Goal: Task Accomplishment & Management: Manage account settings

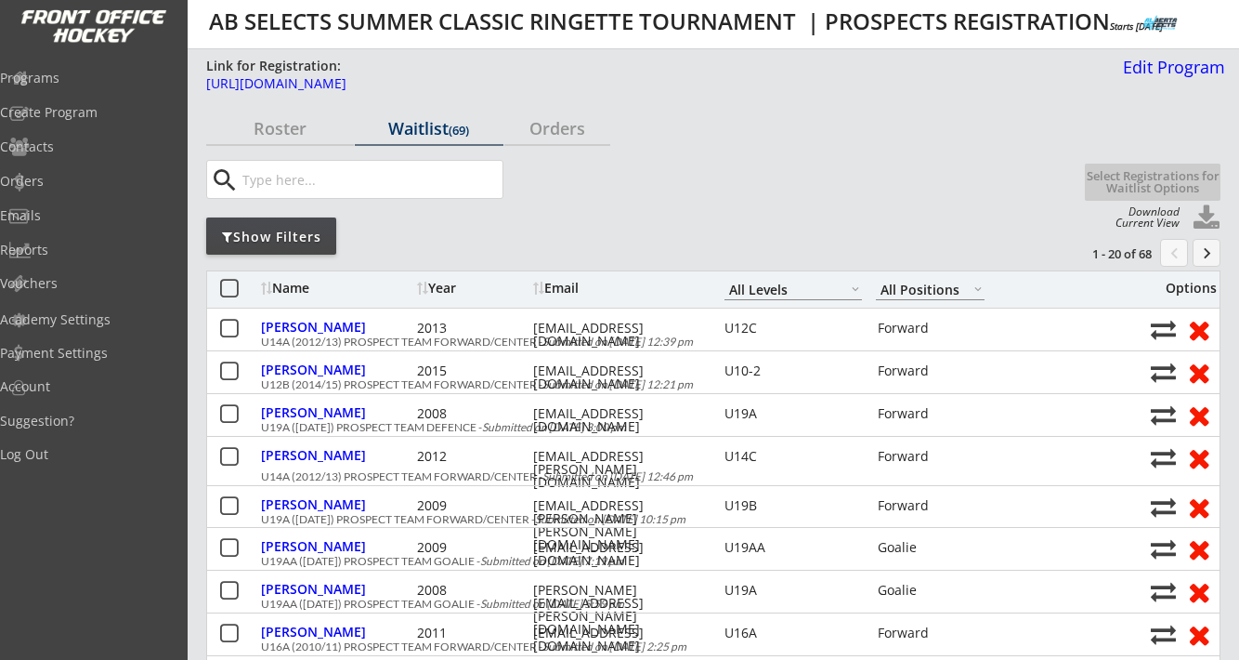
select select ""All Levels""
select select ""All Positions""
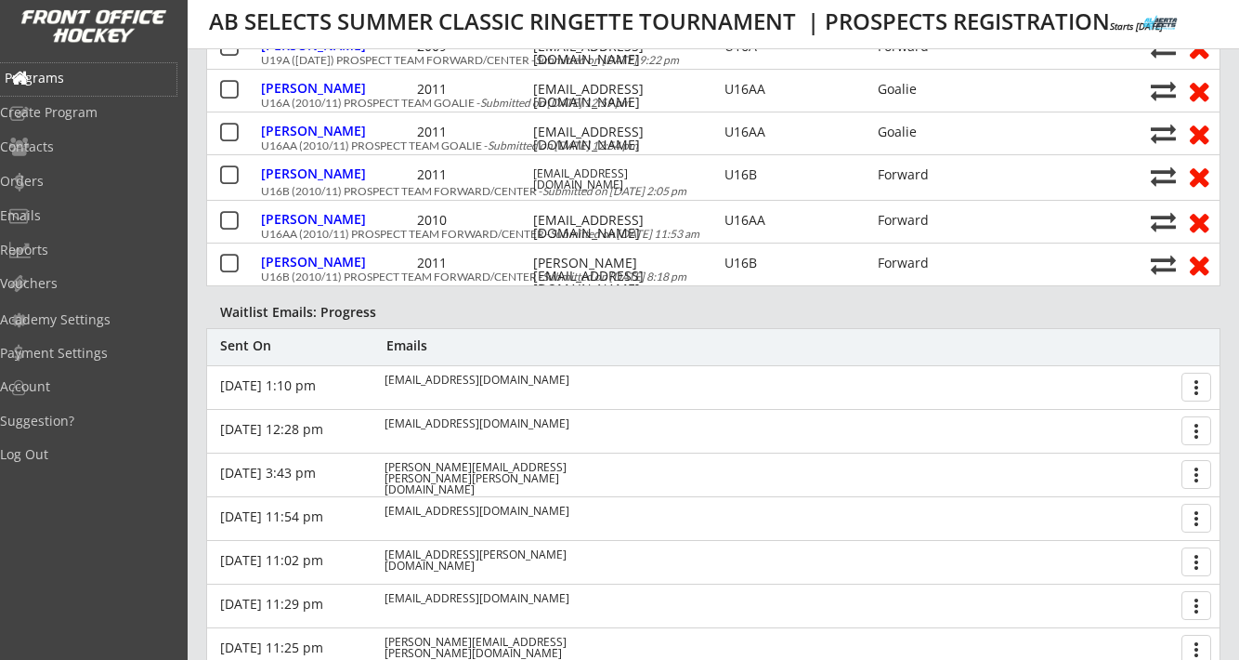
click at [93, 84] on div "Programs" at bounding box center [88, 78] width 167 height 13
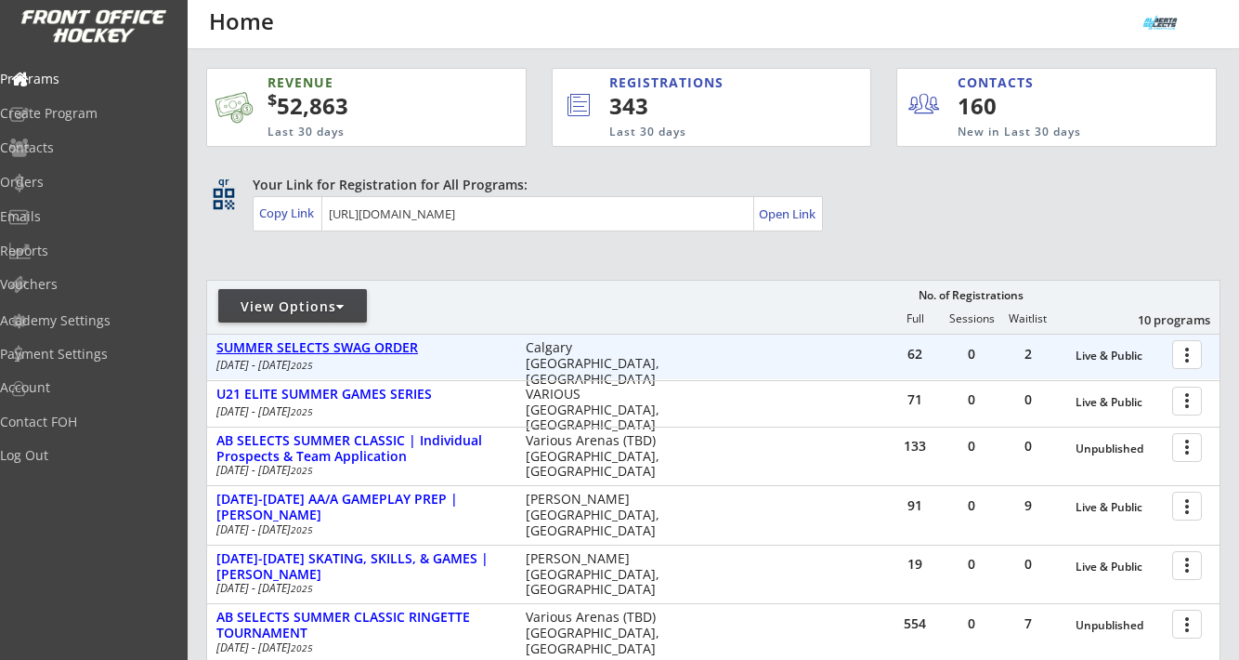
click at [365, 352] on div "SUMMER SELECTS SWAG ORDER" at bounding box center [361, 348] width 290 height 16
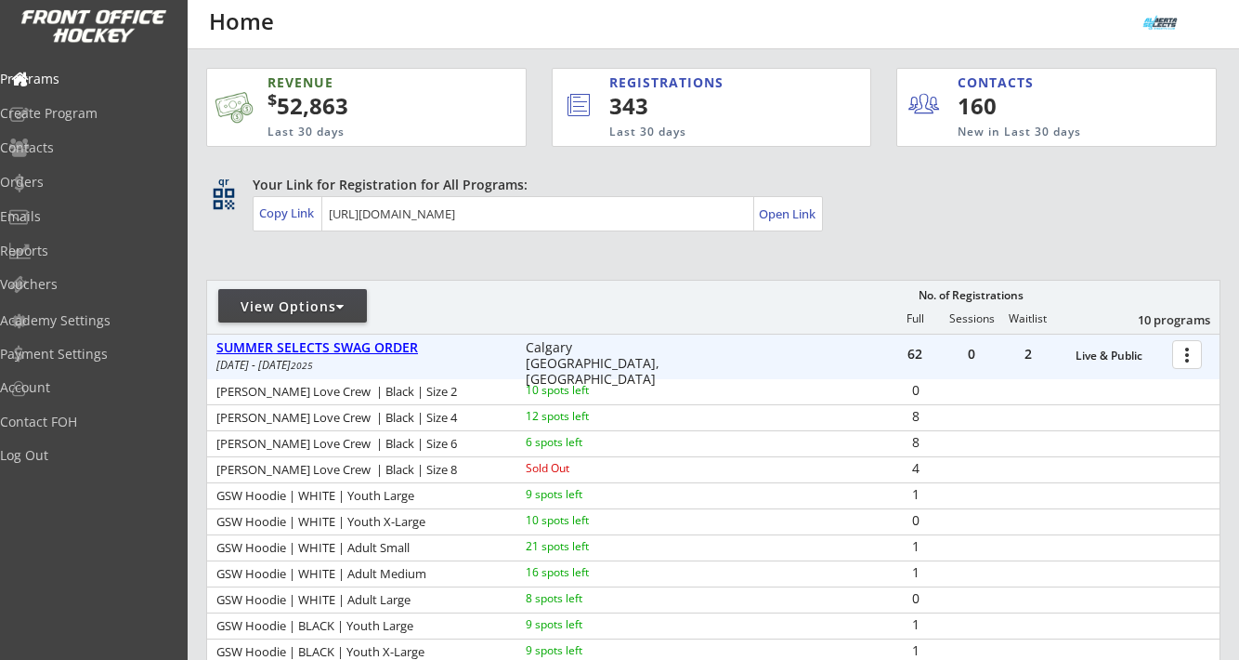
click at [372, 352] on div "SUMMER SELECTS SWAG ORDER" at bounding box center [361, 348] width 290 height 16
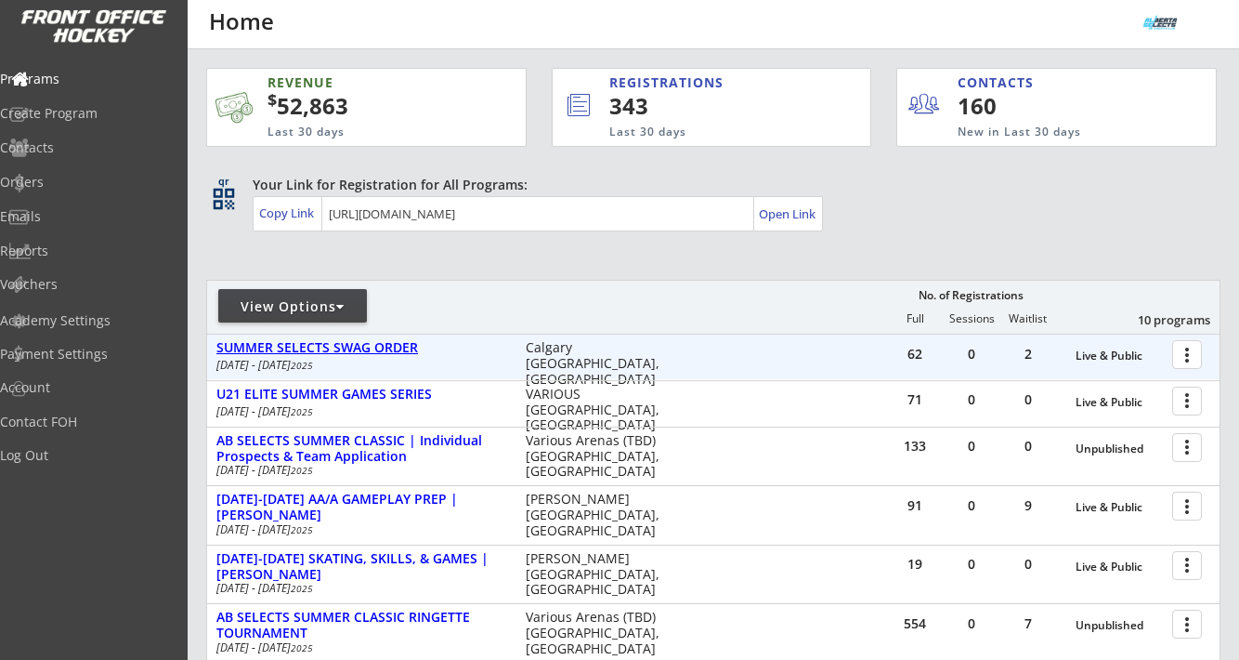
click at [372, 352] on div "SUMMER SELECTS SWAG ORDER" at bounding box center [361, 348] width 290 height 16
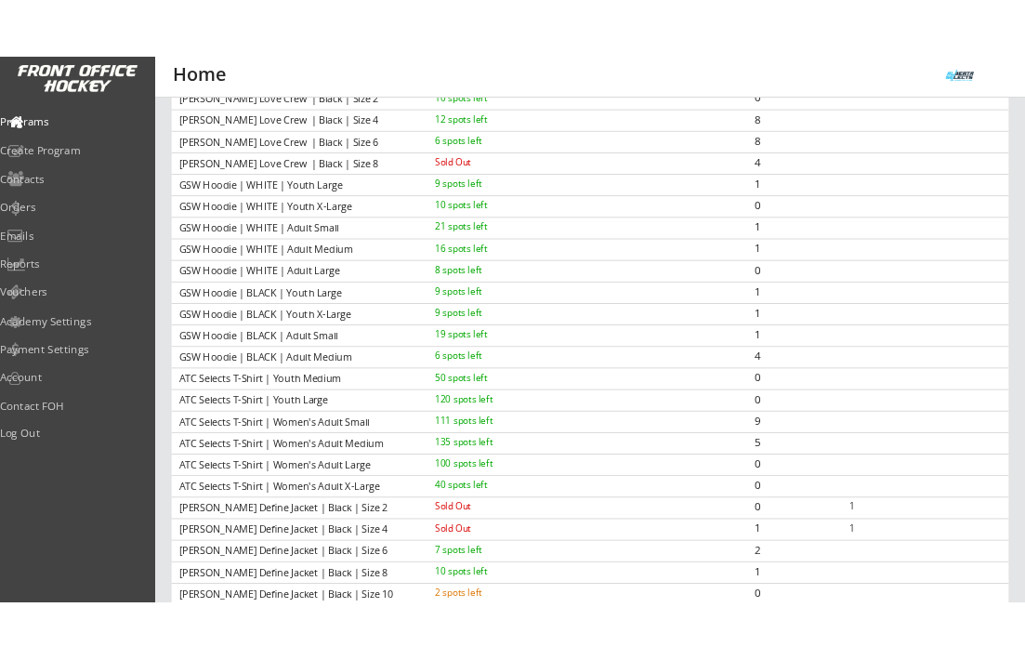
scroll to position [347, 0]
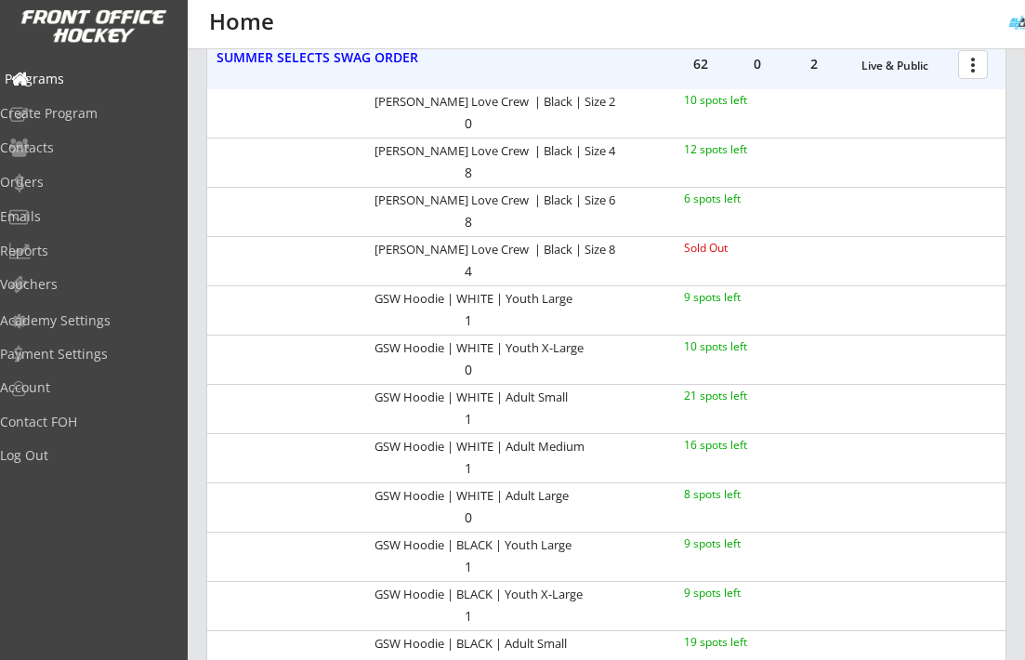
click at [81, 78] on div "Programs" at bounding box center [88, 78] width 167 height 13
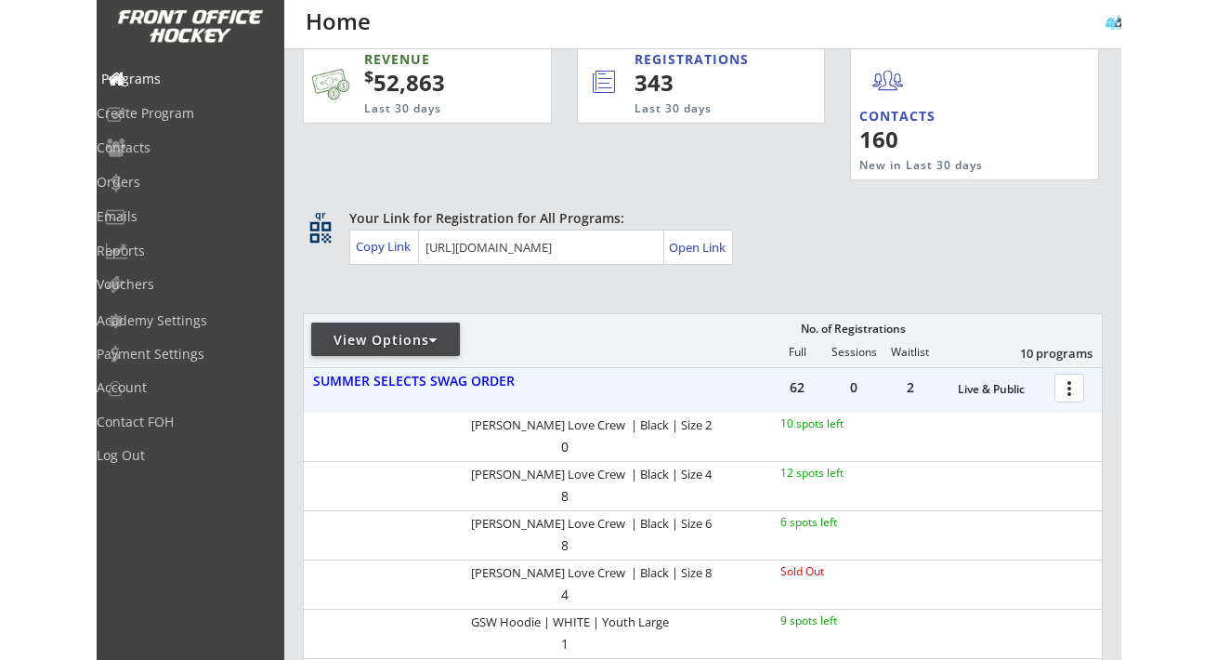
scroll to position [0, 0]
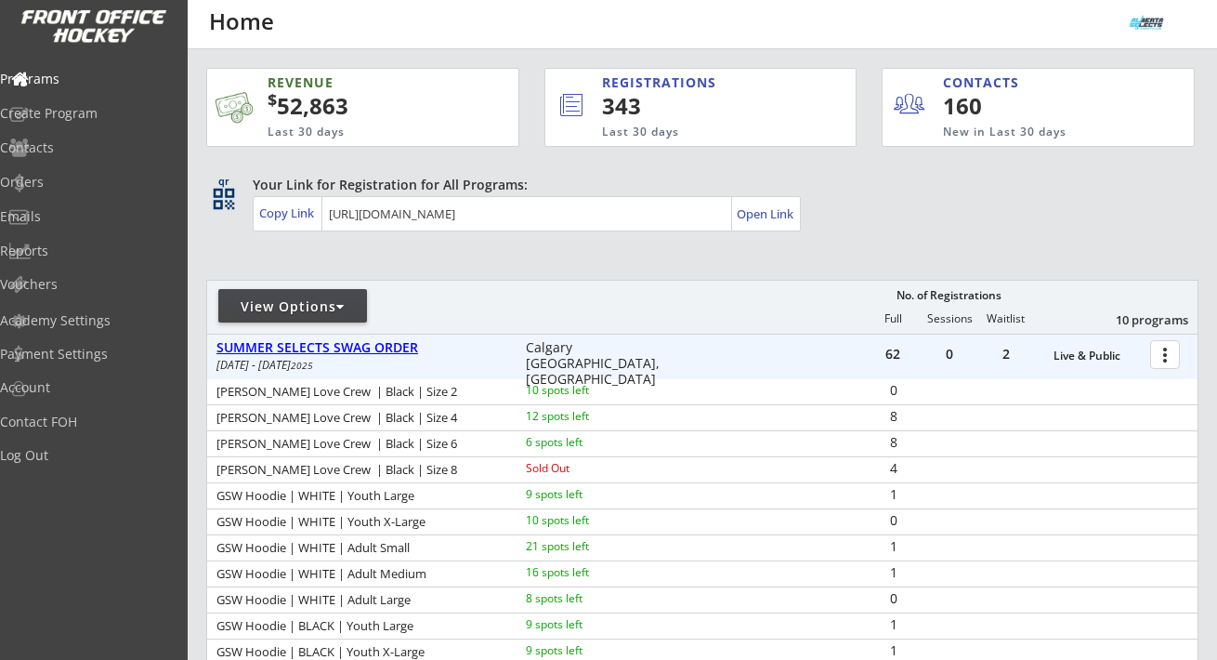
click at [391, 340] on div "SUMMER SELECTS SWAG ORDER" at bounding box center [361, 348] width 290 height 16
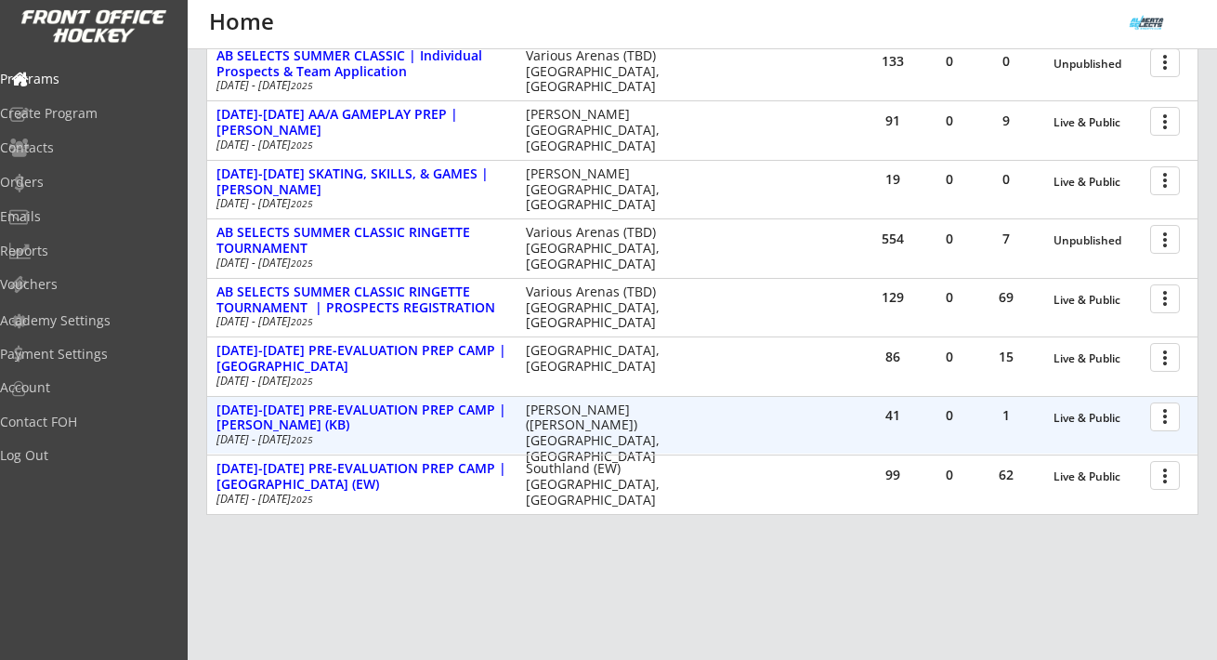
scroll to position [369, 0]
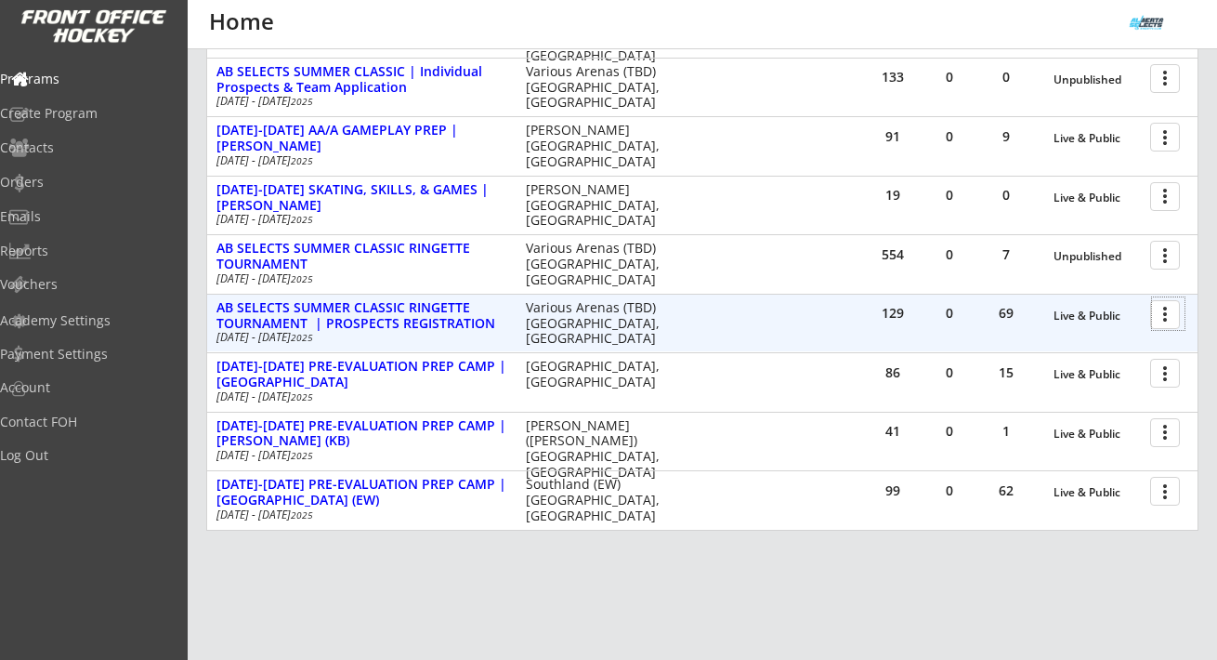
click at [1172, 315] on div at bounding box center [1168, 313] width 33 height 33
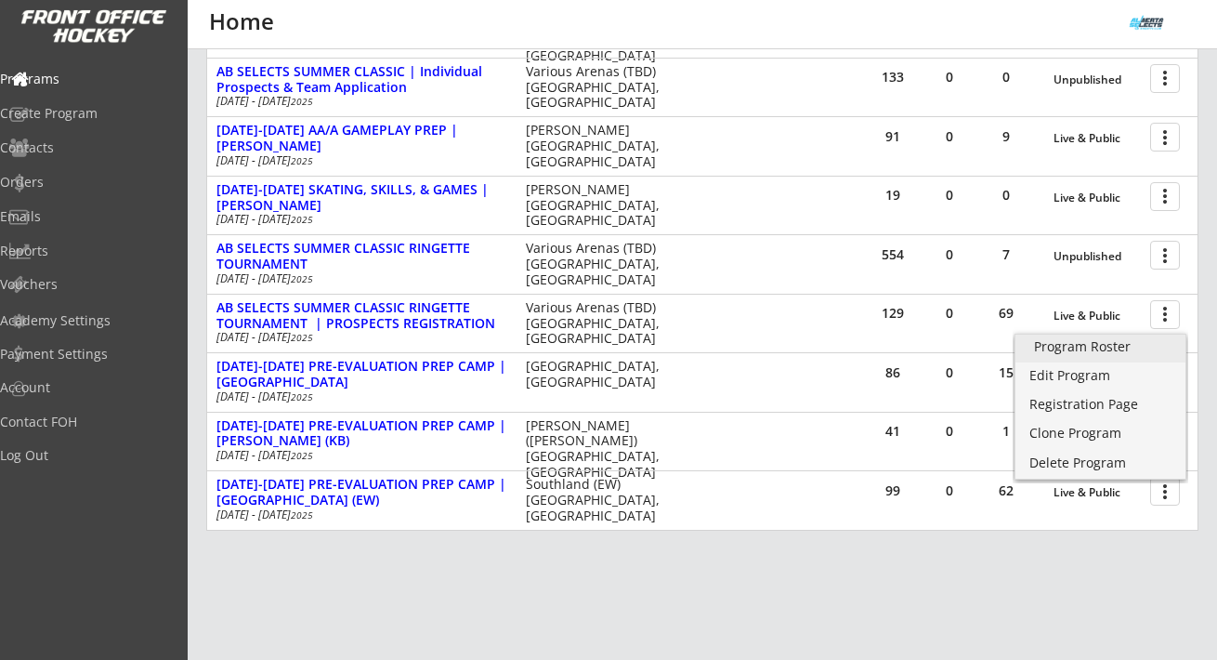
click at [1107, 347] on div "Program Roster" at bounding box center [1100, 346] width 133 height 13
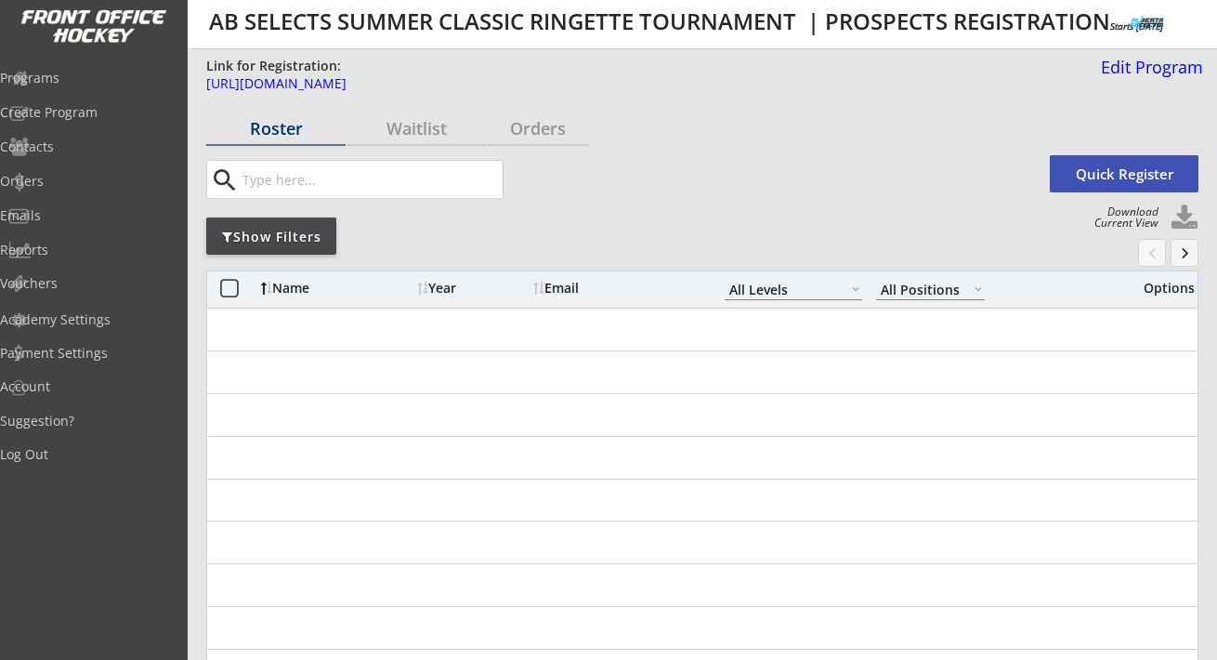
select select ""All Levels""
select select ""All Positions""
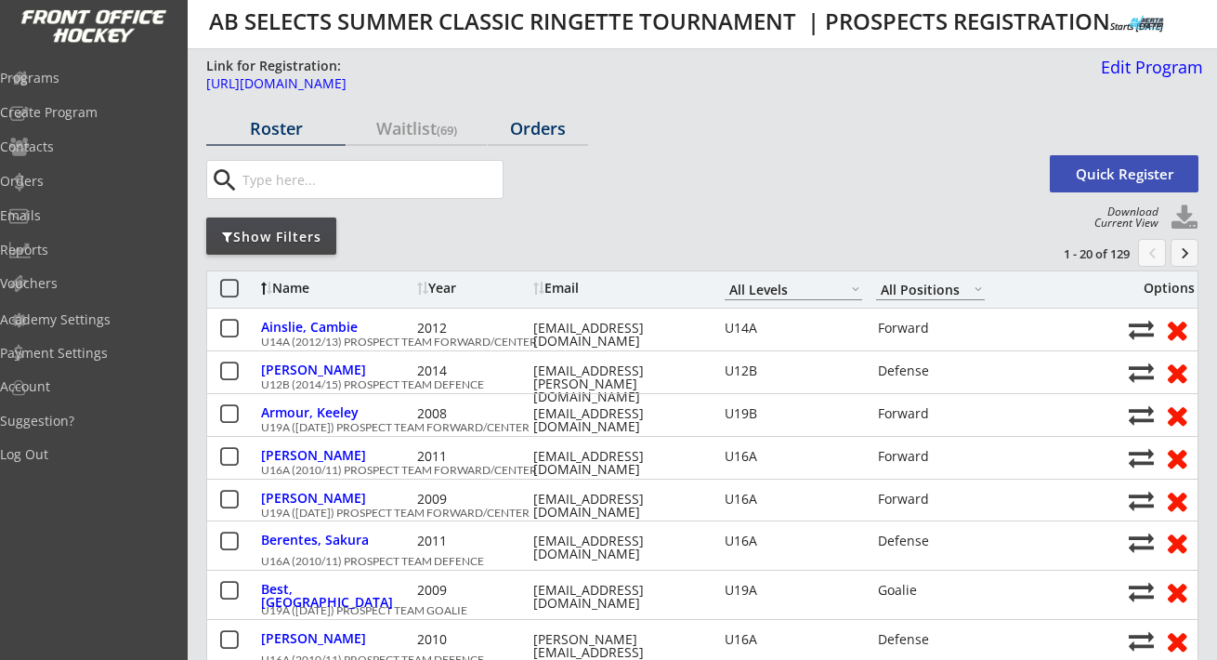
click at [521, 120] on div "Orders" at bounding box center [538, 128] width 100 height 17
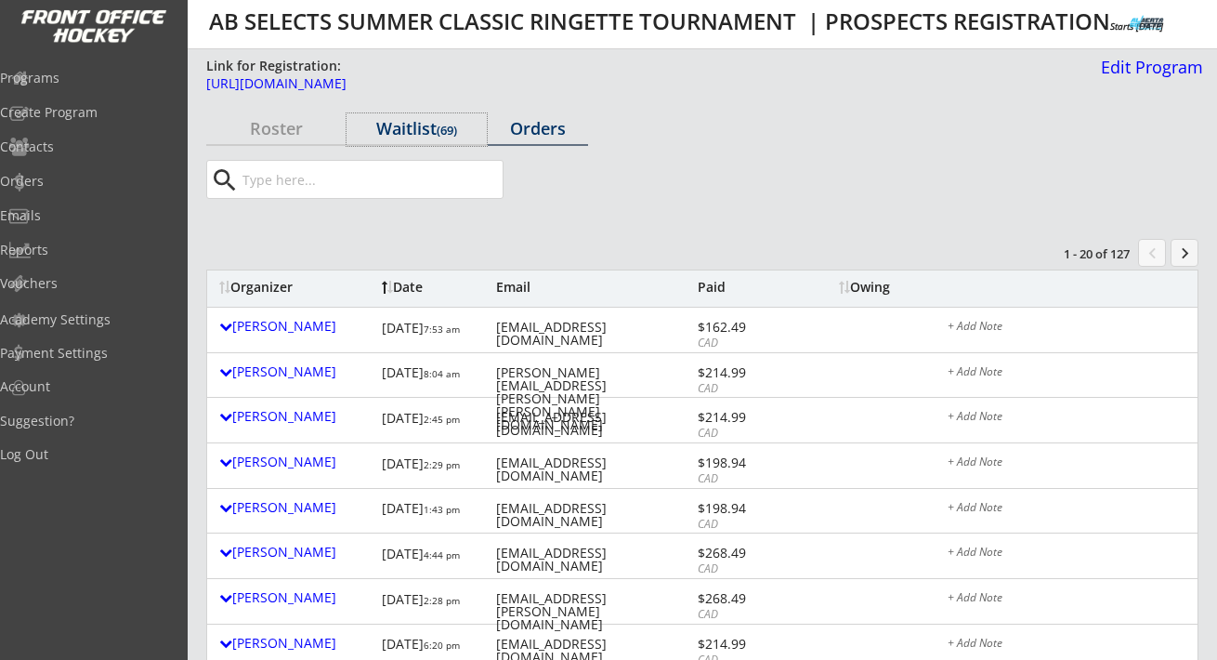
click at [399, 115] on div "Waitlist (69)" at bounding box center [416, 129] width 139 height 33
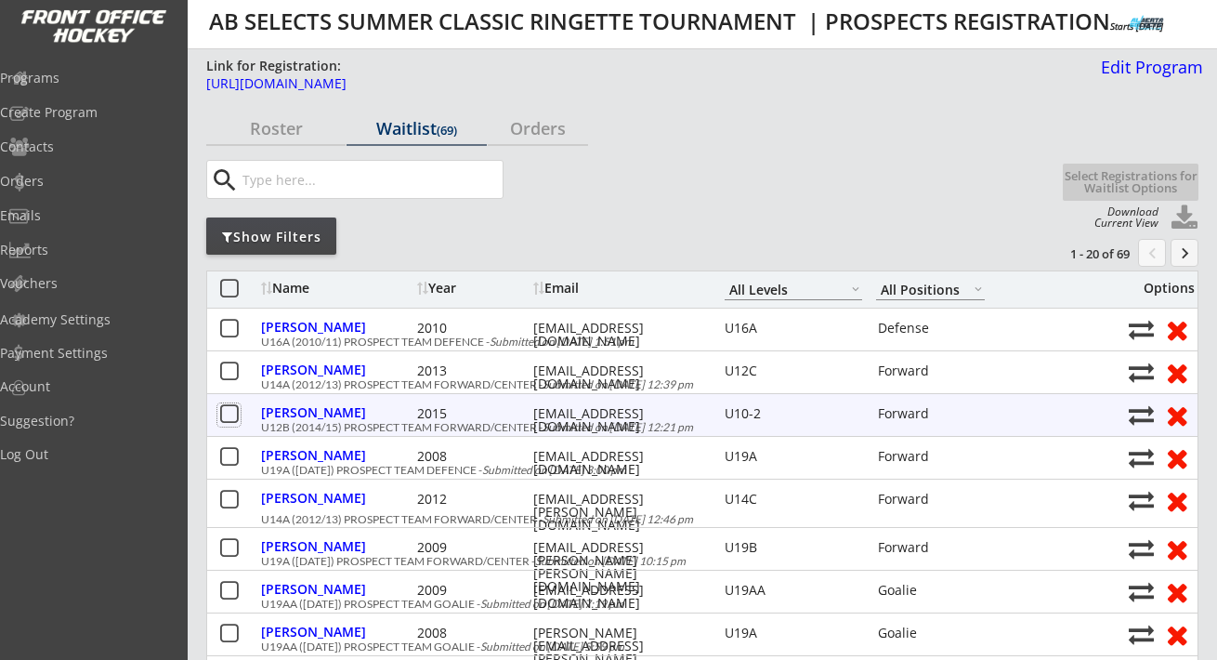
click at [235, 413] on button at bounding box center [228, 414] width 23 height 23
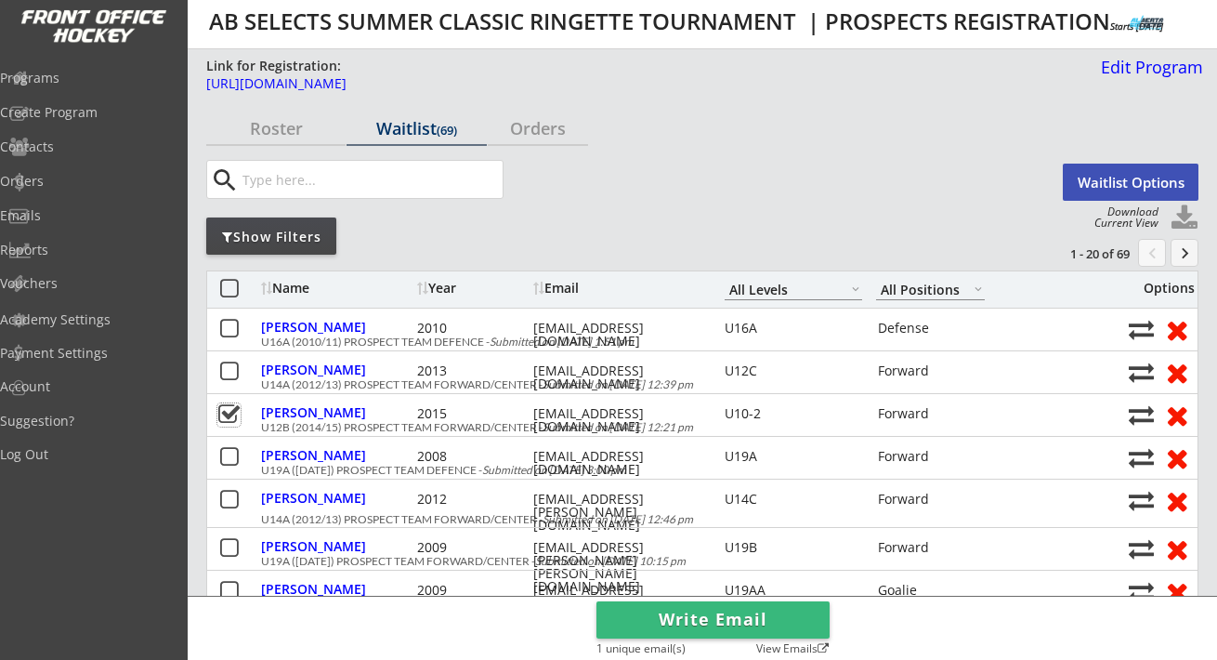
click at [1112, 177] on button "Waitlist Options" at bounding box center [1131, 182] width 136 height 37
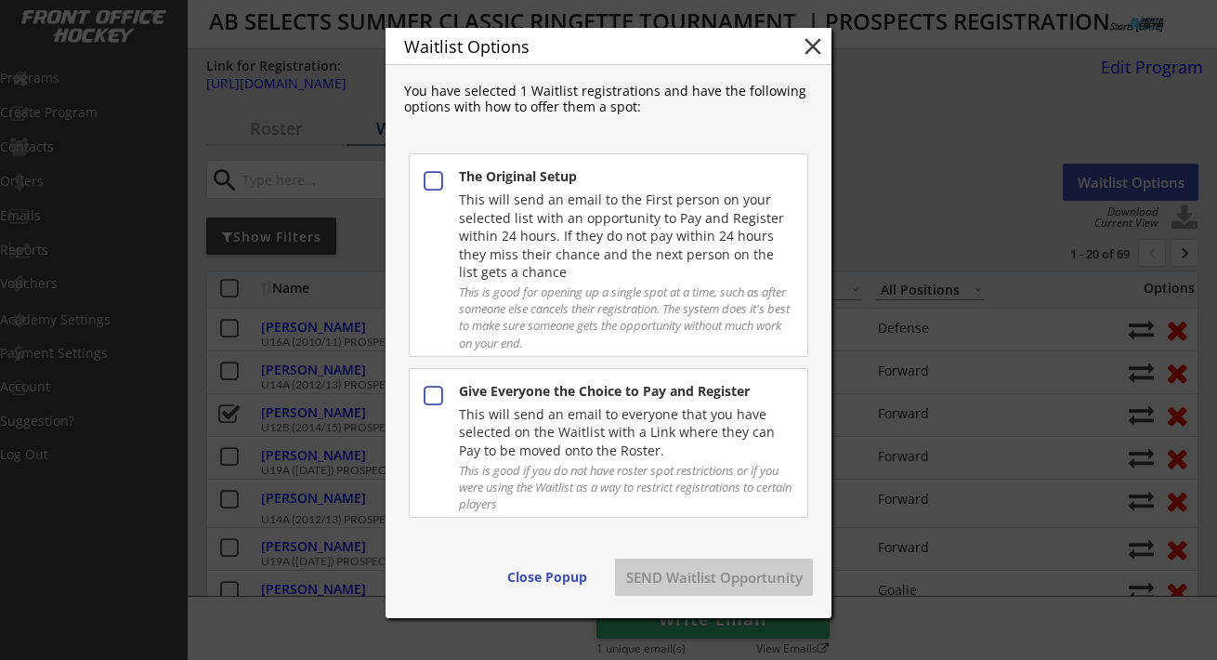
click at [609, 403] on div "Give Everyone the Choice to Pay and Register This will send an email to everyon…" at bounding box center [608, 443] width 399 height 150
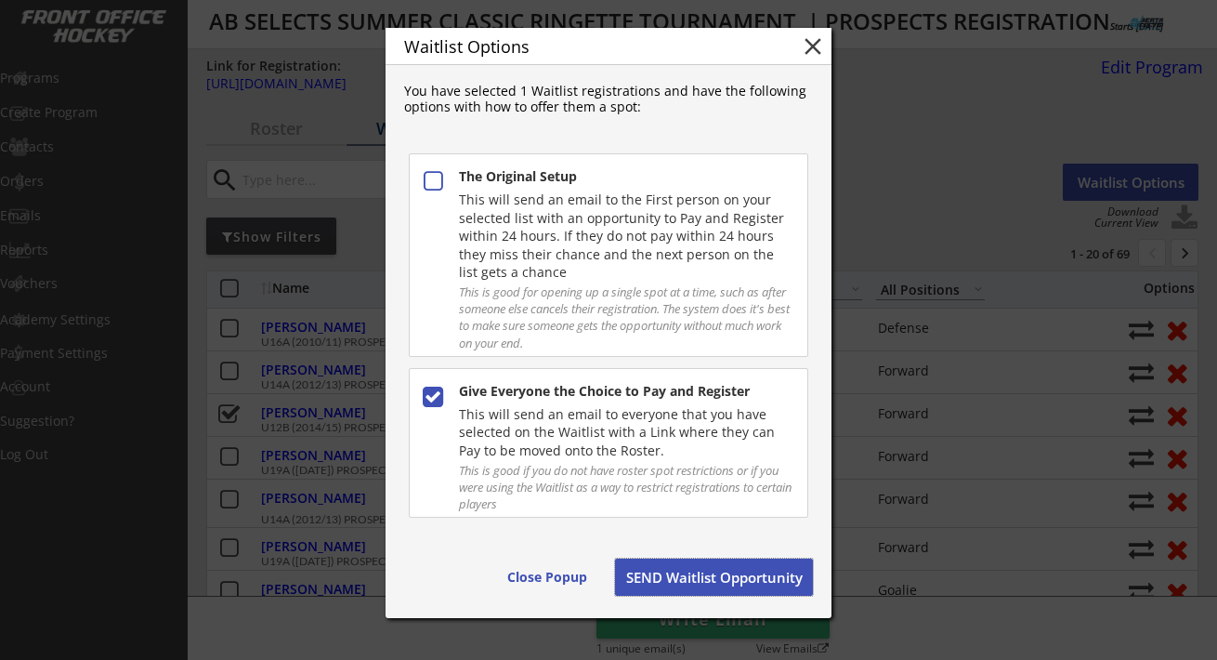
click at [673, 583] on button "SEND Waitlist Opportunity" at bounding box center [714, 576] width 198 height 37
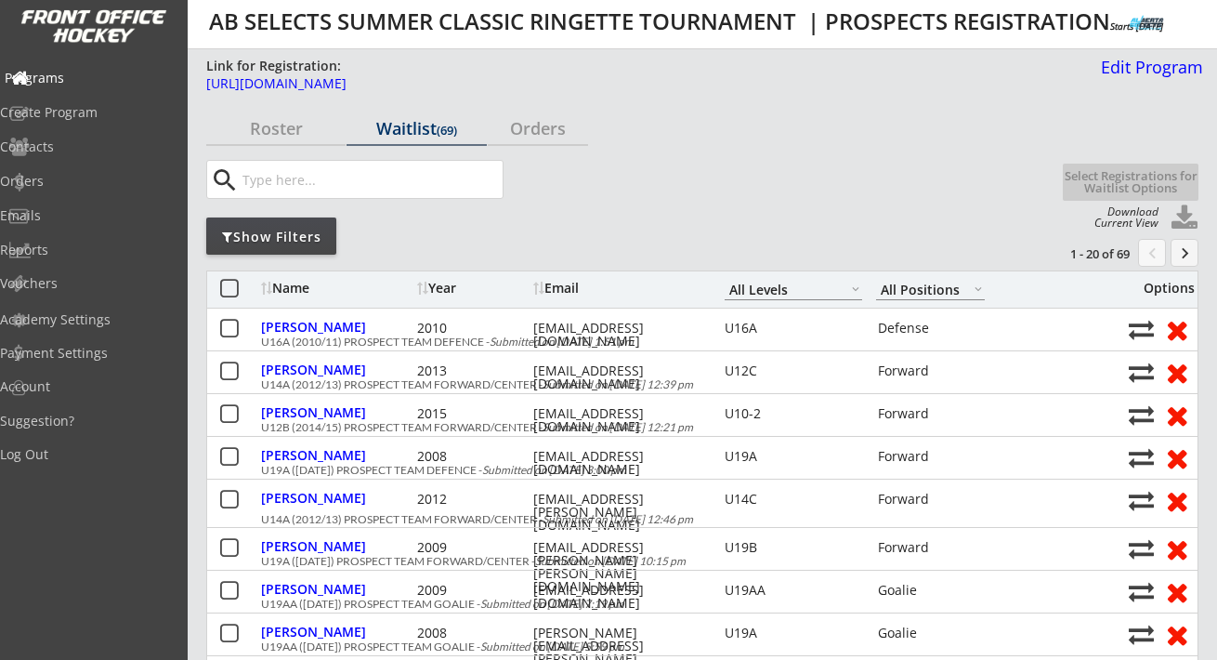
click at [84, 86] on div "Programs" at bounding box center [88, 79] width 177 height 33
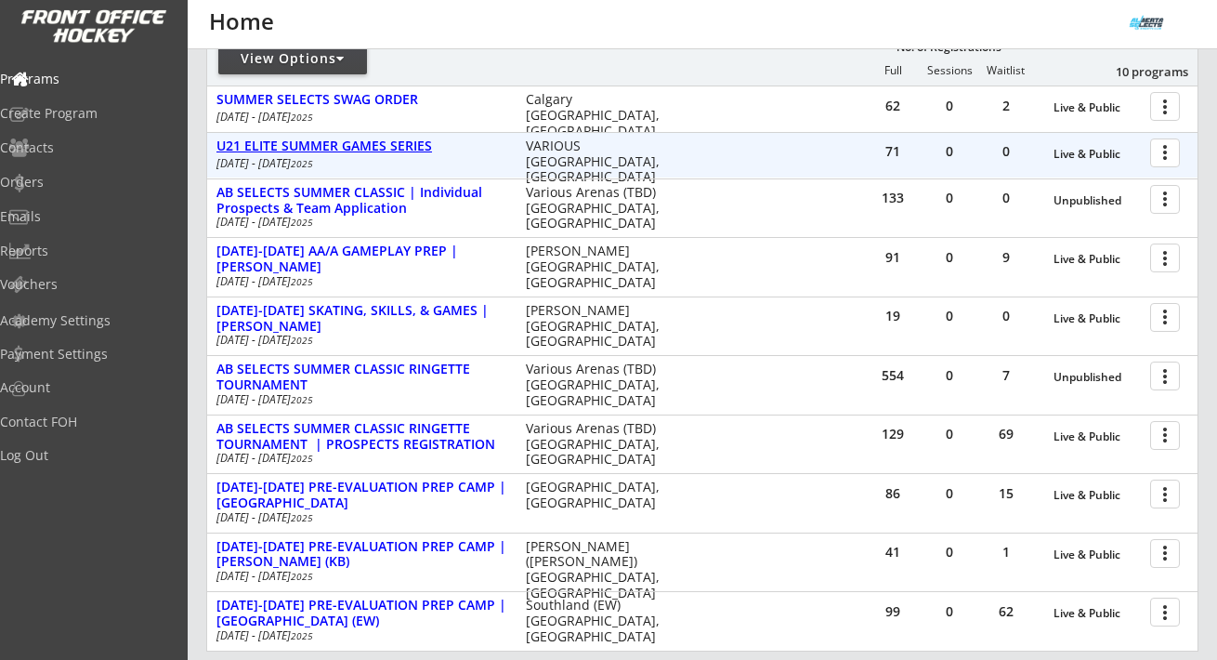
scroll to position [421, 0]
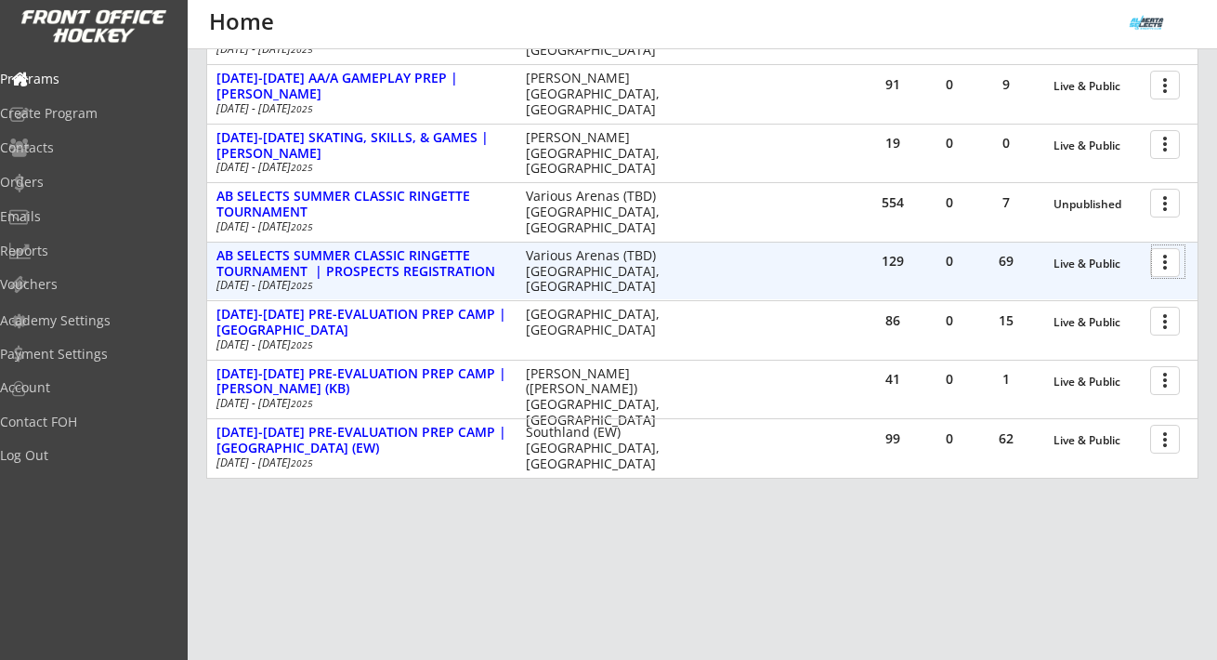
click at [1176, 265] on div at bounding box center [1168, 261] width 33 height 33
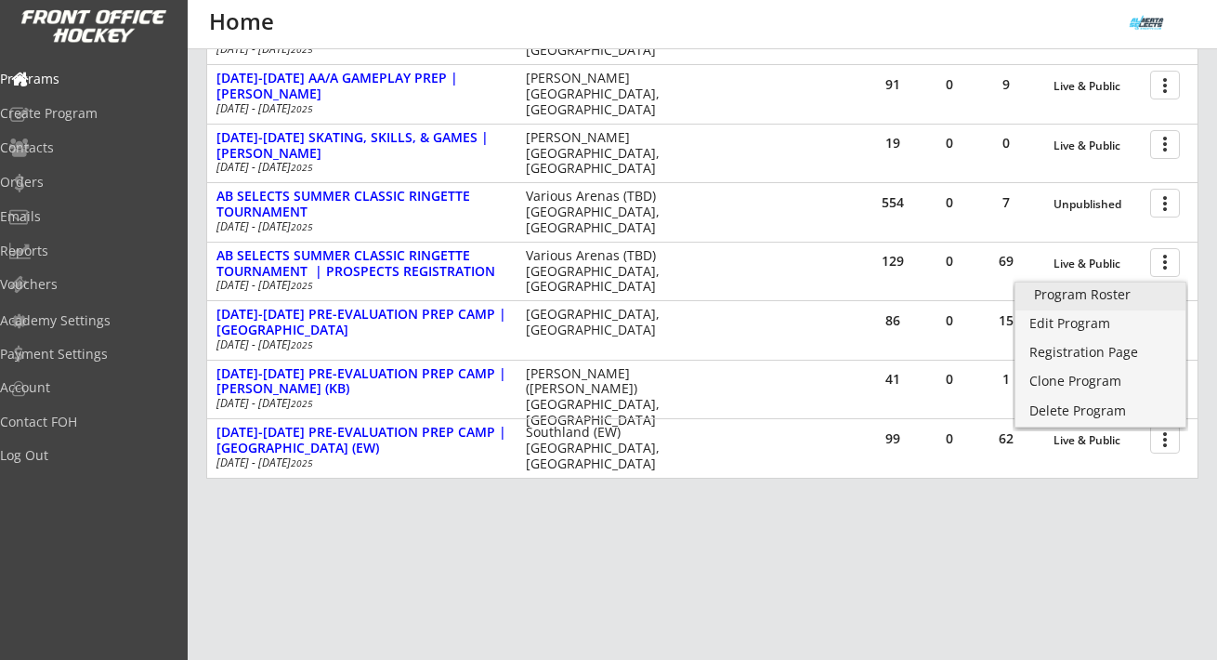
click at [1131, 292] on div "Program Roster" at bounding box center [1100, 294] width 133 height 13
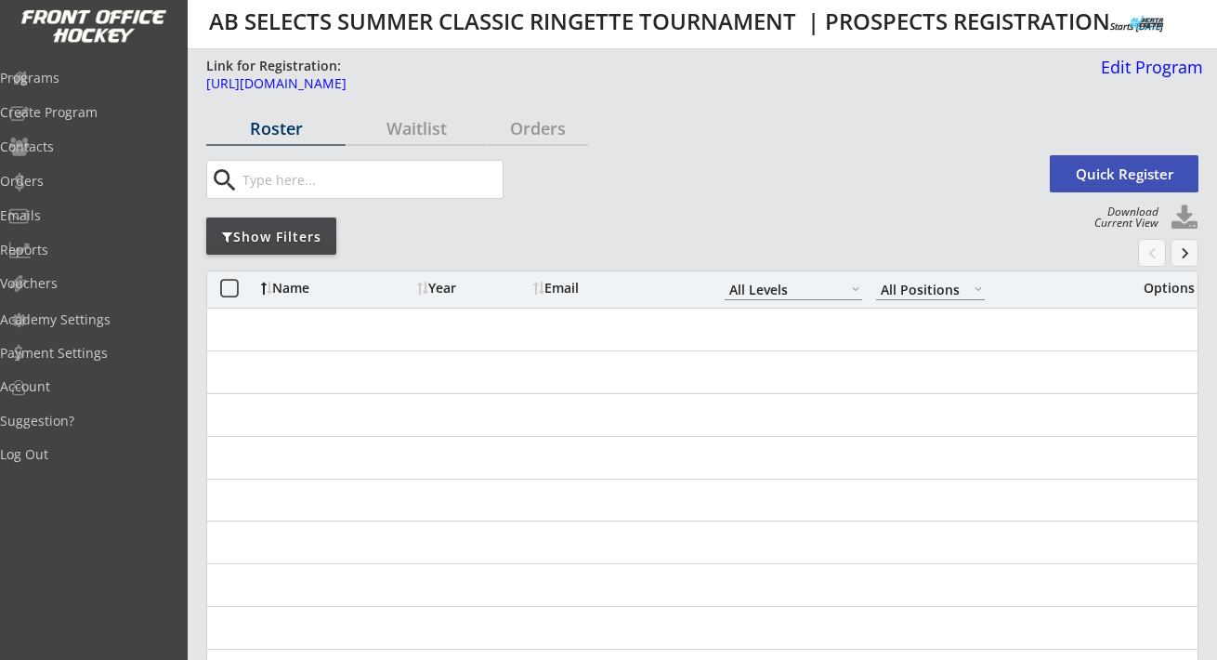
select select ""All Levels""
select select ""All Positions""
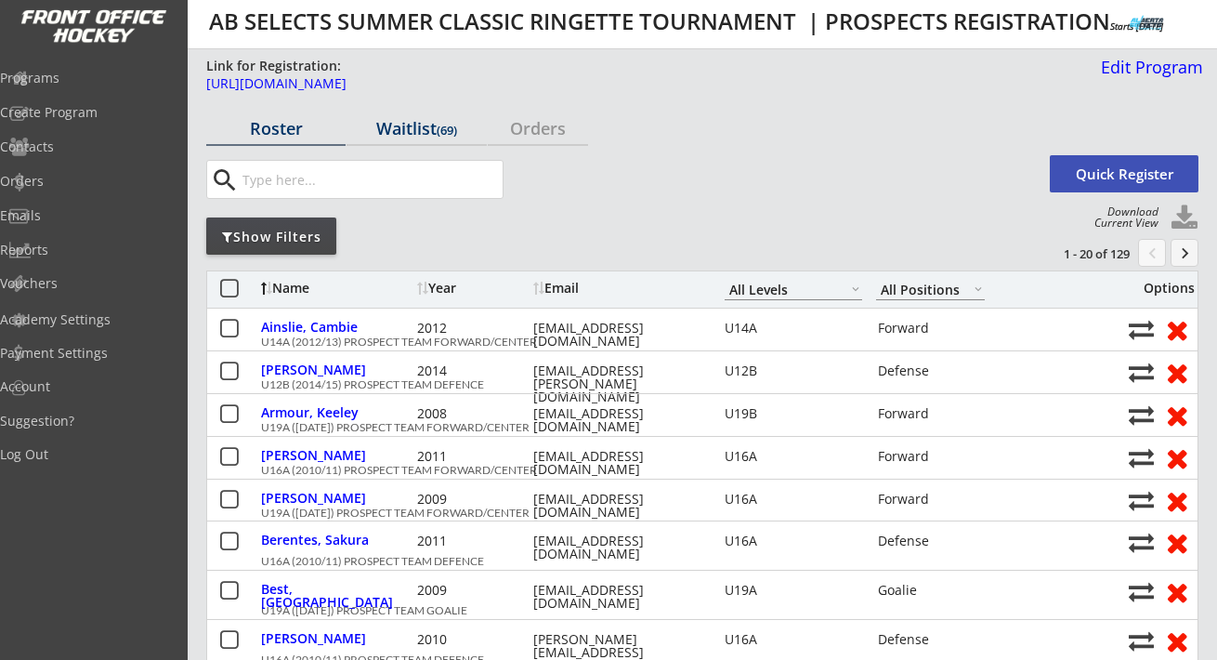
click at [404, 136] on div "Waitlist (69)" at bounding box center [416, 128] width 139 height 17
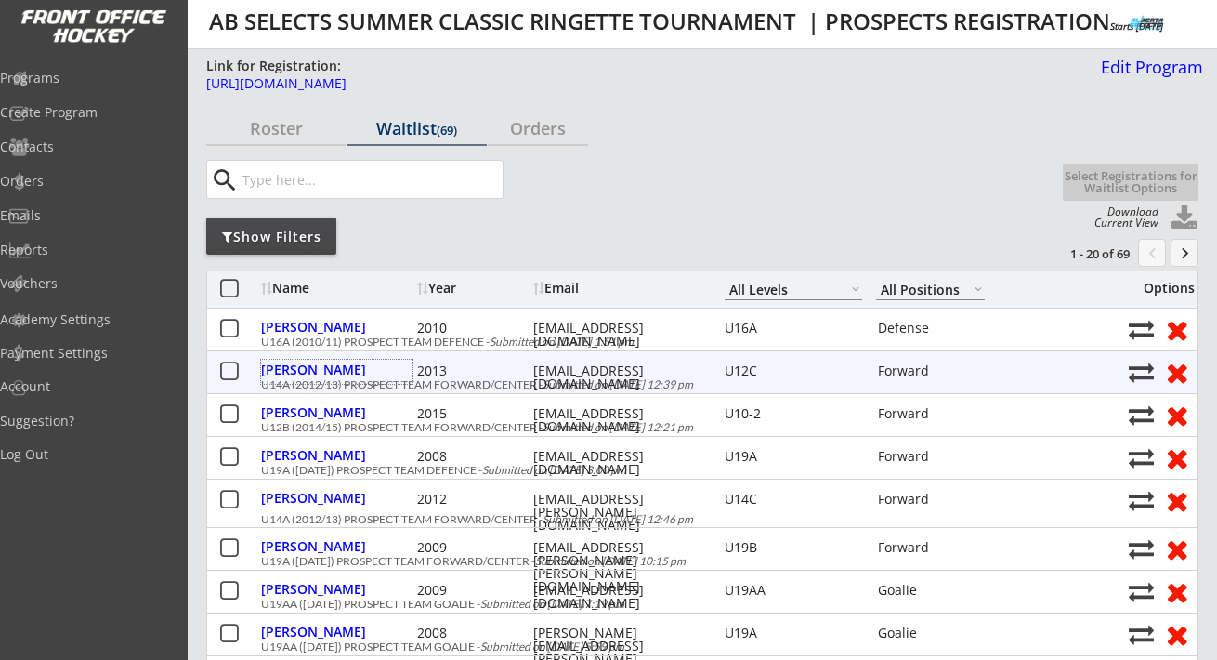
click at [356, 363] on div "[PERSON_NAME]" at bounding box center [336, 369] width 151 height 13
select select ""Forward""
select select ""U12C""
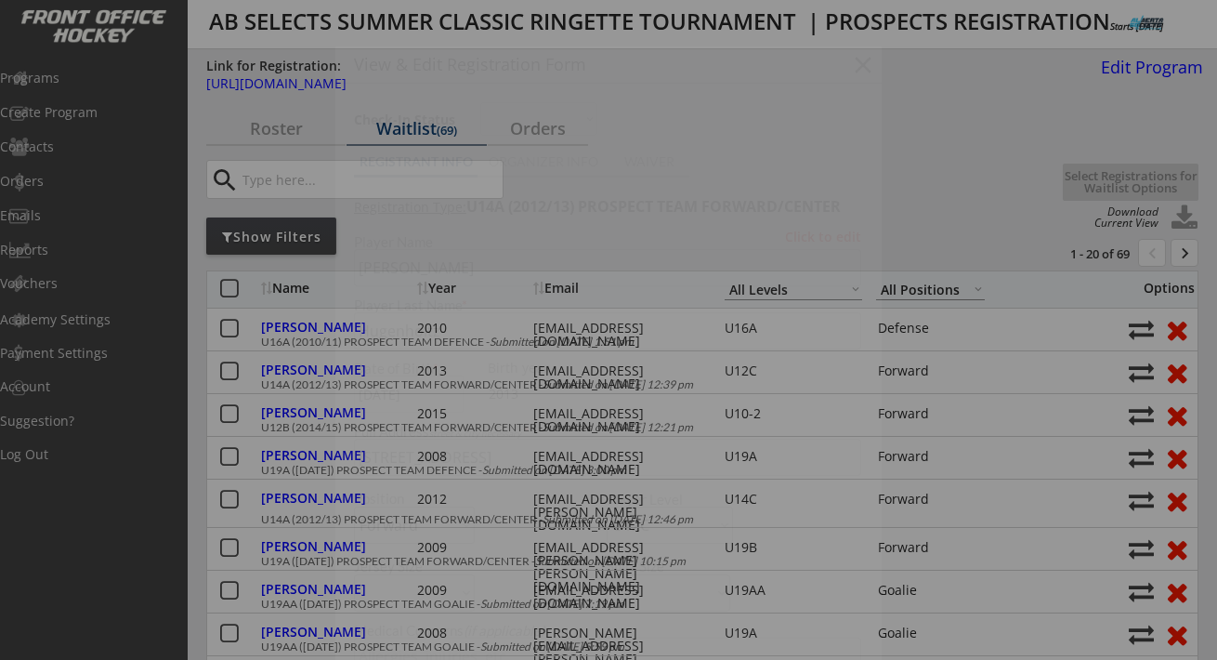
type input "[DEMOGRAPHIC_DATA]"
type input "U12C"
type input "Yes"
type input "Happy to manage gate but not coach. Friend request for: [PERSON_NAME]"
select select ""Yes""
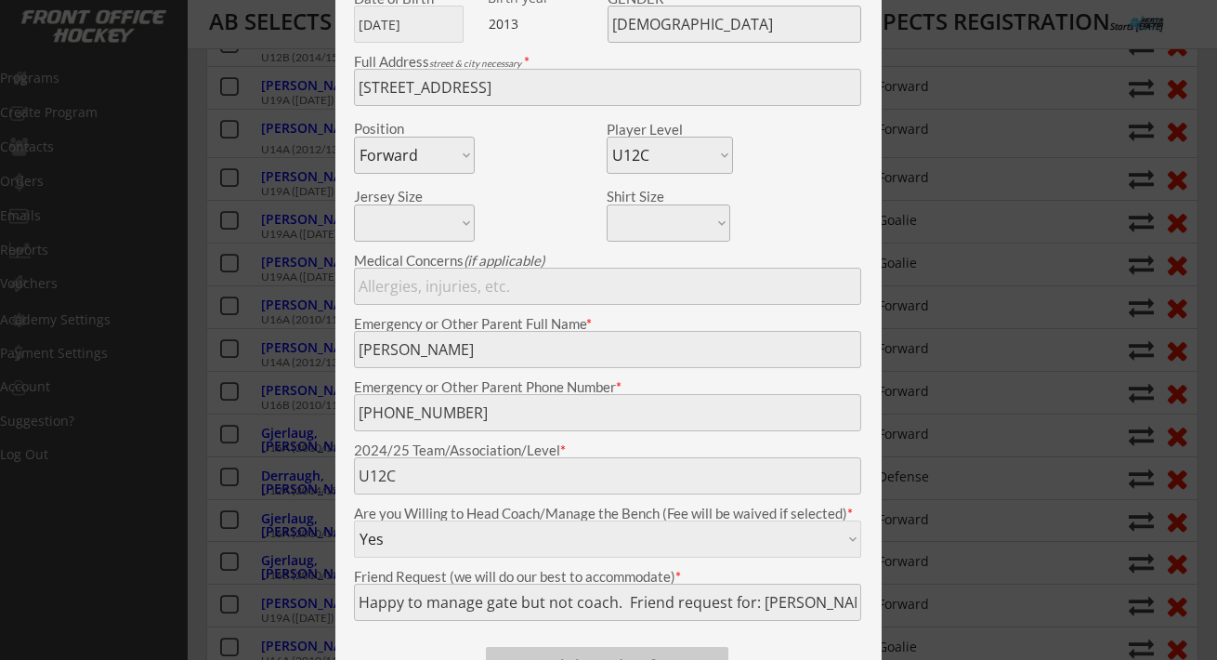
scroll to position [373, 0]
click at [190, 142] on div at bounding box center [608, 330] width 1217 height 660
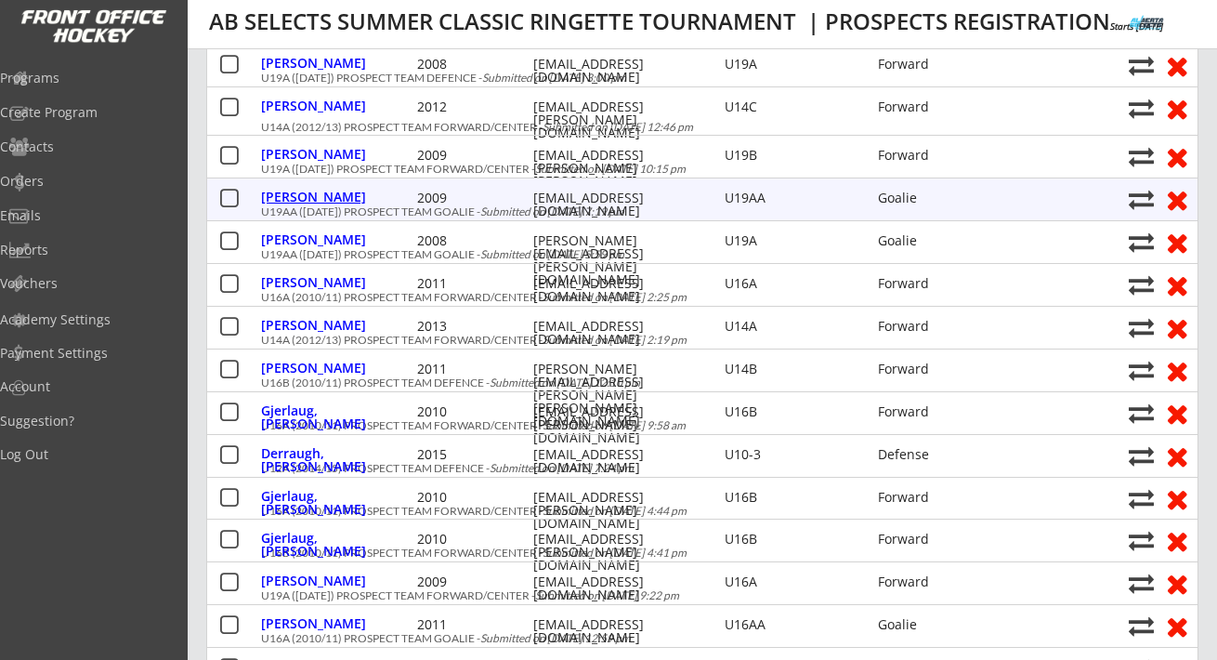
scroll to position [399, 0]
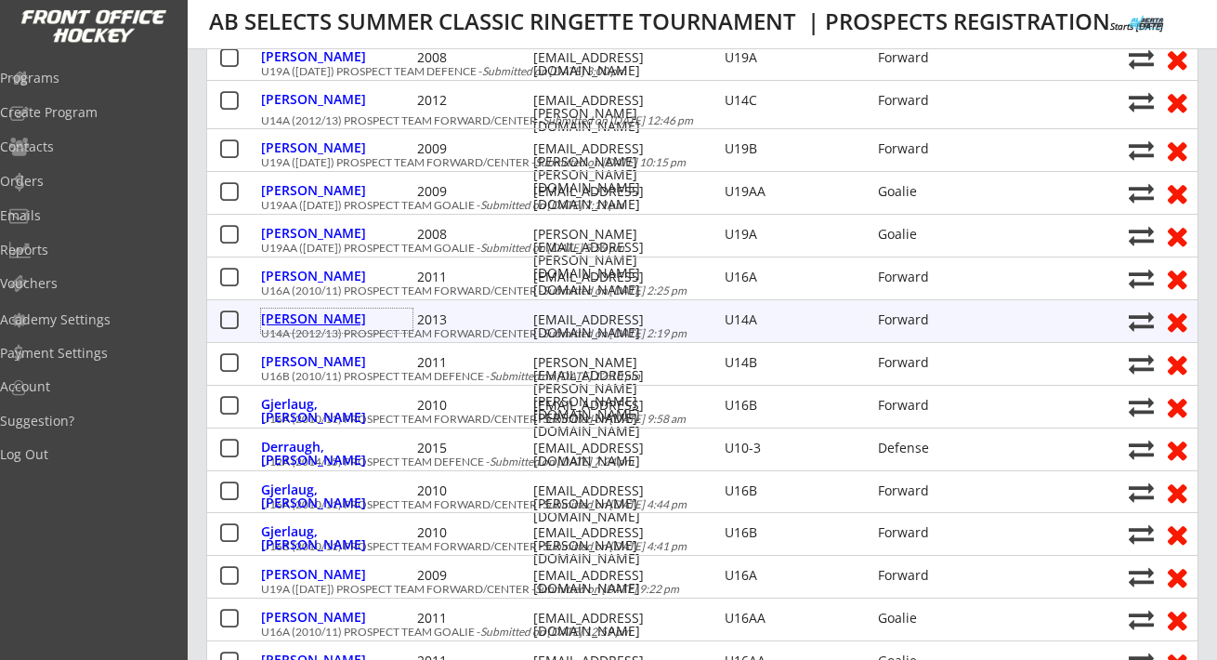
click at [343, 314] on div "Daniels, Kayli" at bounding box center [336, 318] width 151 height 13
type input "Kayli"
type input "Daniels"
type input "04/07/2013"
type input "119 W Grove Rise SW, Calgary, AB T3H 0S3, Canada"
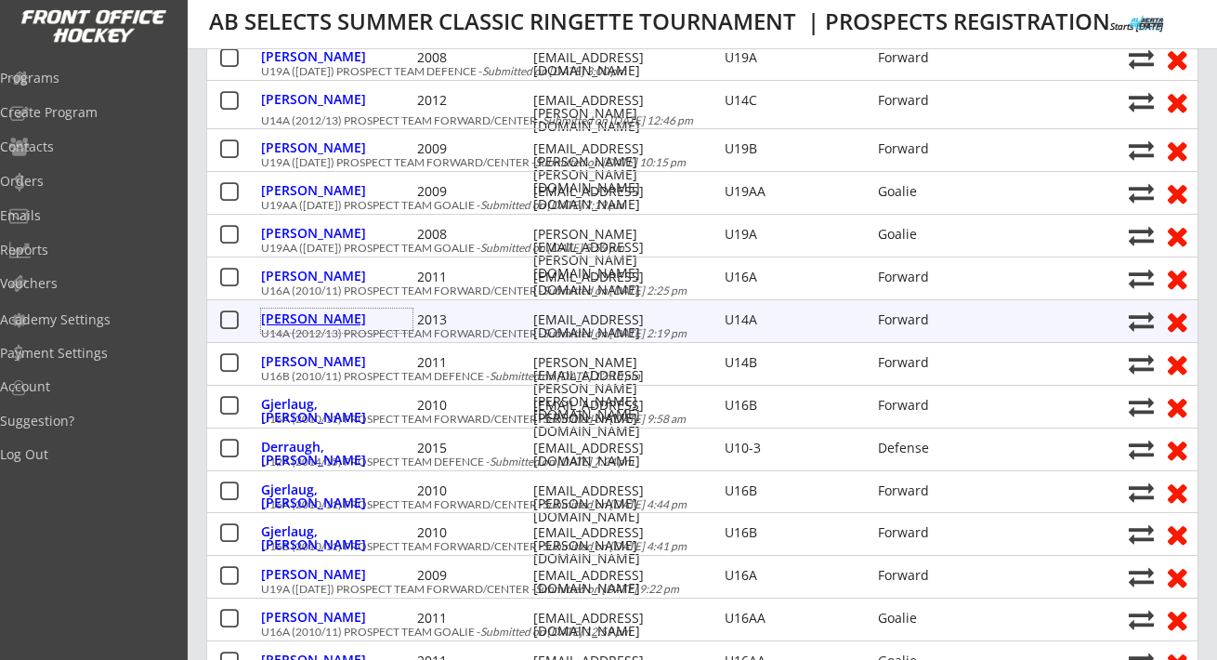
select select ""U14A""
type input "None"
type input "Shelly Daniels"
type input "(403) 816-2335"
type input "No"
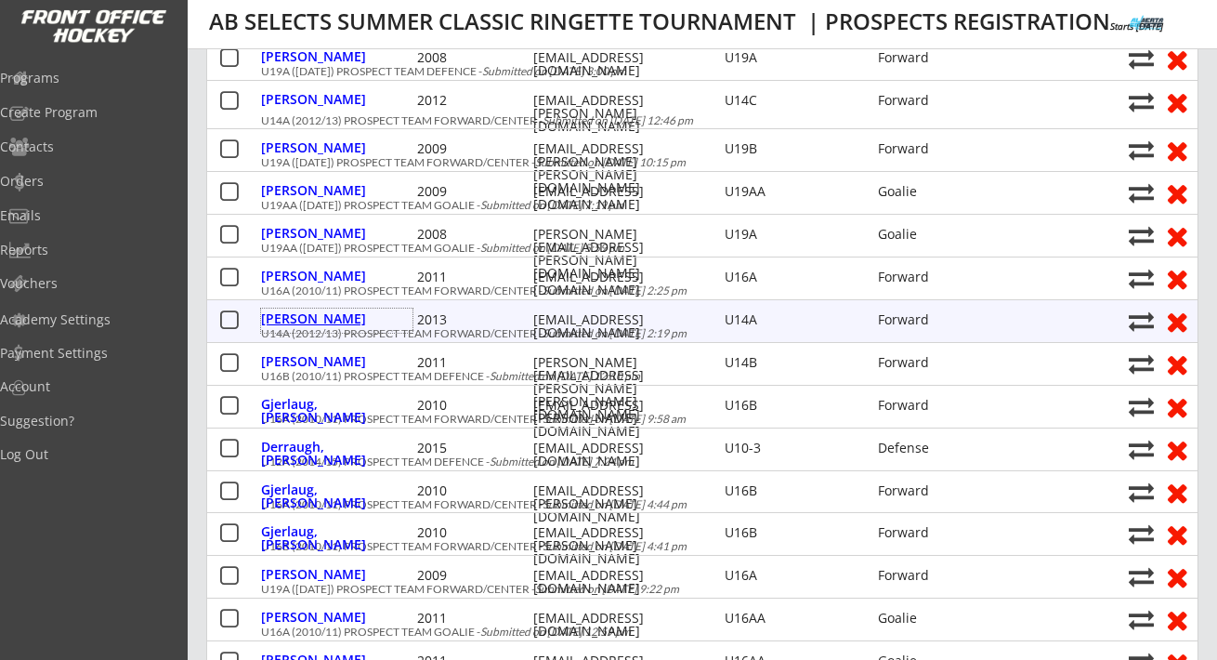
select select ""No""
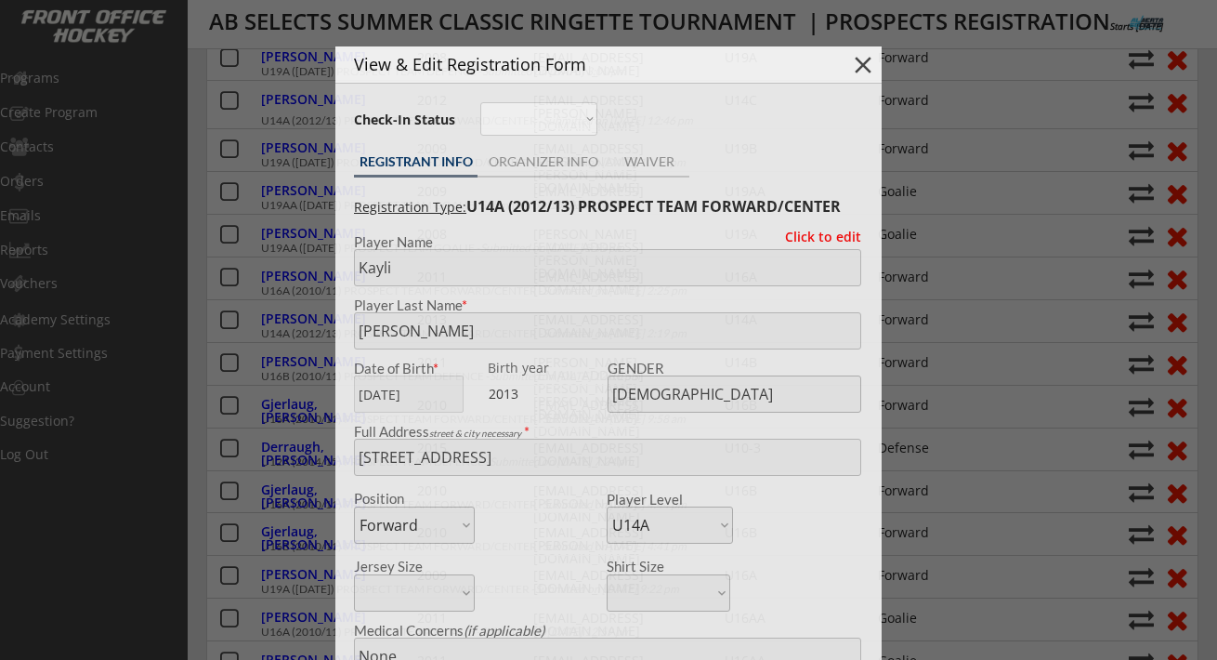
type input "U12b"
type input "Charlotte Hausmanis or Maya Pulles"
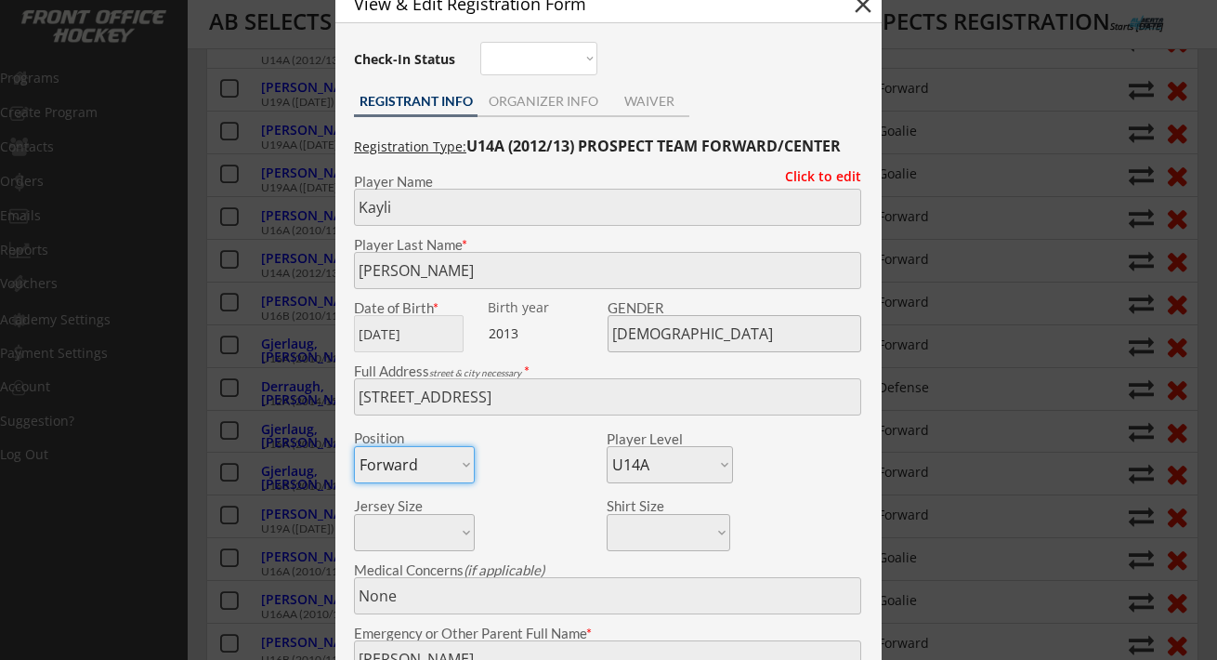
scroll to position [447, 0]
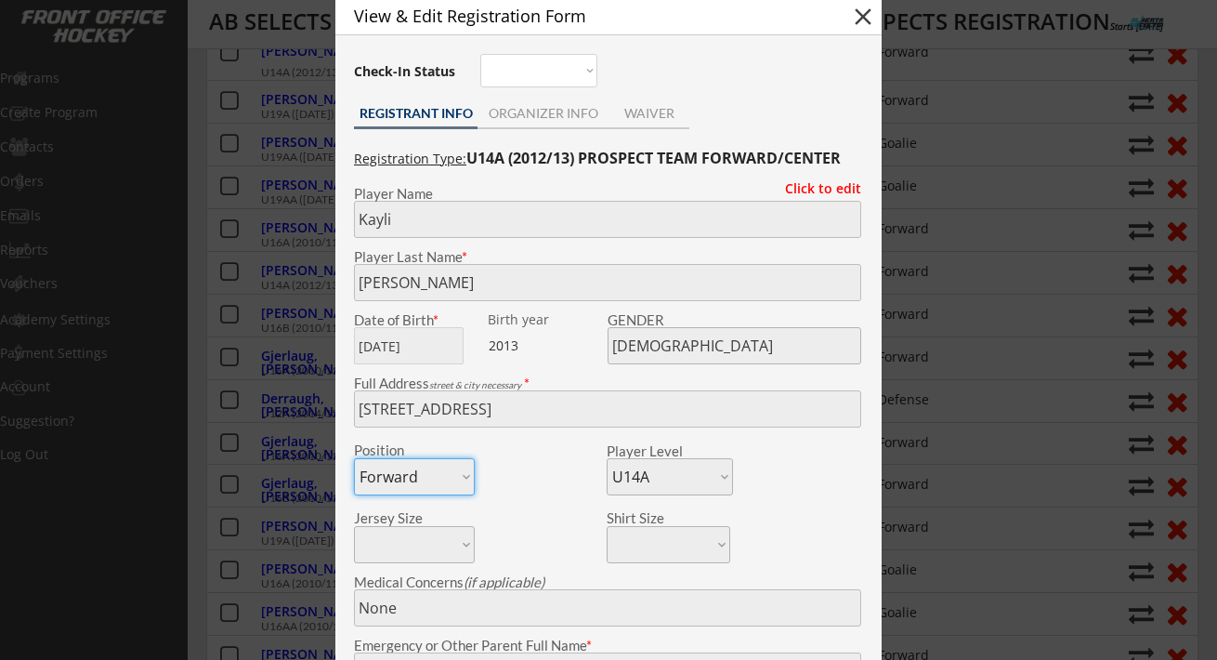
click at [201, 216] on div at bounding box center [608, 330] width 1217 height 660
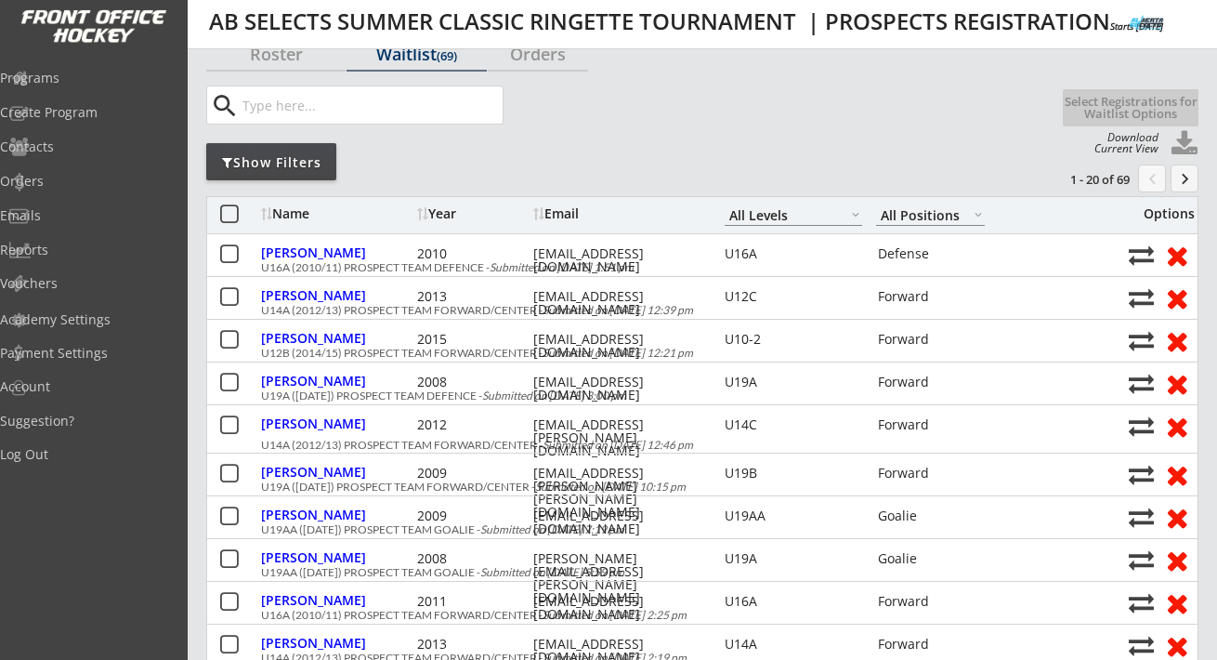
scroll to position [0, 0]
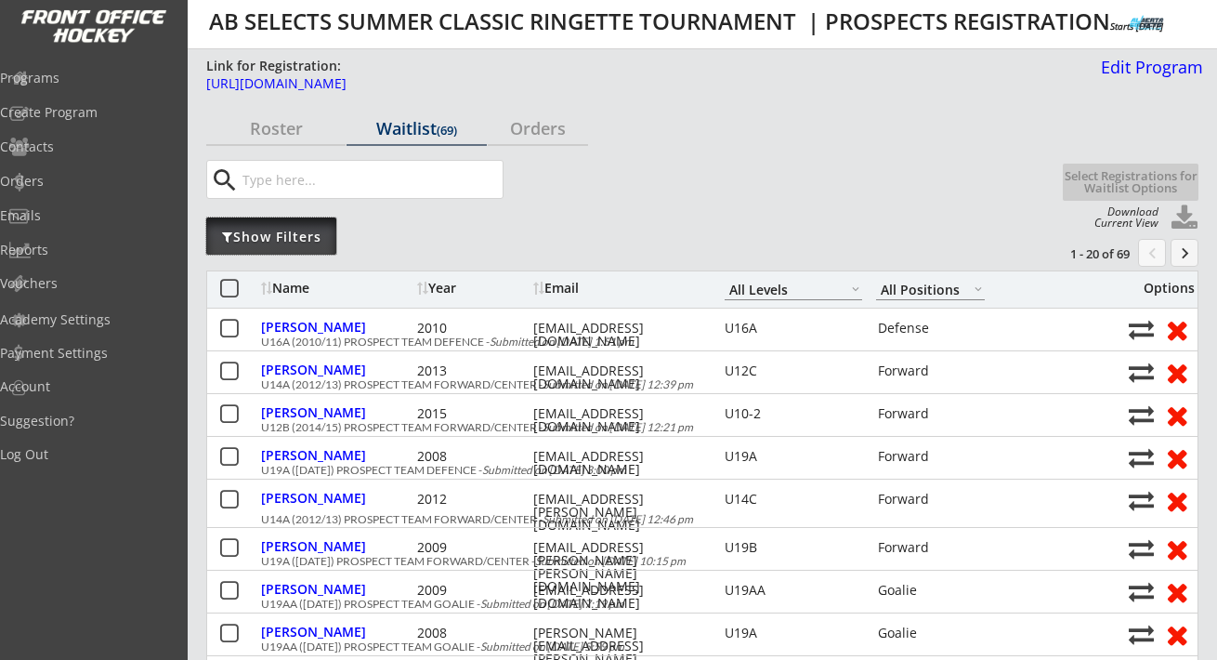
click at [294, 243] on div "Show Filters" at bounding box center [271, 237] width 130 height 19
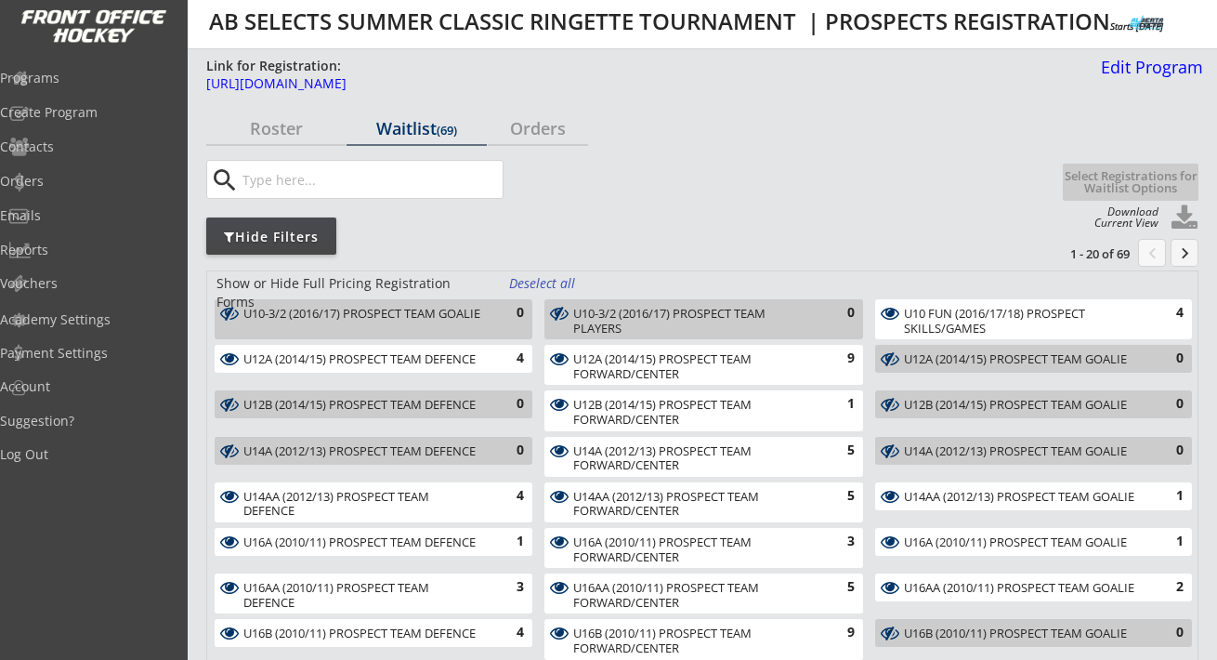
click at [534, 286] on div "Deselect all" at bounding box center [543, 283] width 69 height 19
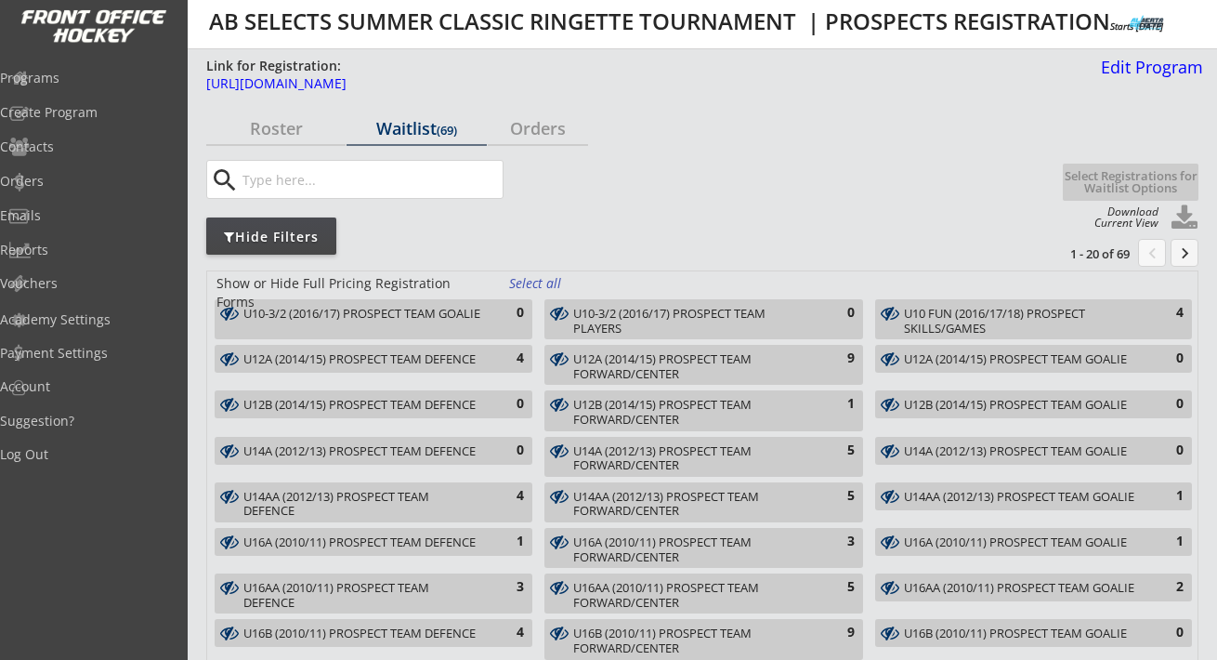
click at [810, 459] on div "U14A (2012/13) PROSPECT TEAM FORWARD/CENTER" at bounding box center [692, 458] width 239 height 29
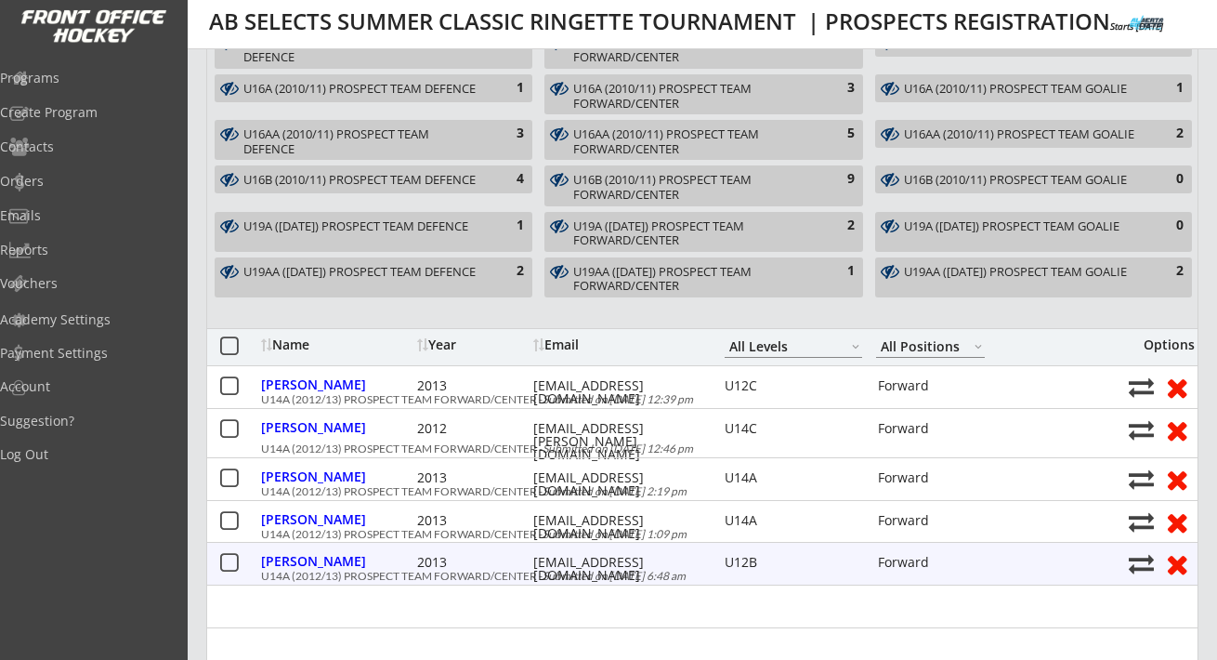
scroll to position [539, 0]
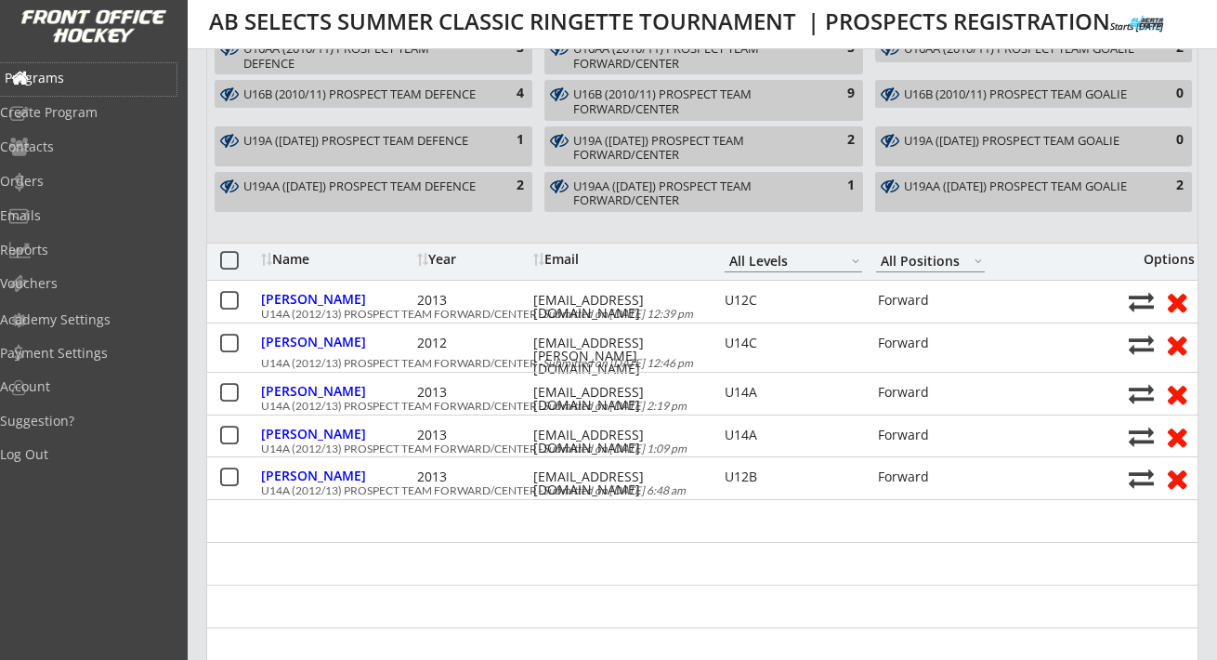
click at [82, 78] on div "Programs" at bounding box center [88, 78] width 167 height 13
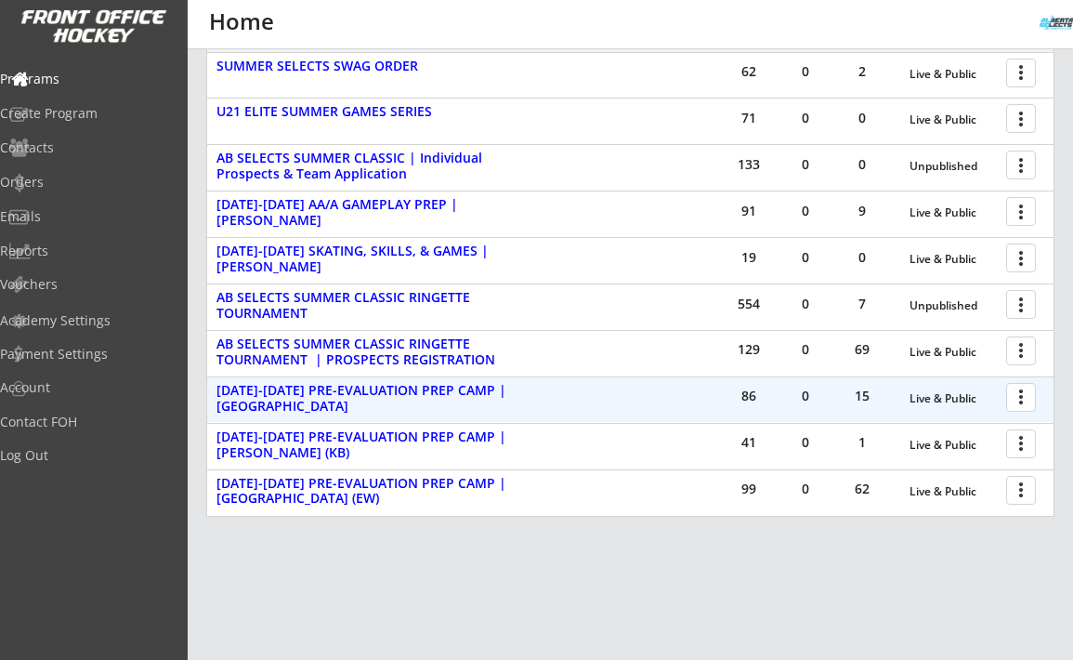
scroll to position [366, 0]
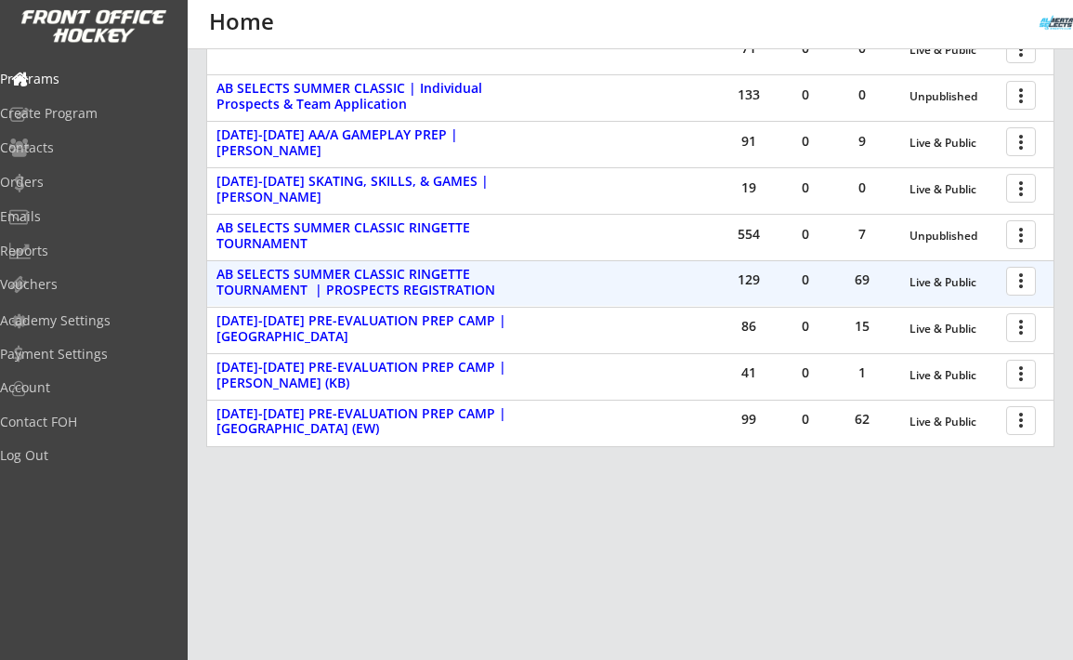
click at [1015, 289] on div at bounding box center [1024, 280] width 33 height 33
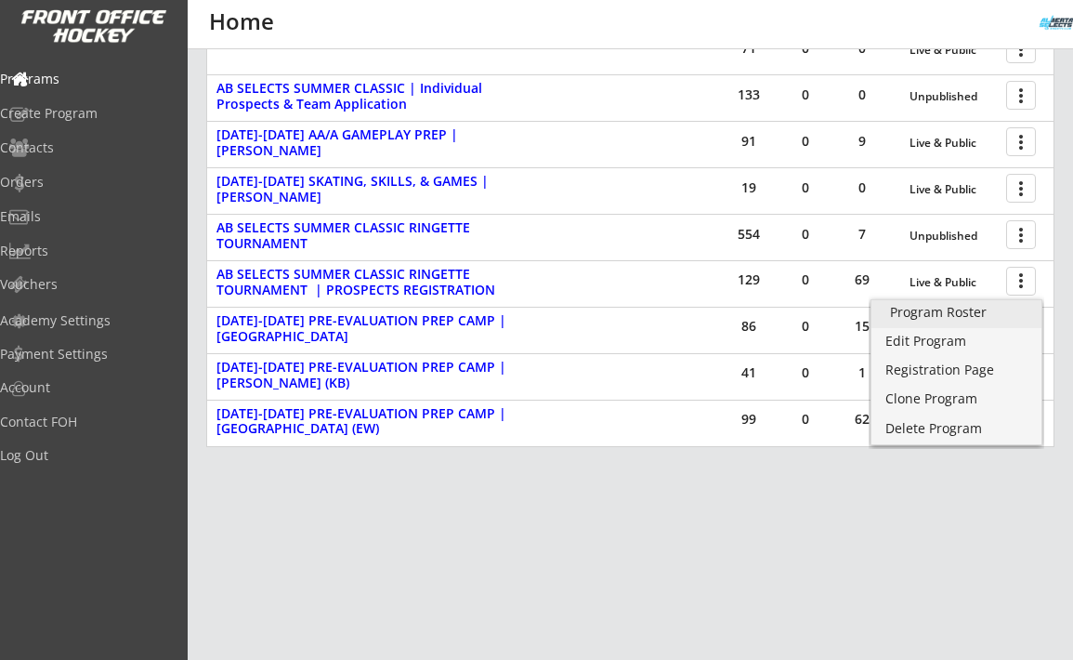
click at [955, 313] on div "Program Roster" at bounding box center [956, 312] width 133 height 13
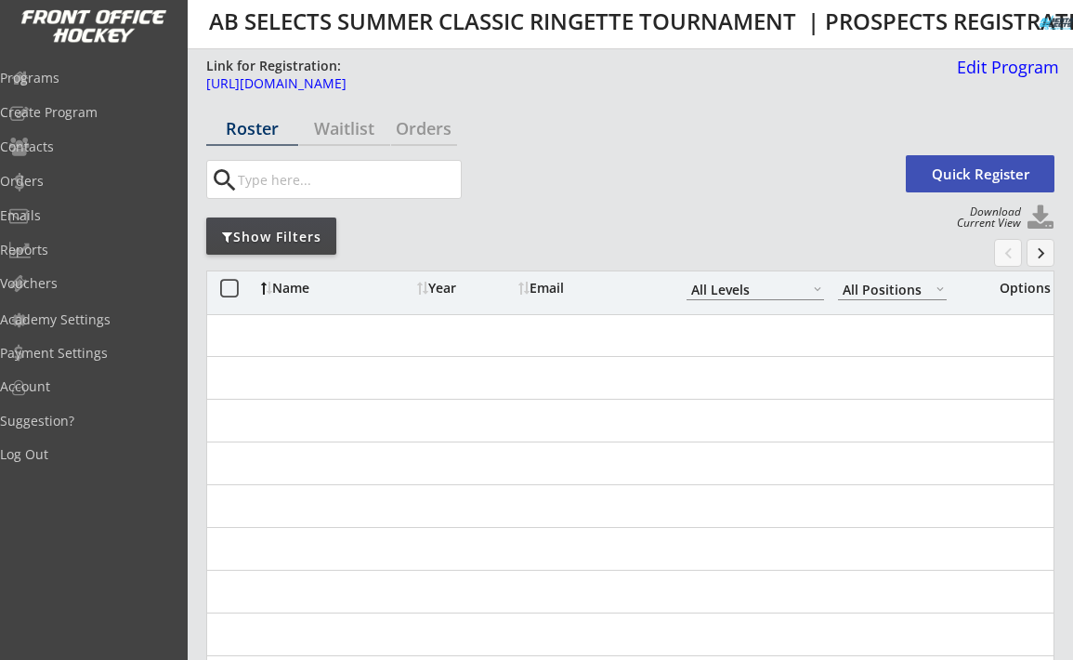
select select ""All Levels""
select select ""All Positions""
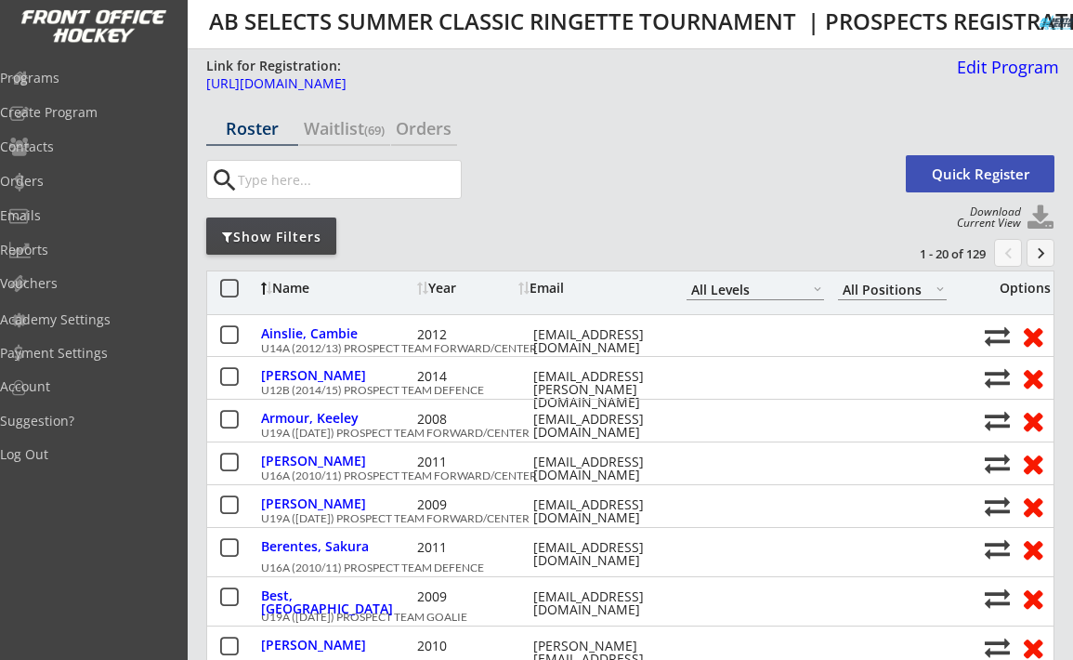
scroll to position [1, 0]
click at [444, 131] on div "Orders" at bounding box center [424, 127] width 66 height 17
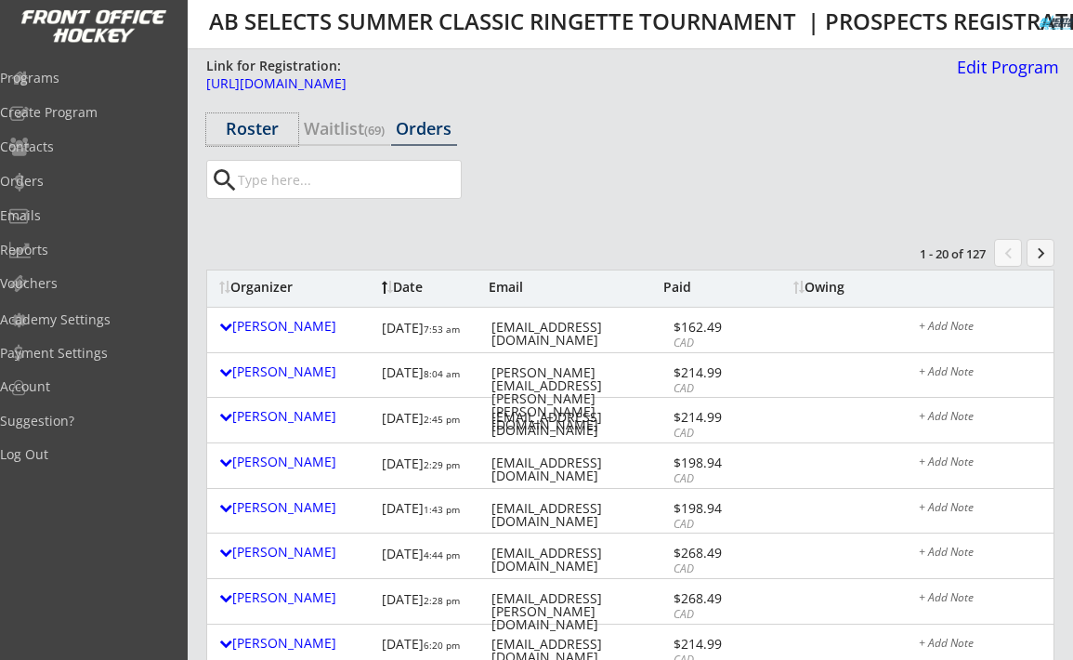
click at [262, 139] on div "Roster" at bounding box center [252, 129] width 92 height 33
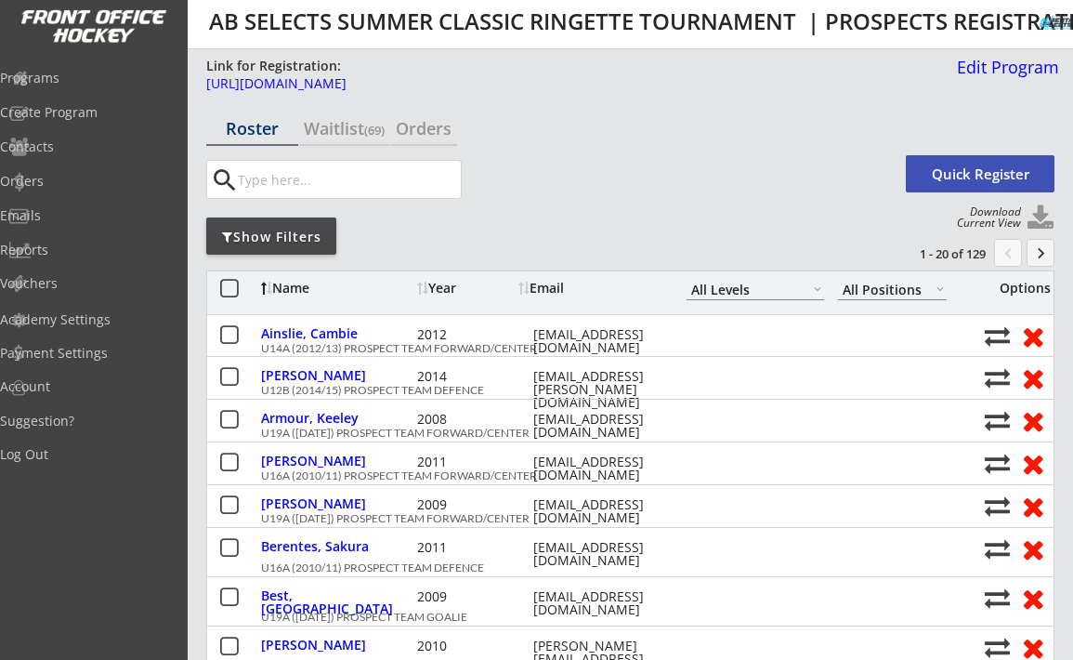
click at [259, 185] on input "input" at bounding box center [347, 179] width 227 height 37
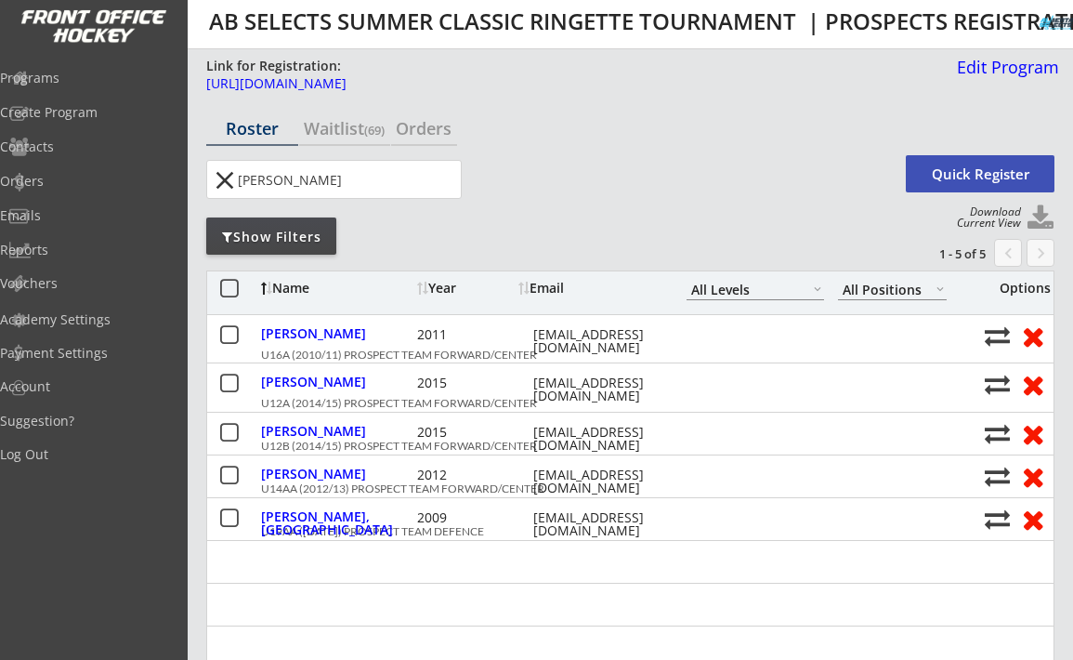
type input "[PERSON_NAME]"
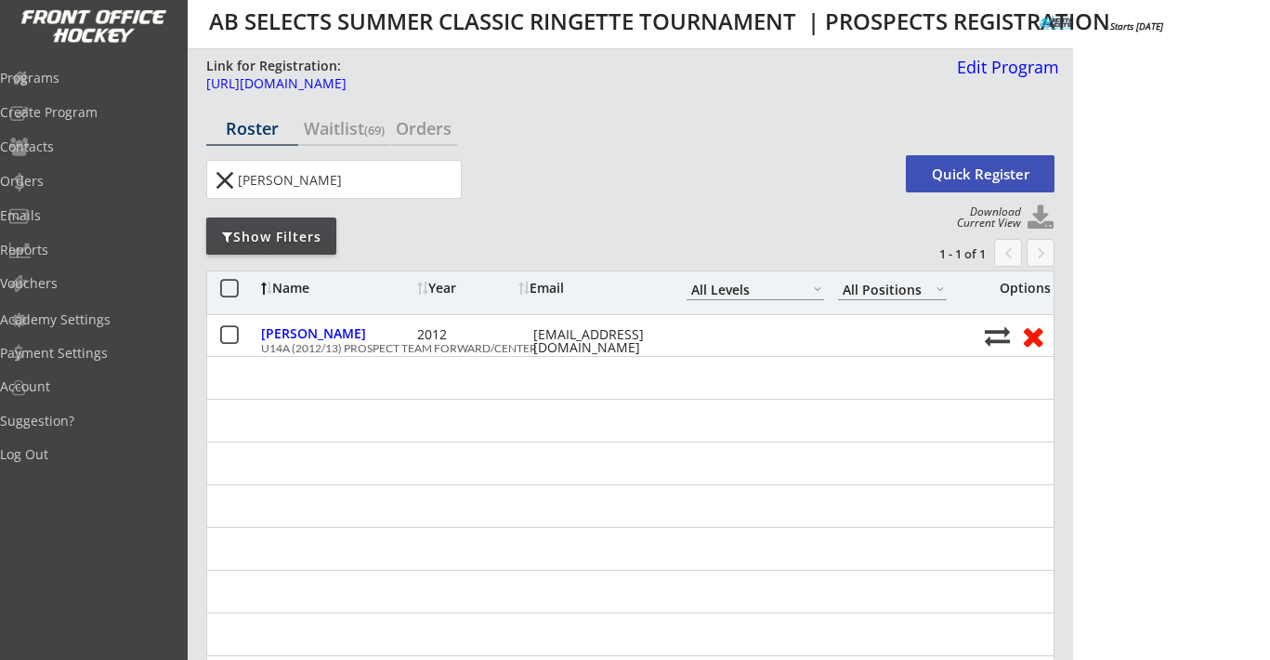
select select ""All Levels""
select select ""All Positions""
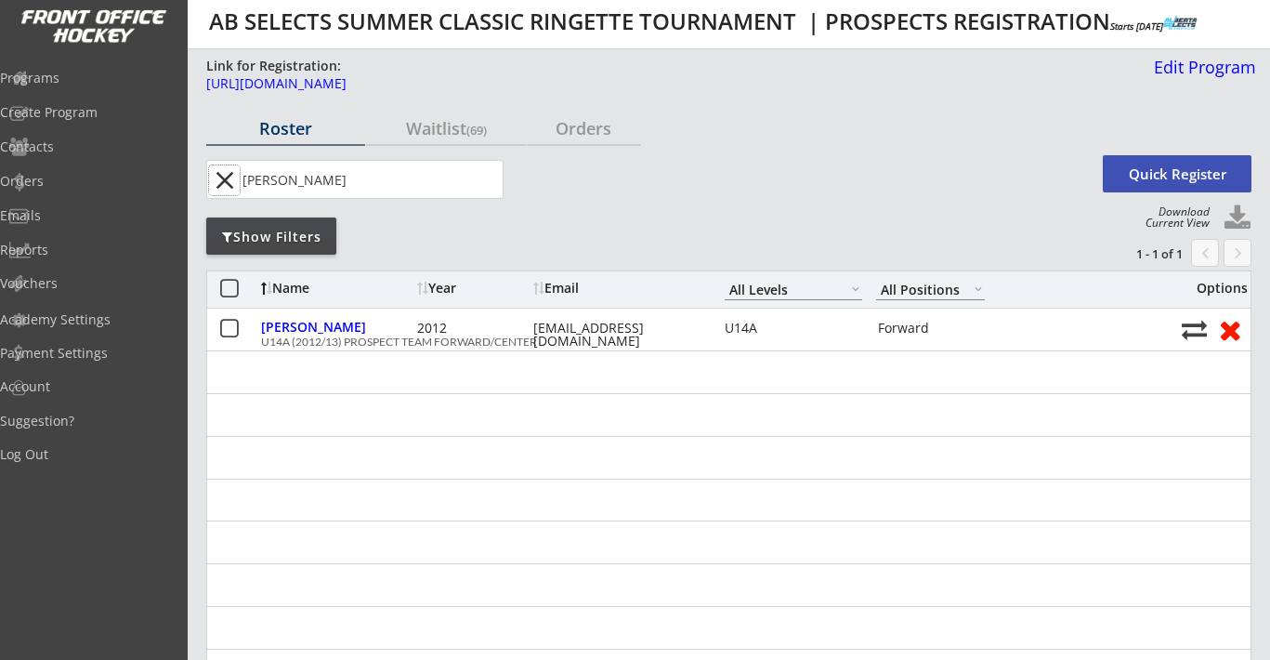
click at [223, 178] on button "close" at bounding box center [224, 180] width 31 height 30
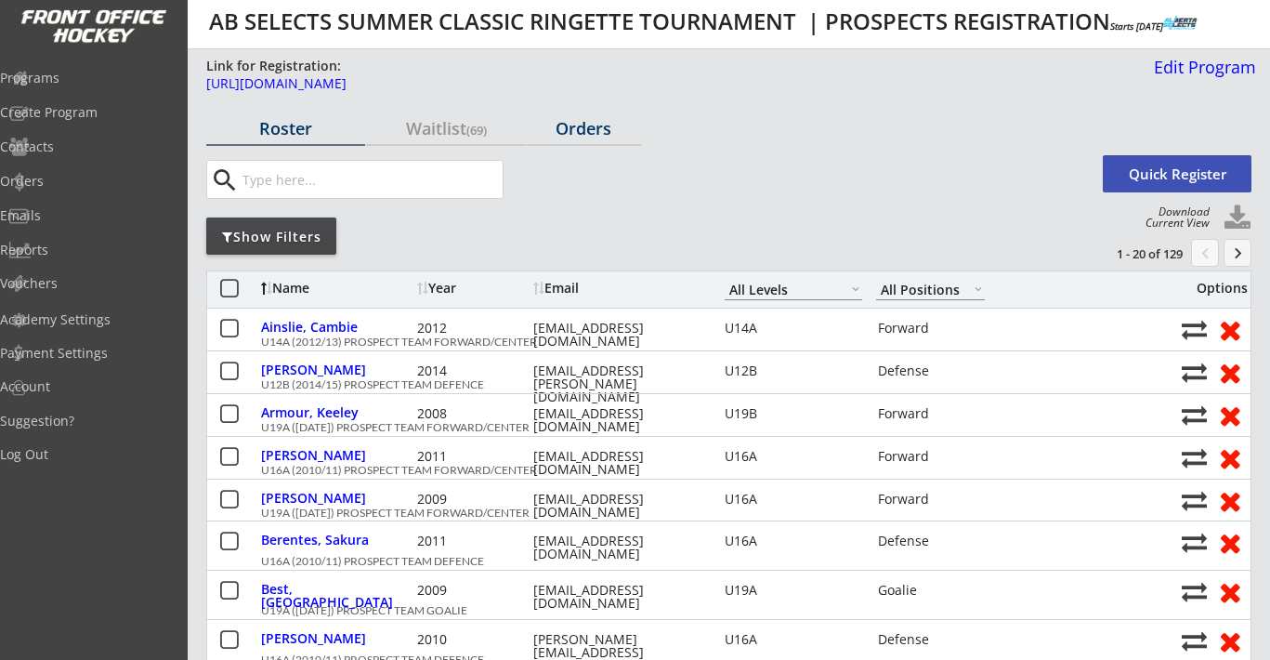
click at [577, 120] on div "Orders" at bounding box center [584, 128] width 114 height 17
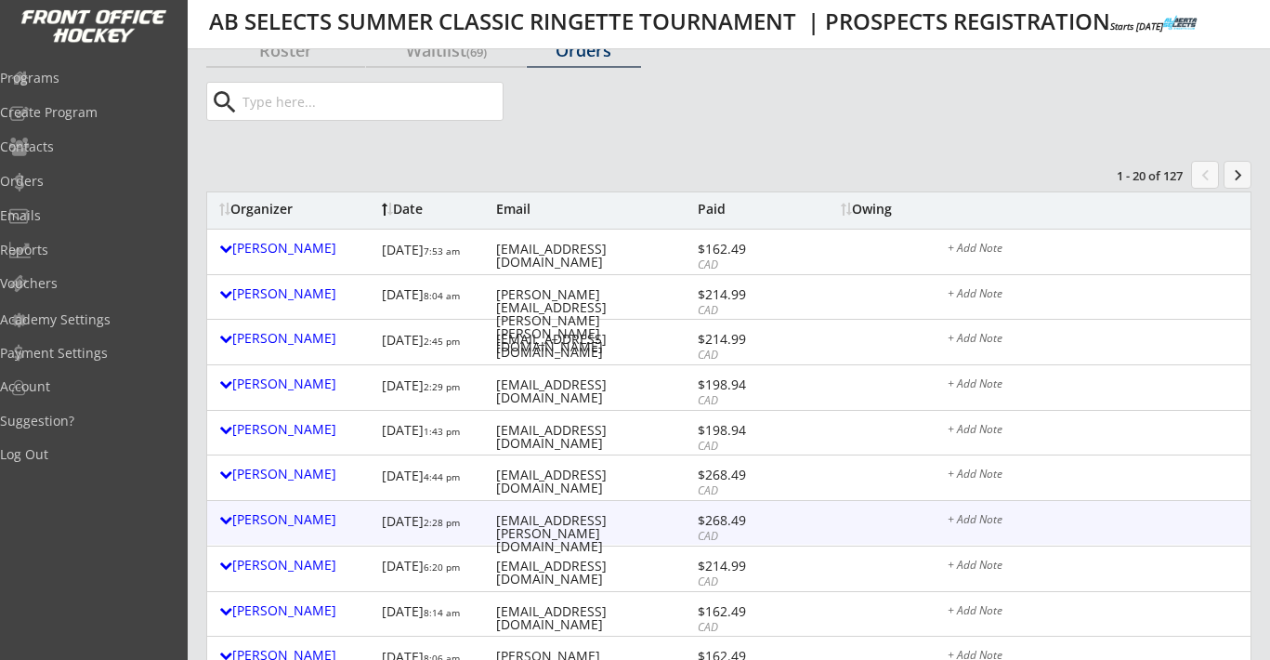
scroll to position [12, 0]
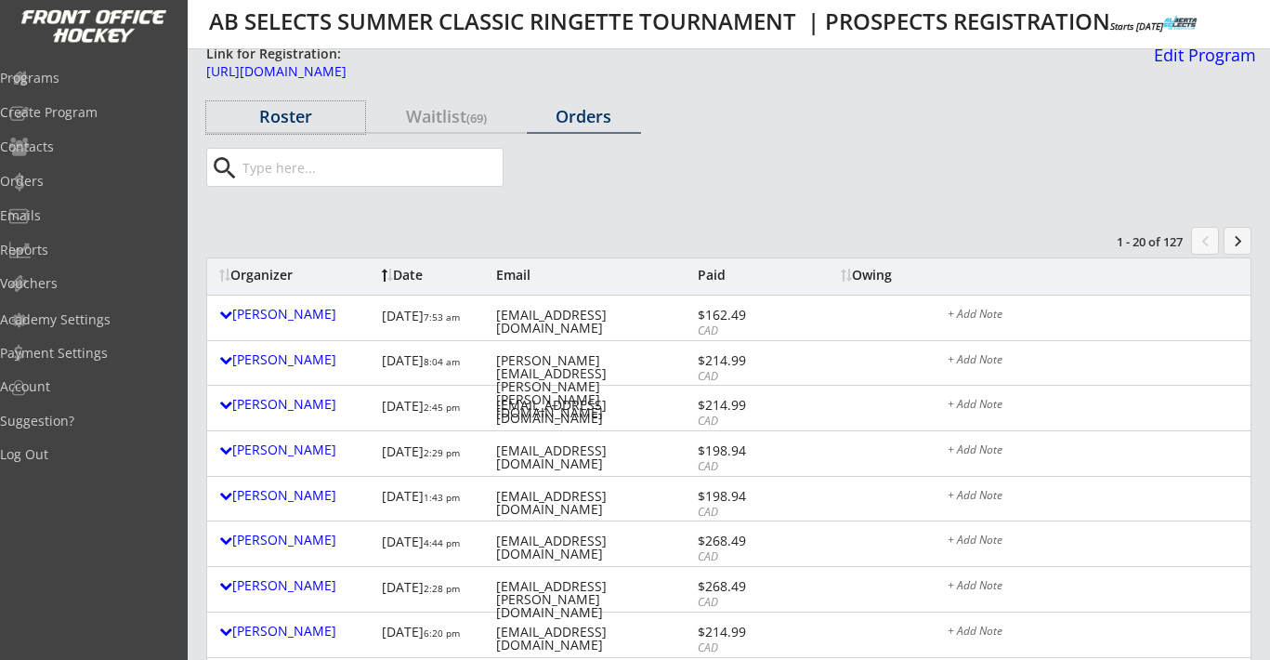
click at [282, 119] on div "Roster" at bounding box center [285, 116] width 159 height 17
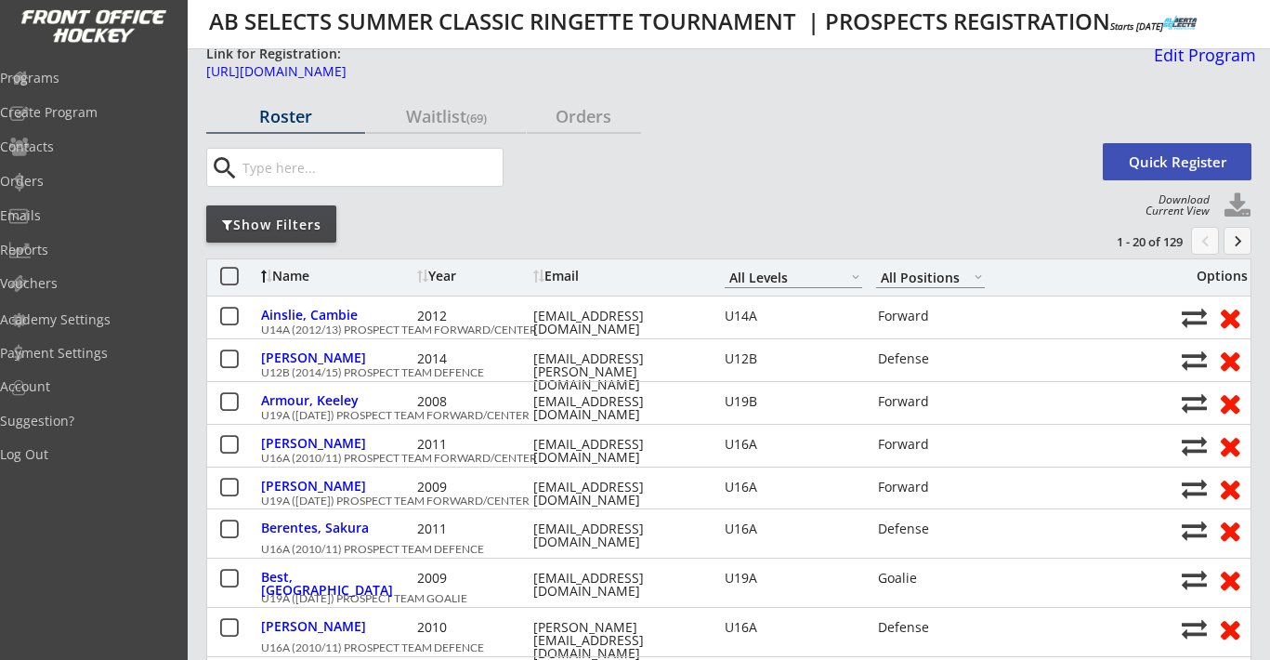
click at [289, 166] on input "input" at bounding box center [371, 167] width 264 height 37
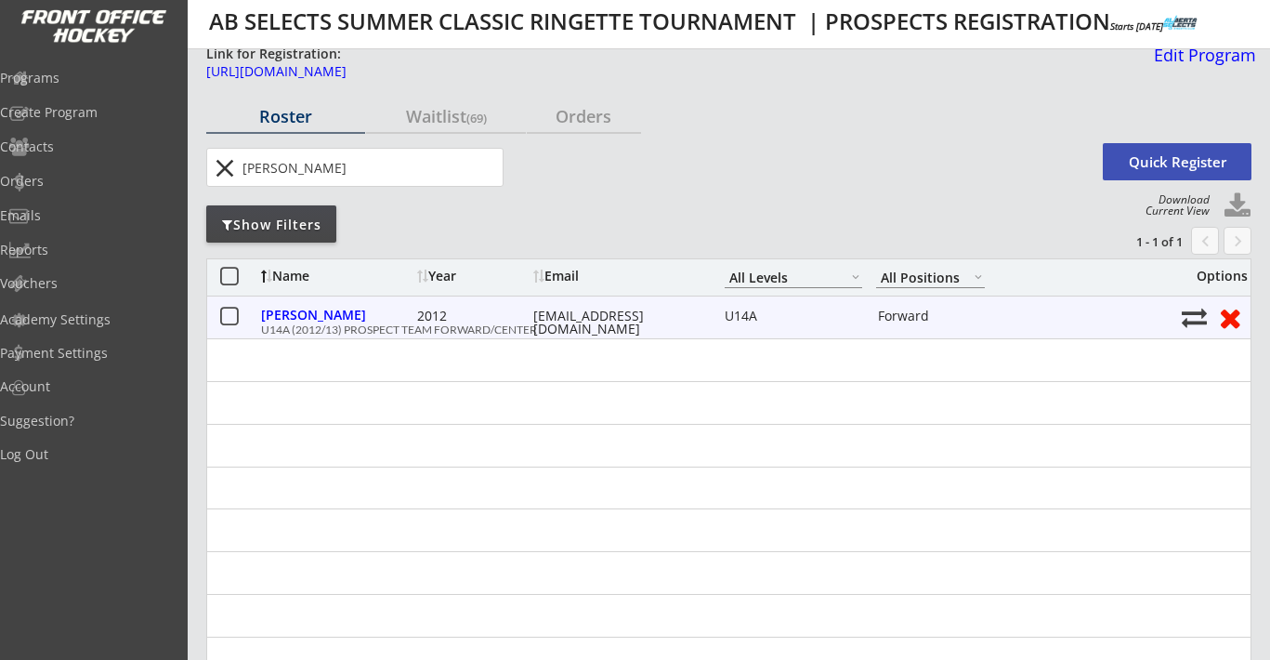
click at [595, 322] on div "[EMAIL_ADDRESS][DOMAIN_NAME]" at bounding box center [616, 322] width 167 height 26
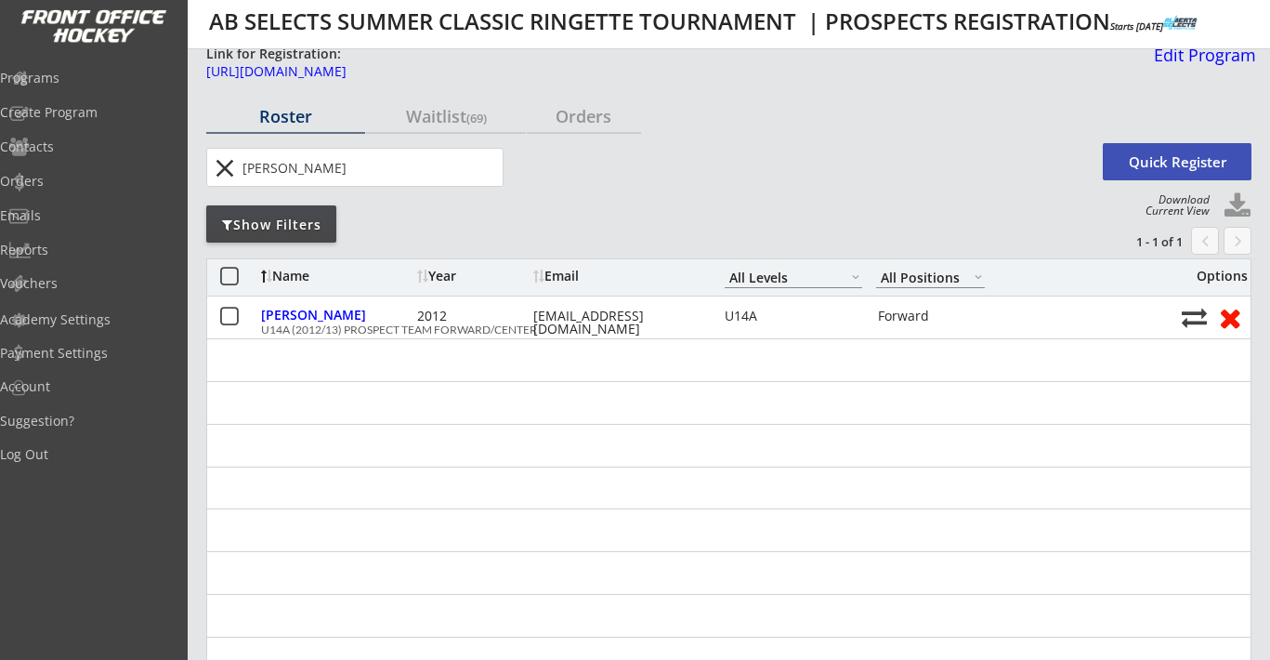
click at [568, 120] on div "Orders" at bounding box center [584, 116] width 114 height 17
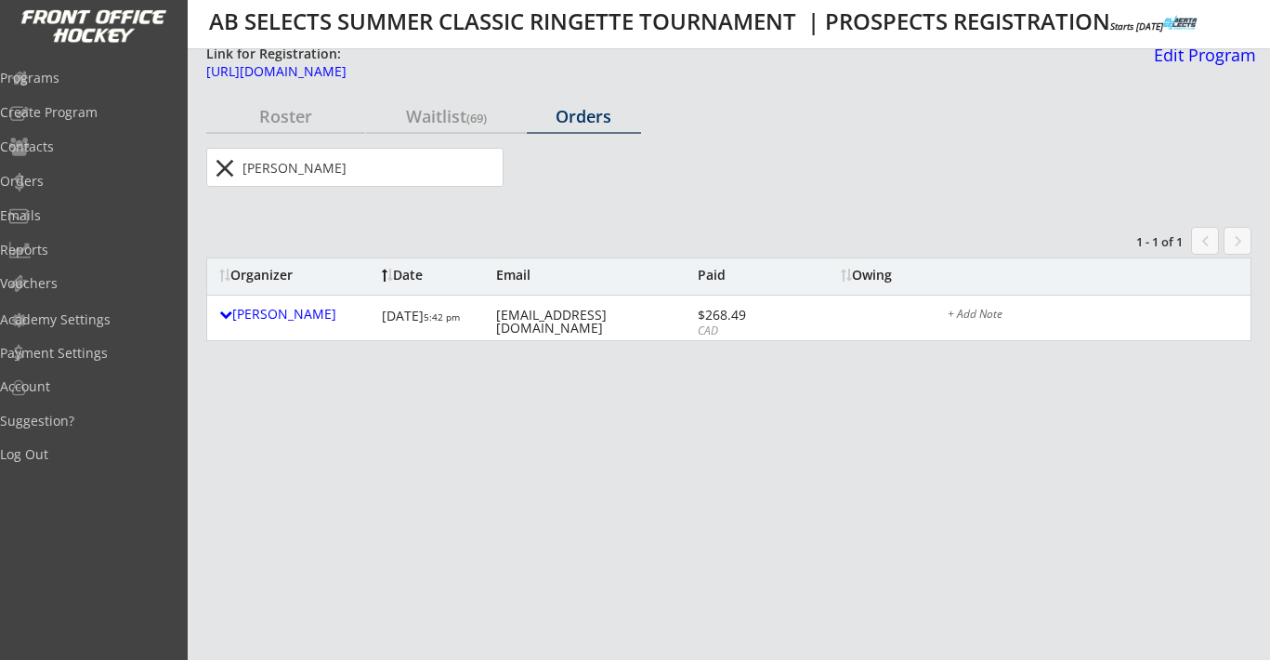
click at [439, 167] on input "input" at bounding box center [371, 167] width 264 height 37
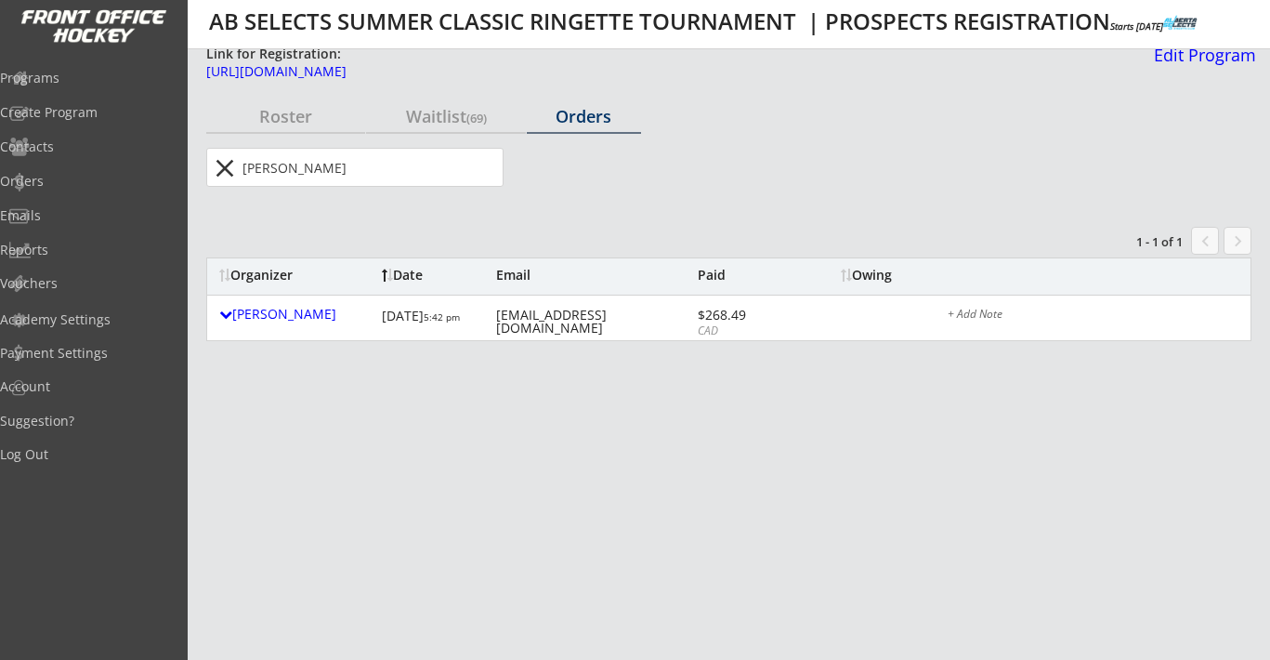
click at [439, 167] on input "input" at bounding box center [371, 167] width 264 height 37
paste input "jeremyweimer@sasktel.net"
type input "jeremyweimer@sasktel.net"
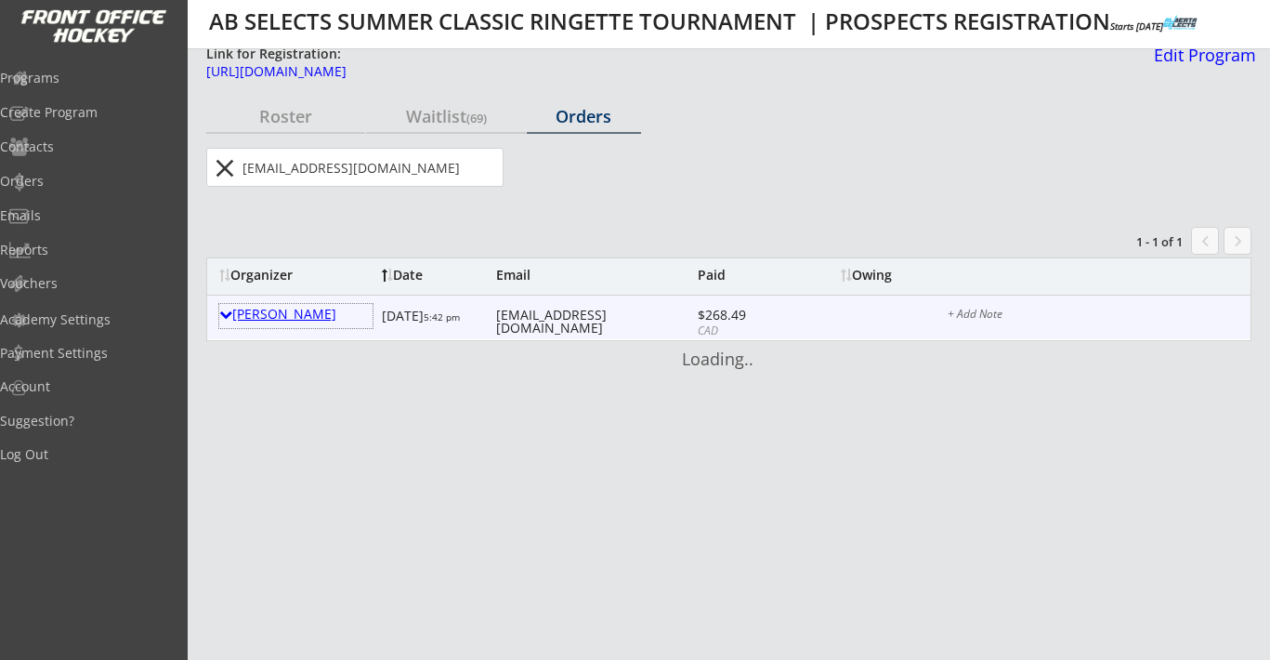
click at [299, 312] on div "Jeremy Weimer" at bounding box center [295, 314] width 153 height 13
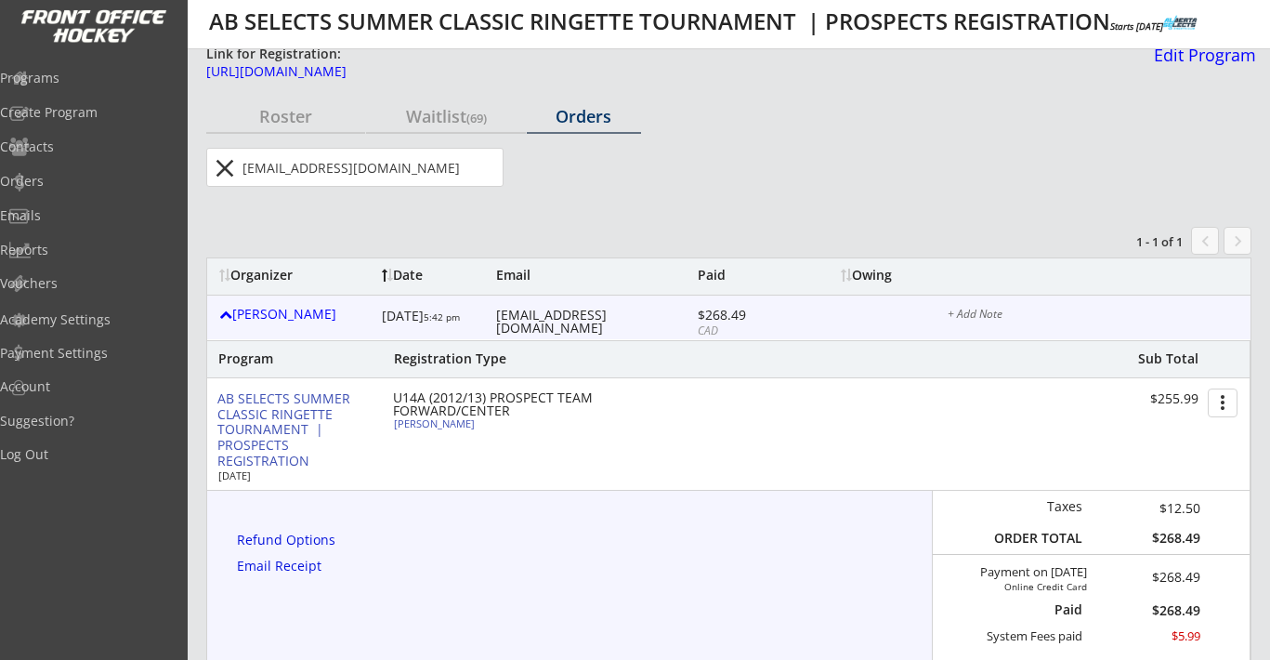
click at [226, 166] on button "close" at bounding box center [224, 168] width 31 height 30
click at [593, 114] on div "Orders" at bounding box center [584, 116] width 114 height 17
click at [225, 314] on div at bounding box center [225, 314] width 13 height 13
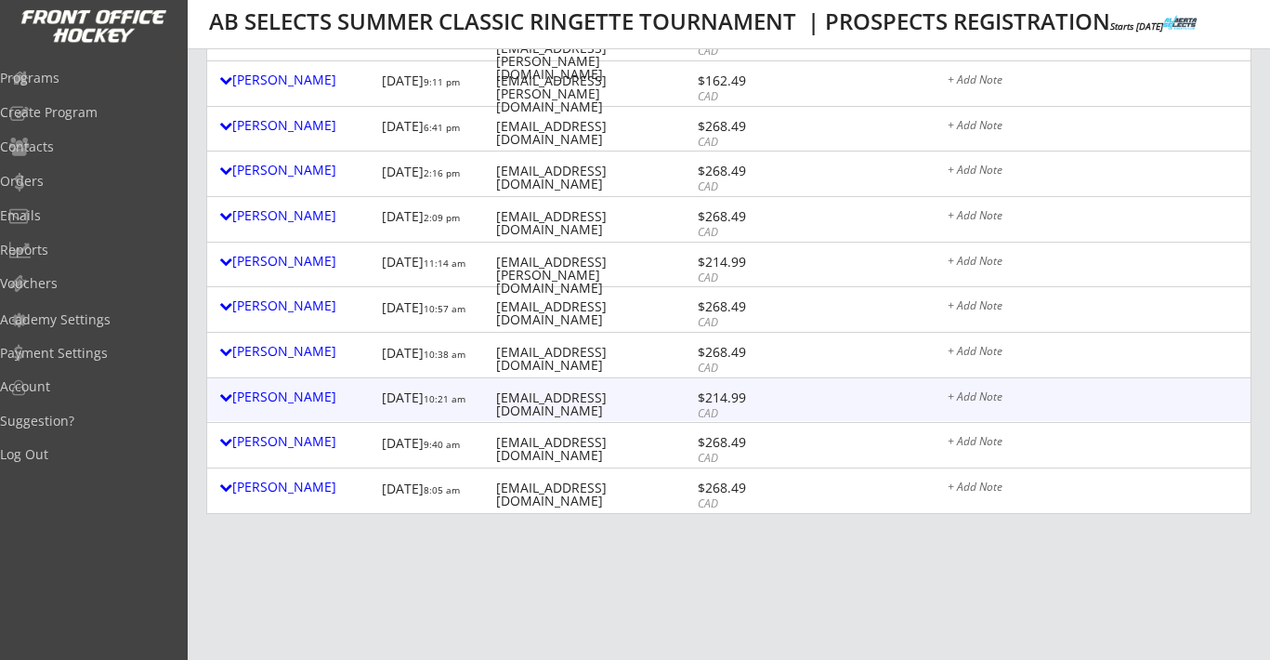
scroll to position [698, 0]
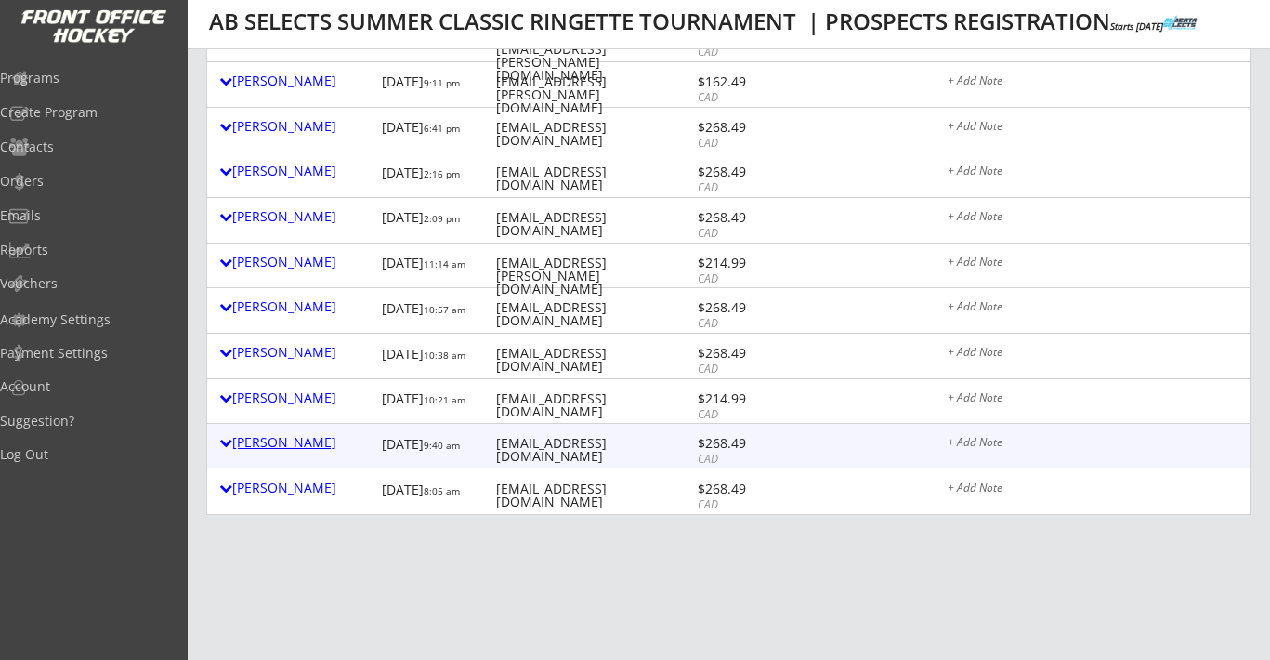
click at [299, 445] on div "Natalie Flynn-doherty" at bounding box center [295, 442] width 153 height 13
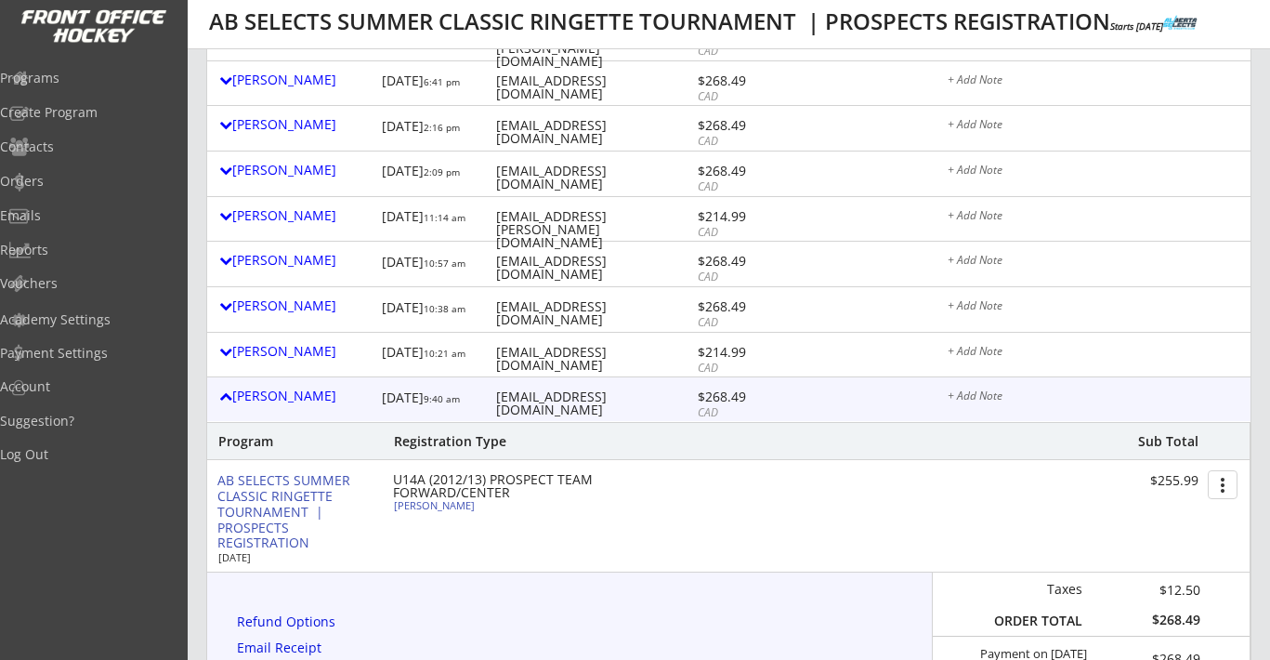
scroll to position [741, 0]
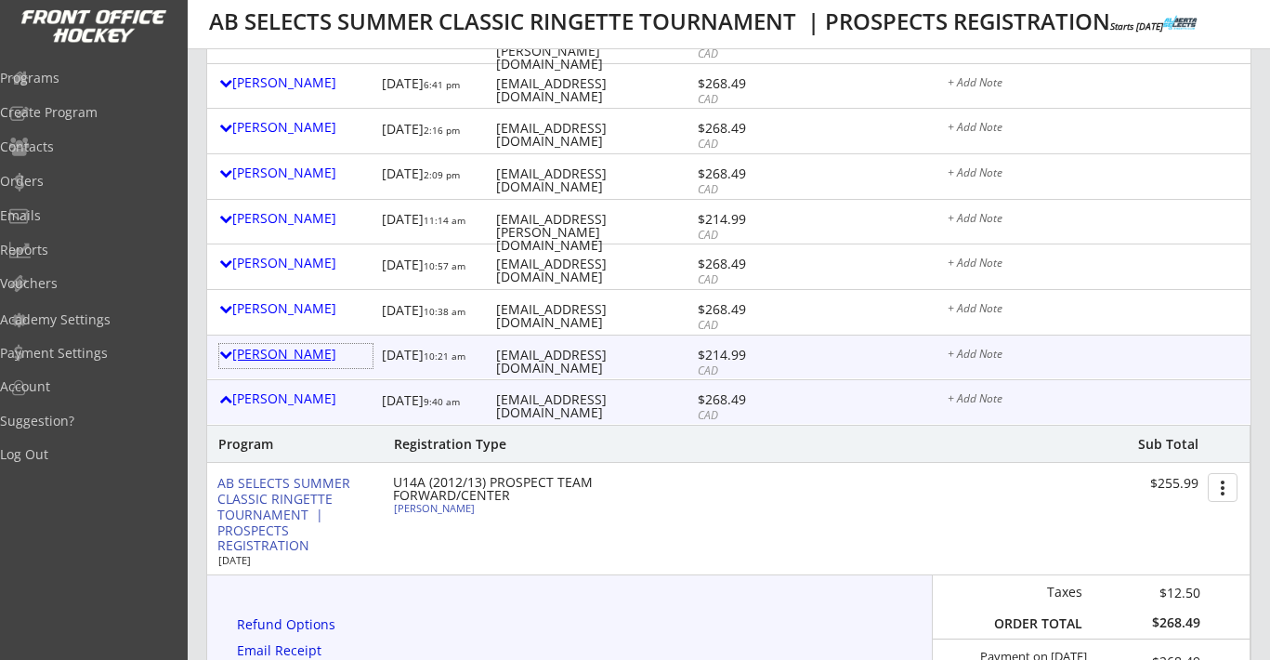
click at [298, 359] on div "Erinn Knoll" at bounding box center [295, 353] width 153 height 13
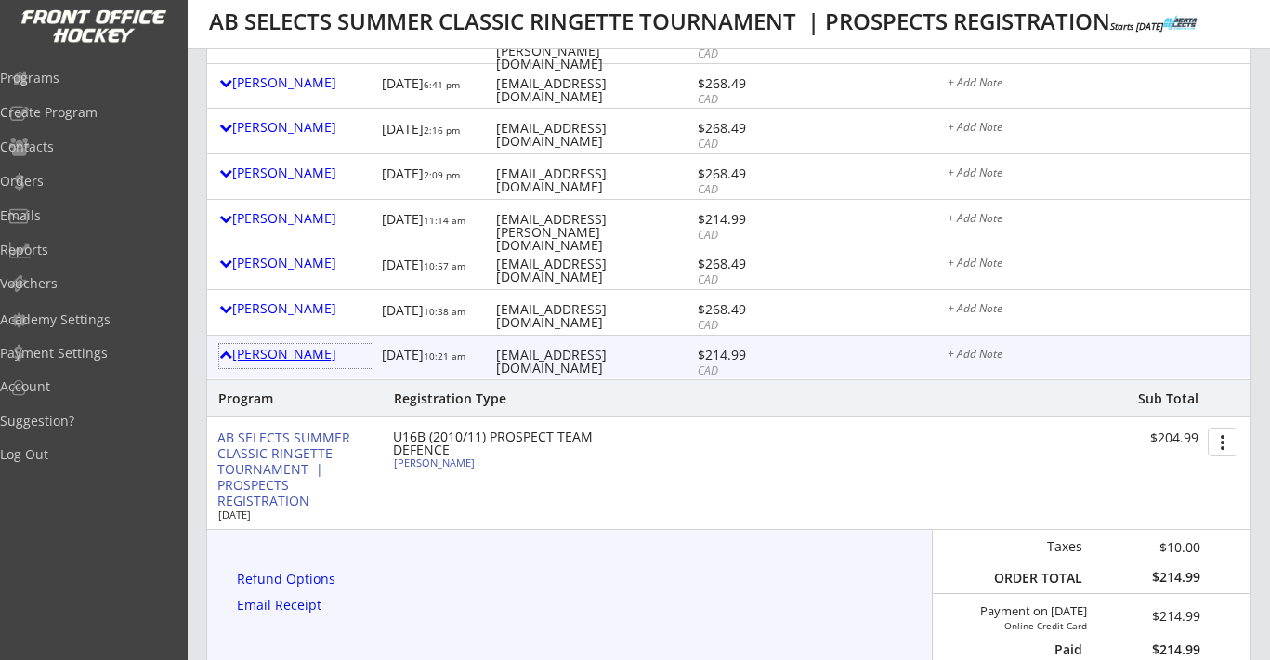
click at [289, 356] on div "Erinn Knoll" at bounding box center [295, 353] width 153 height 13
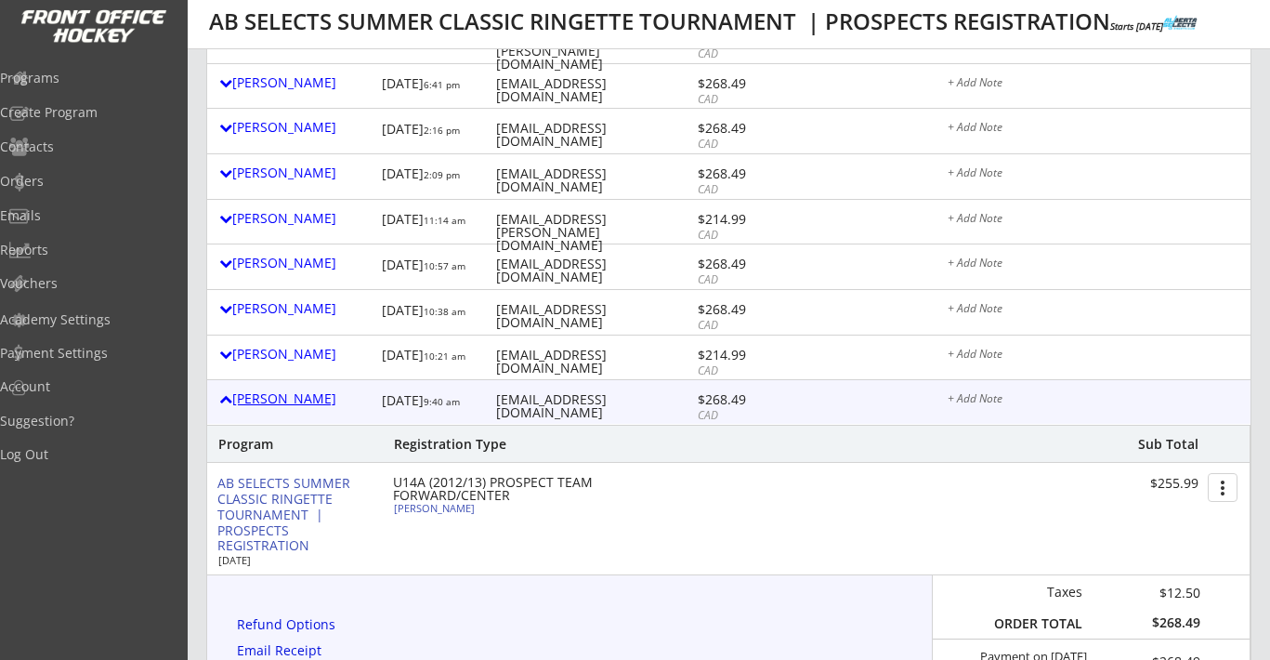
click at [305, 409] on div "Natalie Flynn-doherty" at bounding box center [295, 400] width 153 height 24
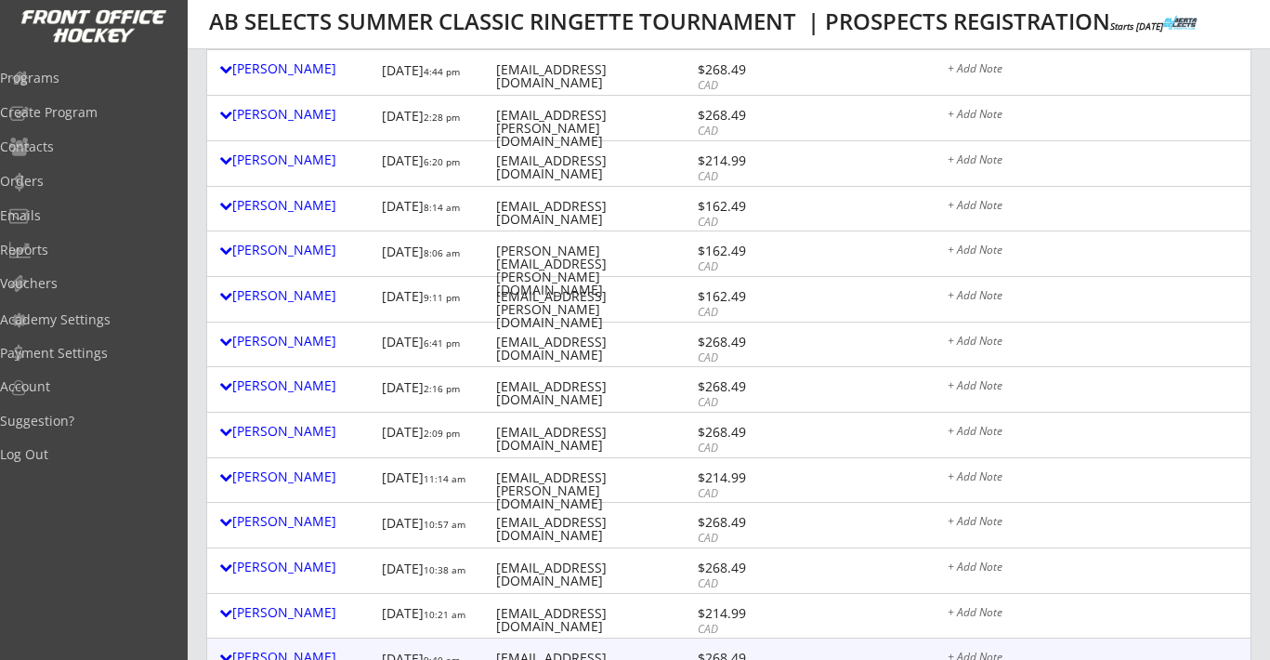
scroll to position [0, 0]
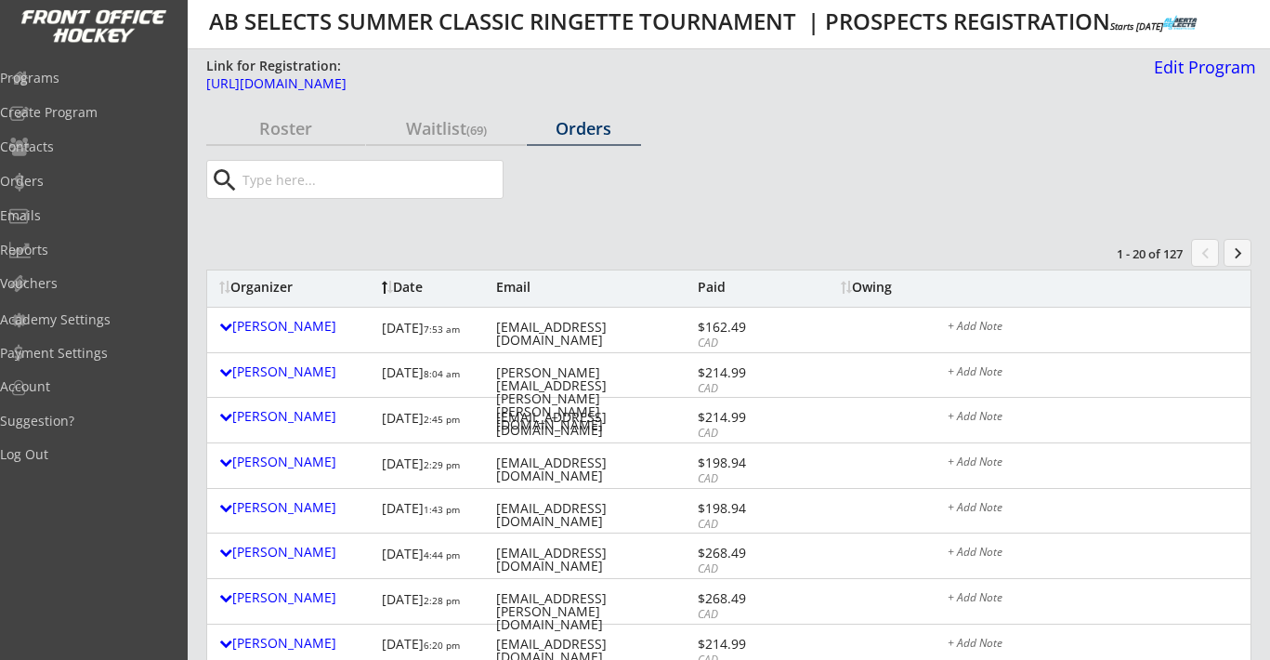
click at [1072, 248] on button "keyboard_arrow_right" at bounding box center [1238, 253] width 28 height 28
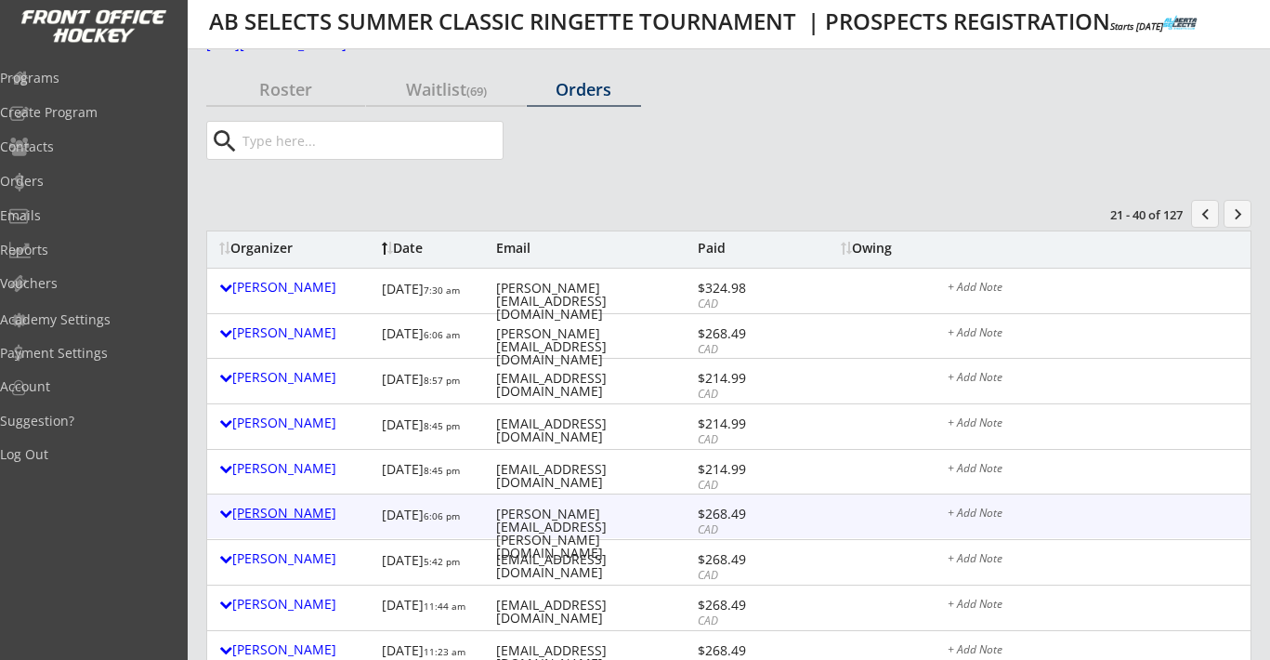
scroll to position [42, 0]
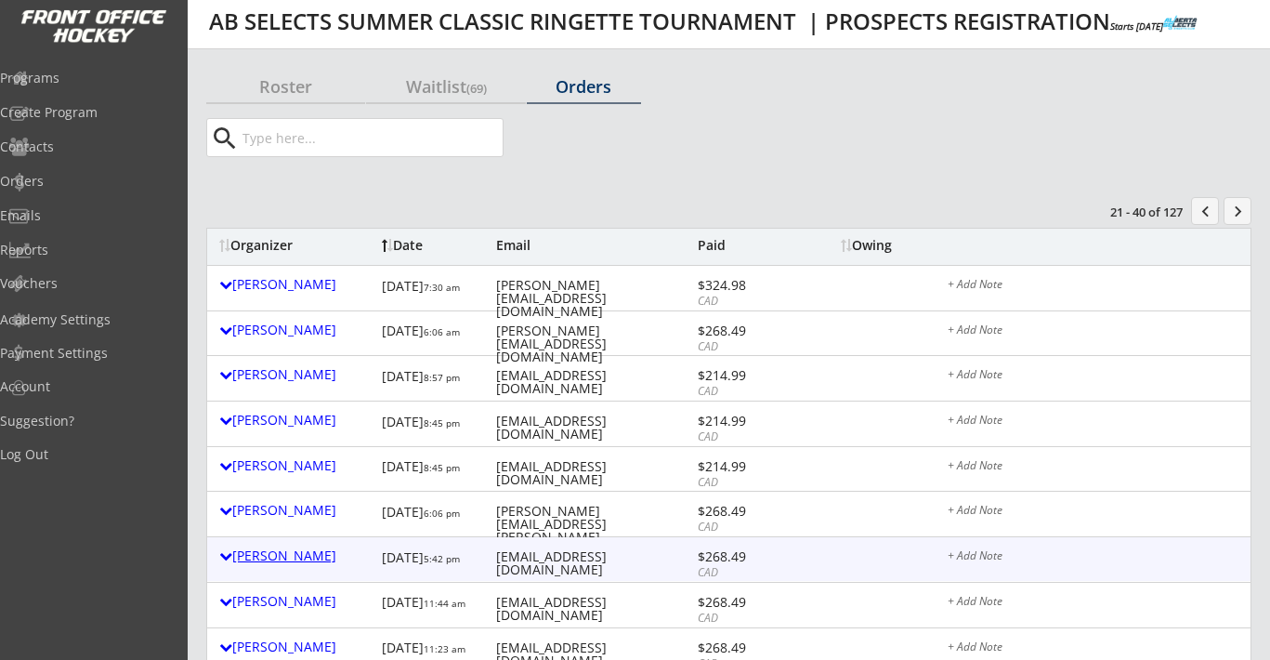
click at [294, 557] on div "Jeremy Weimer" at bounding box center [295, 555] width 153 height 13
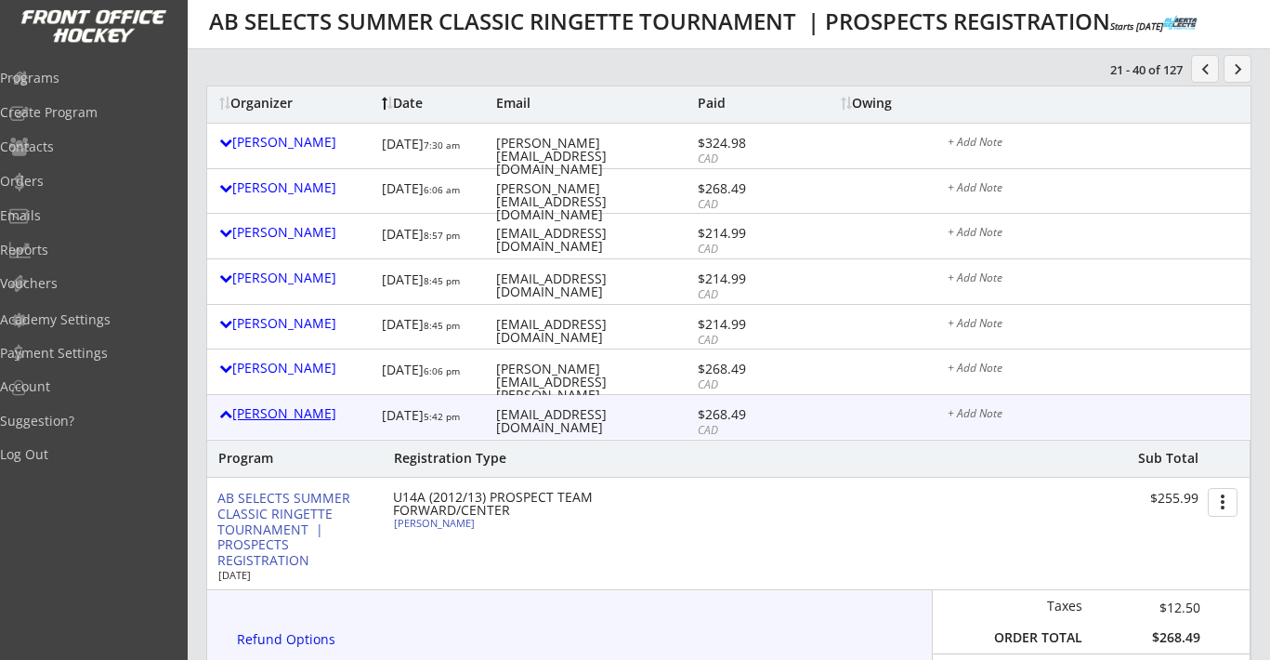
scroll to position [189, 0]
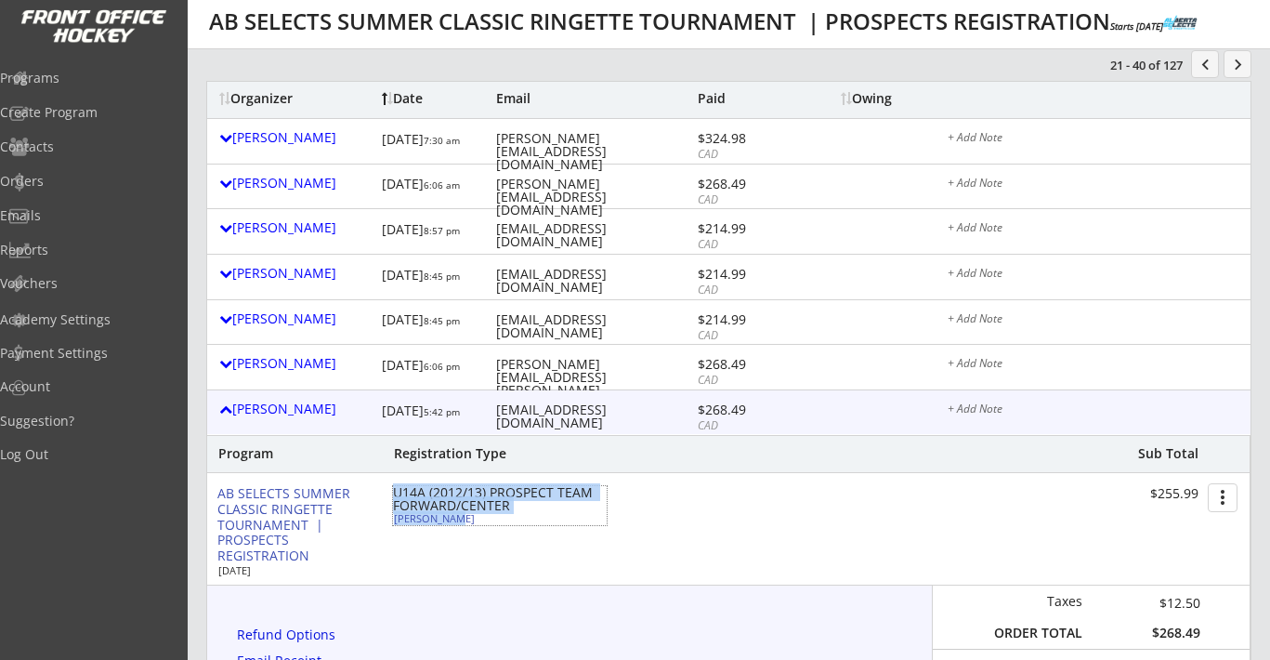
drag, startPoint x: 452, startPoint y: 519, endPoint x: 391, endPoint y: 517, distance: 60.4
click at [391, 517] on div "AB SELECTS SUMMER CLASSIC RINGETTE TOURNAMENT | PROSPECTS REGISTRATION Aug 22, …" at bounding box center [727, 528] width 1043 height 111
click at [313, 415] on div "Jeremy Weimer" at bounding box center [295, 408] width 153 height 13
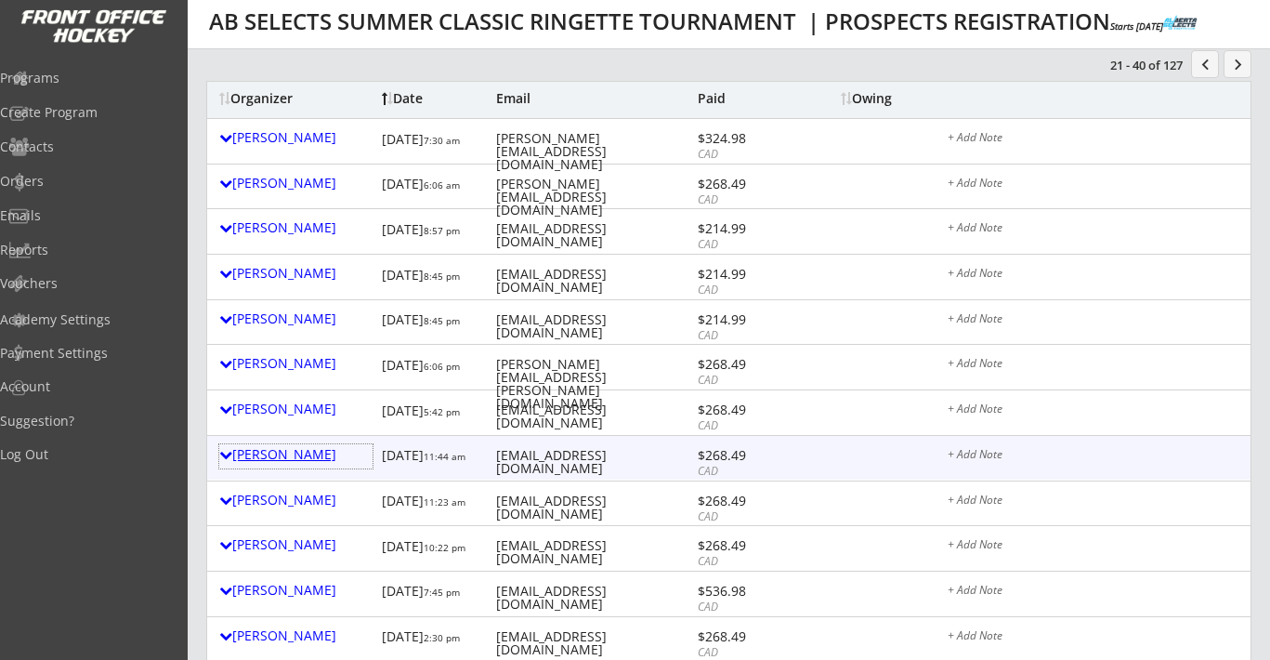
click at [290, 457] on div "Leila Elzein" at bounding box center [295, 454] width 153 height 13
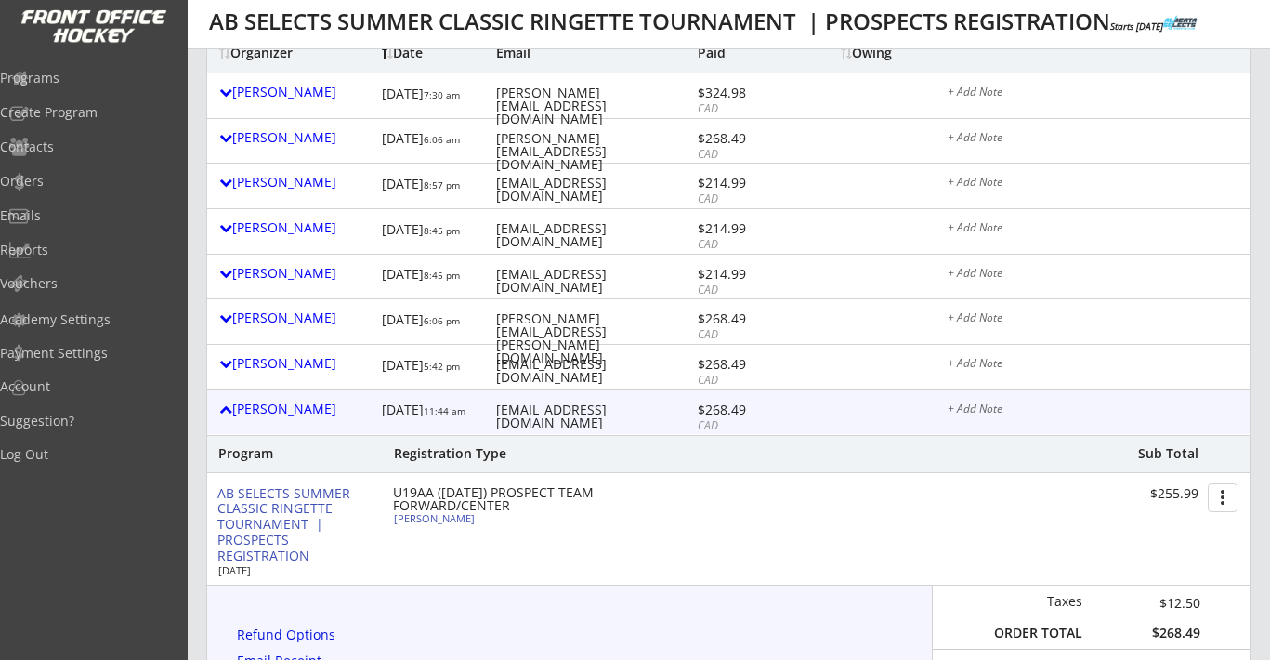
scroll to position [236, 0]
click at [277, 412] on div "Leila Elzein" at bounding box center [295, 406] width 153 height 13
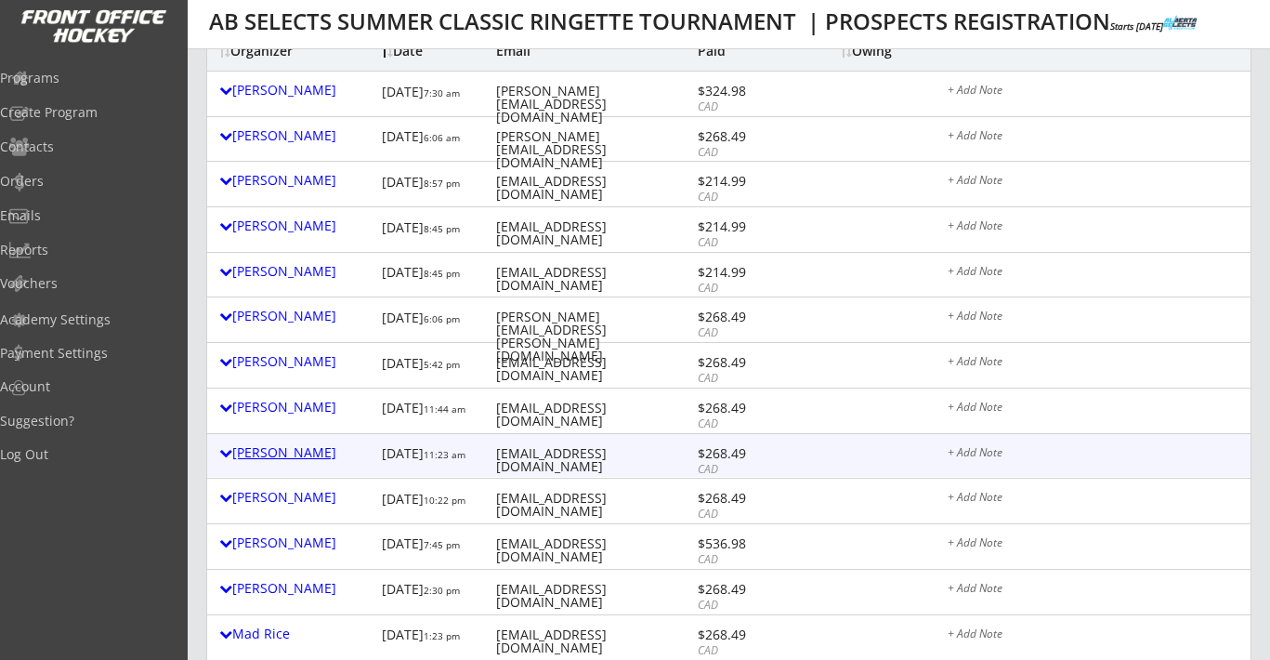
click at [277, 454] on div "Kym Mullen" at bounding box center [295, 452] width 153 height 13
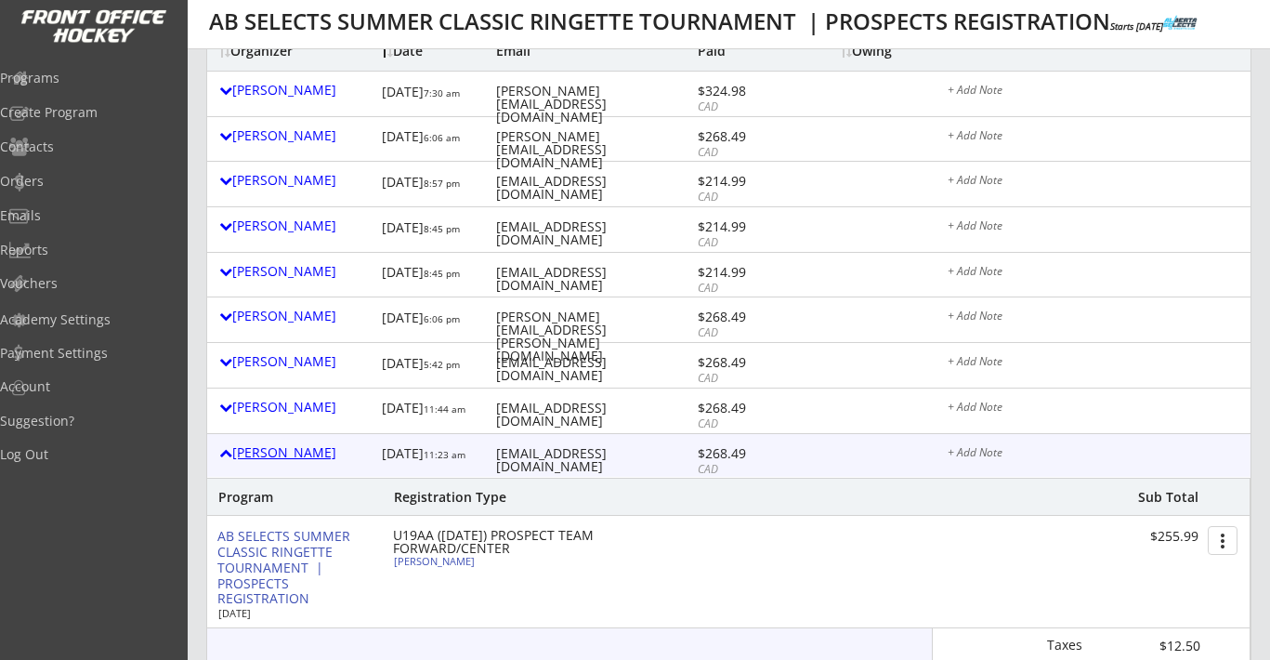
click at [277, 454] on div "Kym Mullen" at bounding box center [295, 452] width 153 height 13
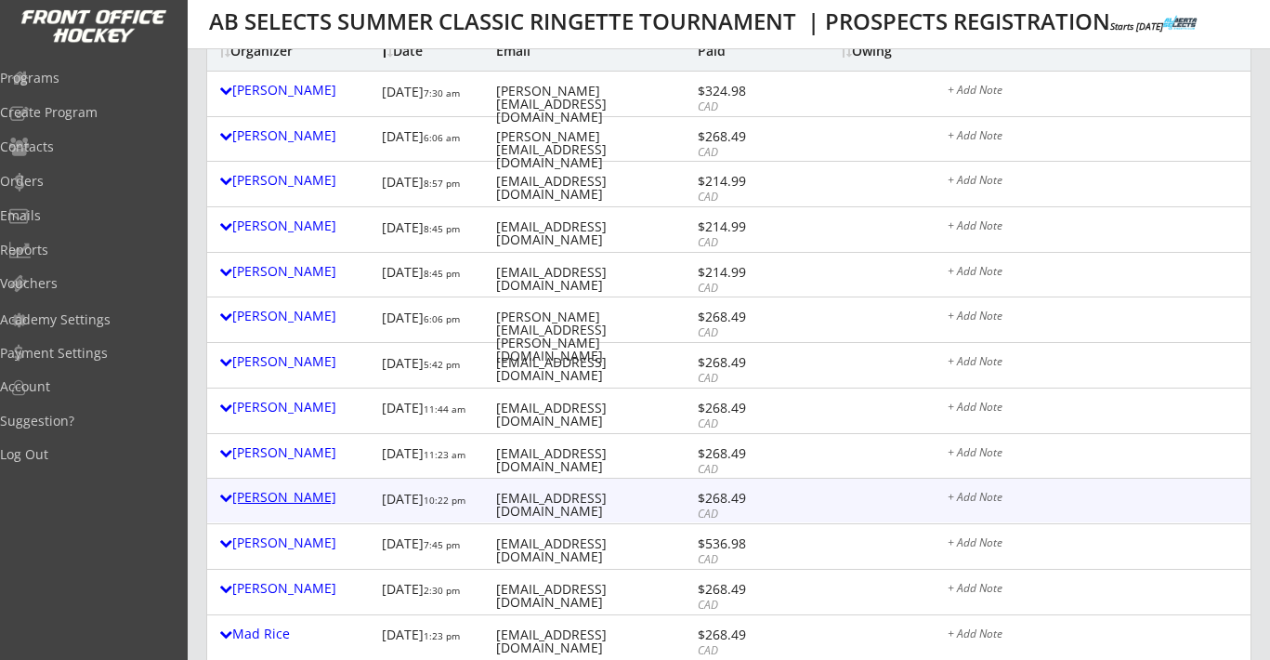
click at [278, 499] on div "Candace Truman" at bounding box center [295, 497] width 153 height 13
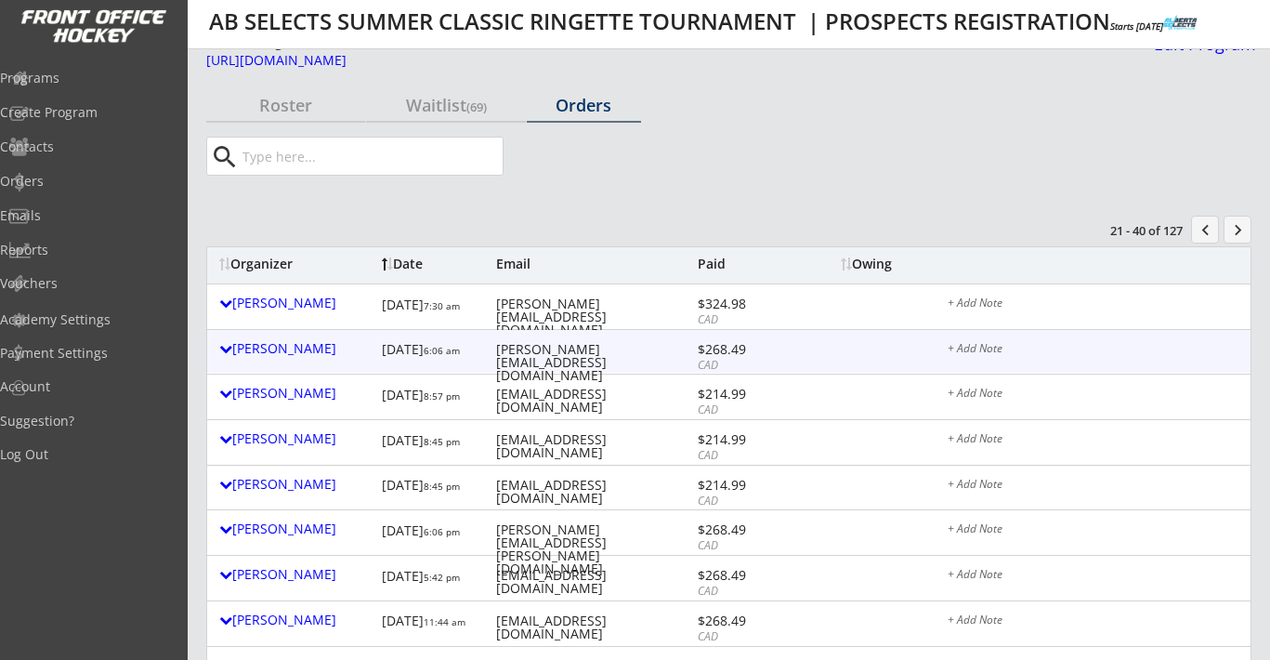
scroll to position [0, 0]
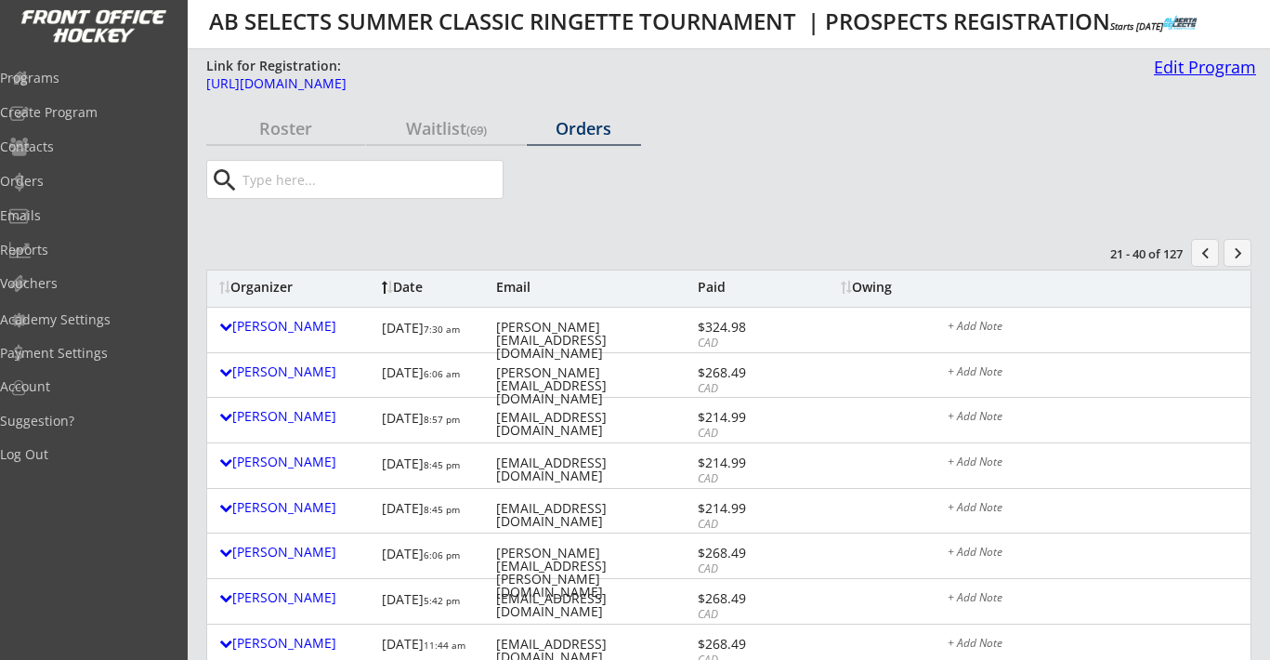
click at [1072, 67] on div "Edit Program" at bounding box center [1201, 67] width 110 height 17
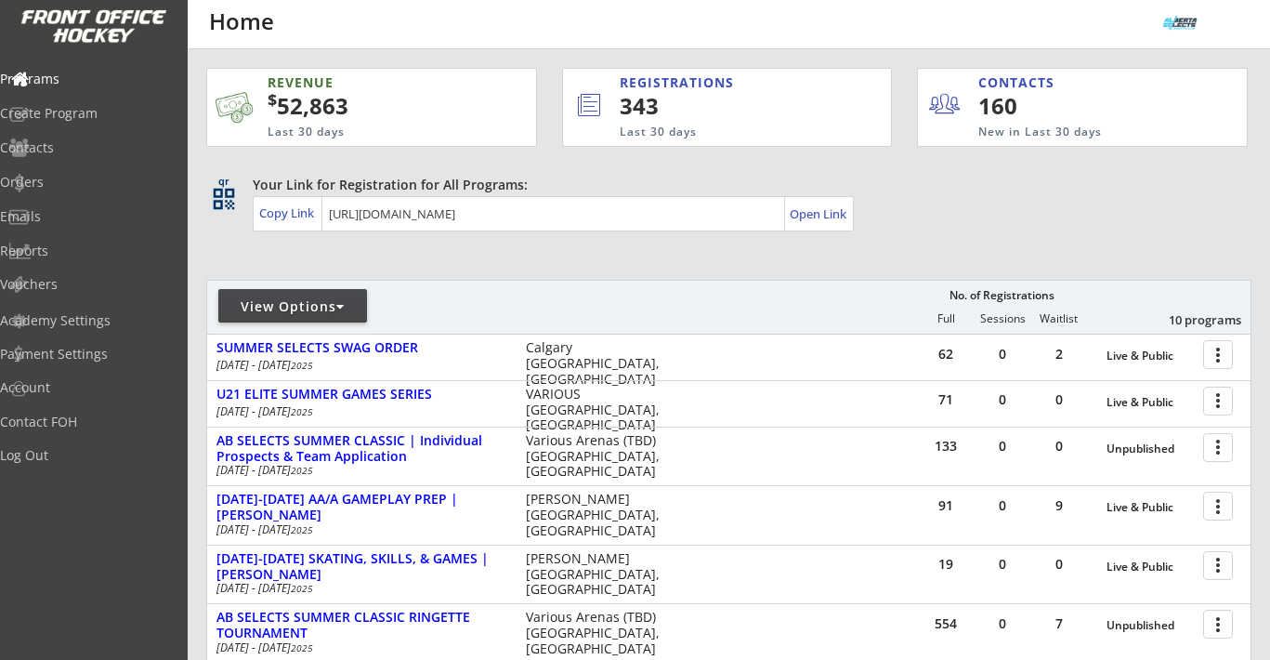
scroll to position [411, 0]
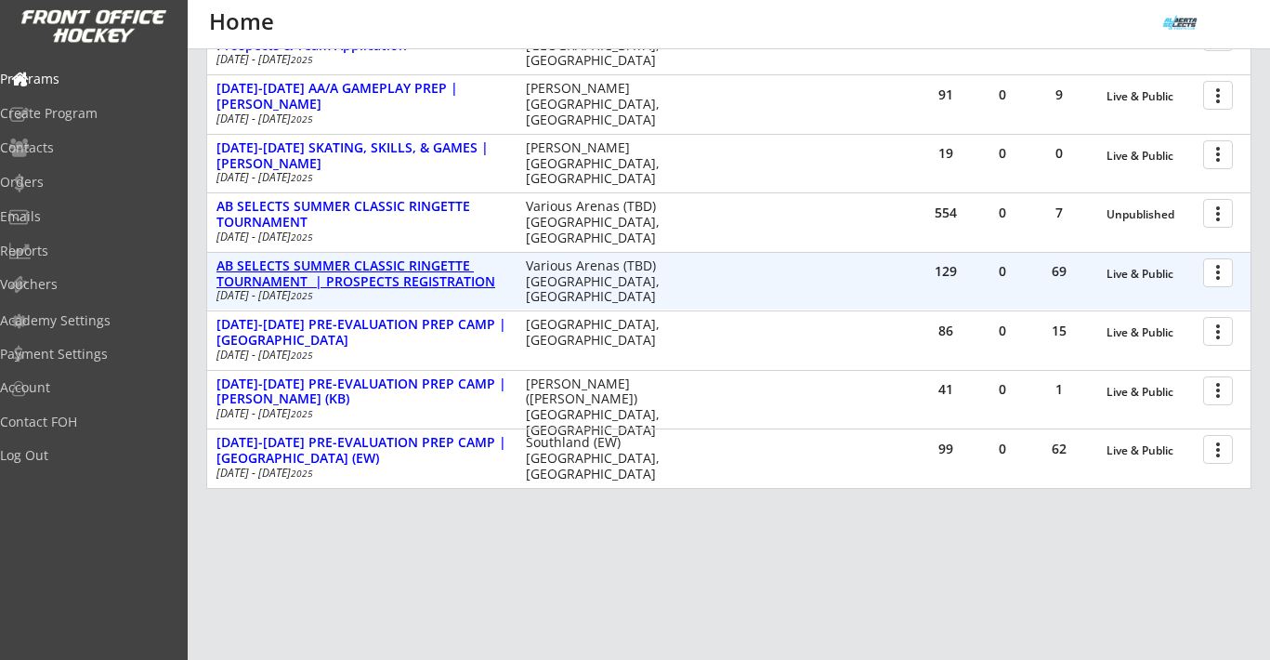
click at [340, 262] on div "AB SELECTS SUMMER CLASSIC RINGETTE TOURNAMENT | PROSPECTS REGISTRATION" at bounding box center [361, 274] width 290 height 32
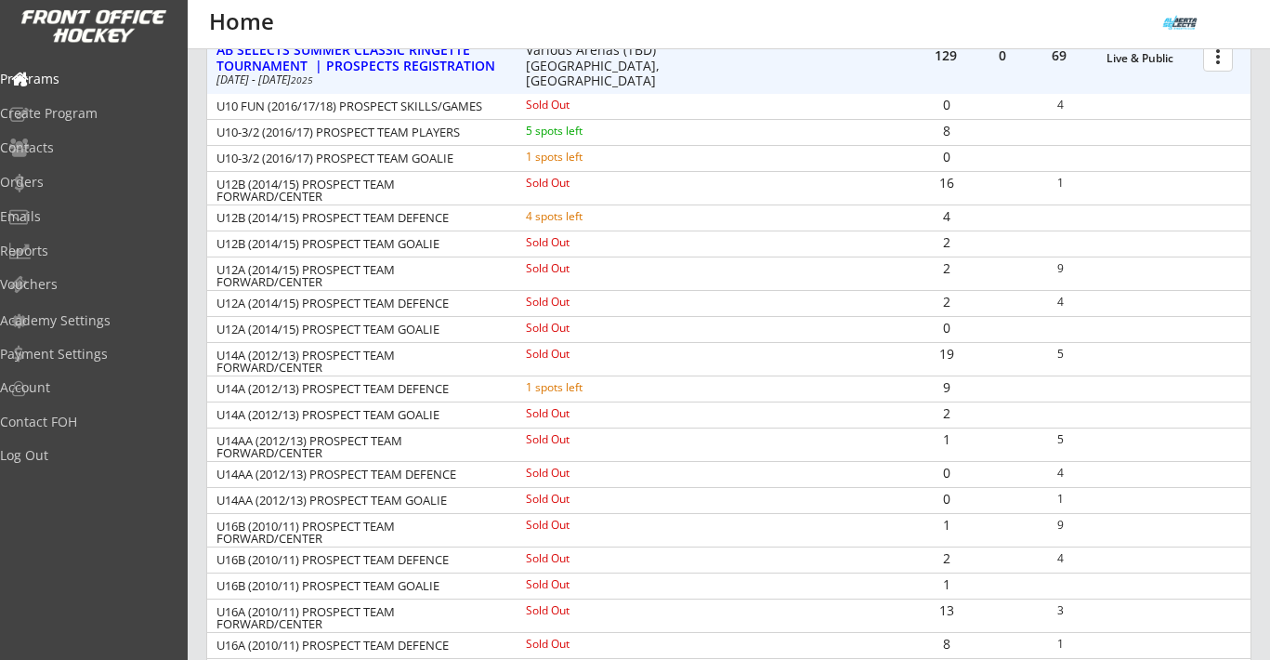
scroll to position [591, 0]
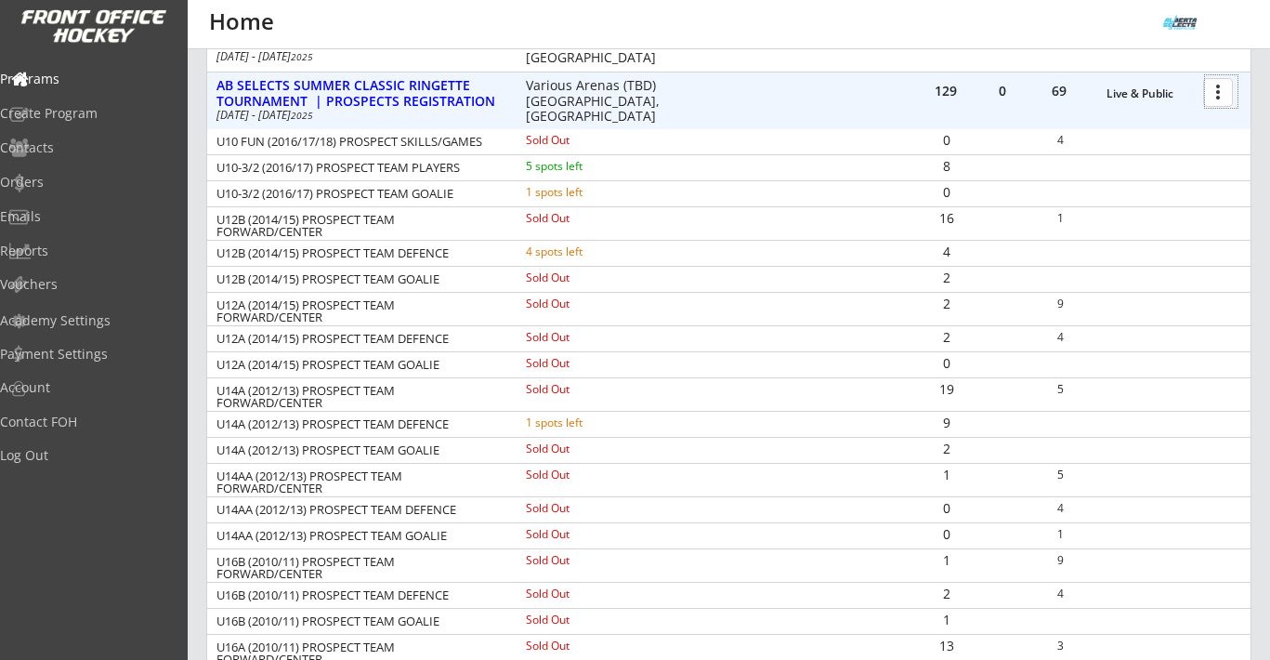
click at [1216, 106] on div at bounding box center [1221, 91] width 33 height 33
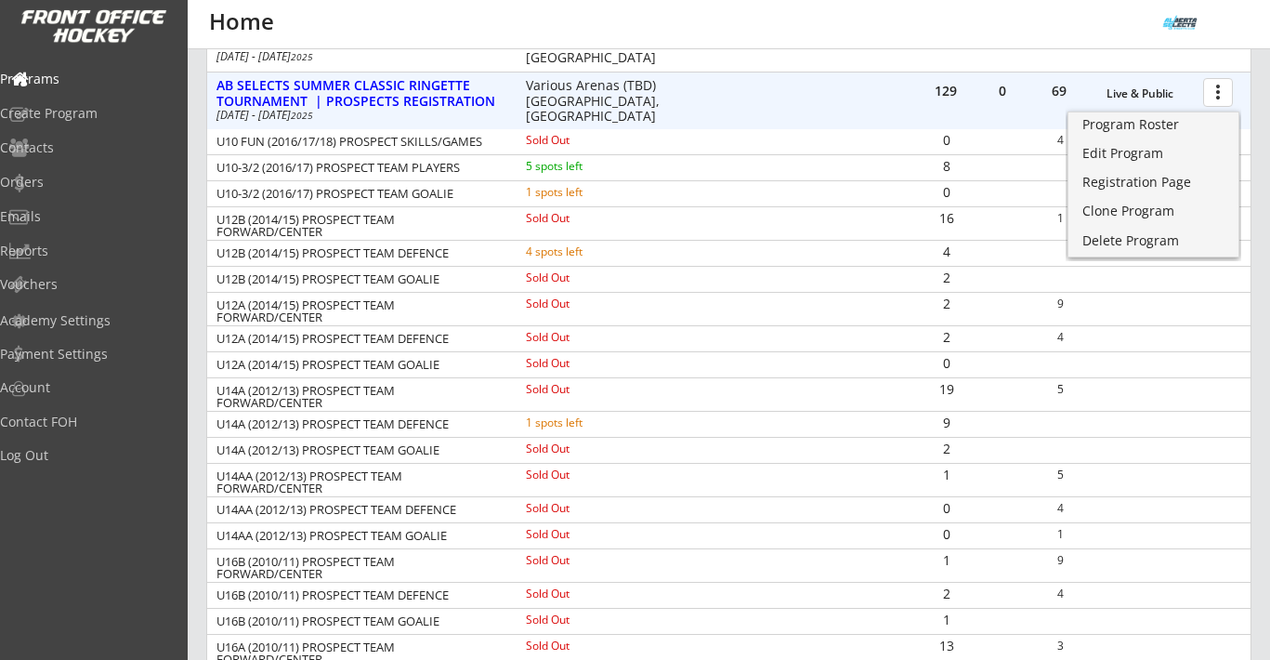
click at [885, 75] on div "129 0 69 Live & Public more_vert AB SELECTS SUMMER CLASSIC RINGETTE TOURNAMENT …" at bounding box center [728, 101] width 1043 height 58
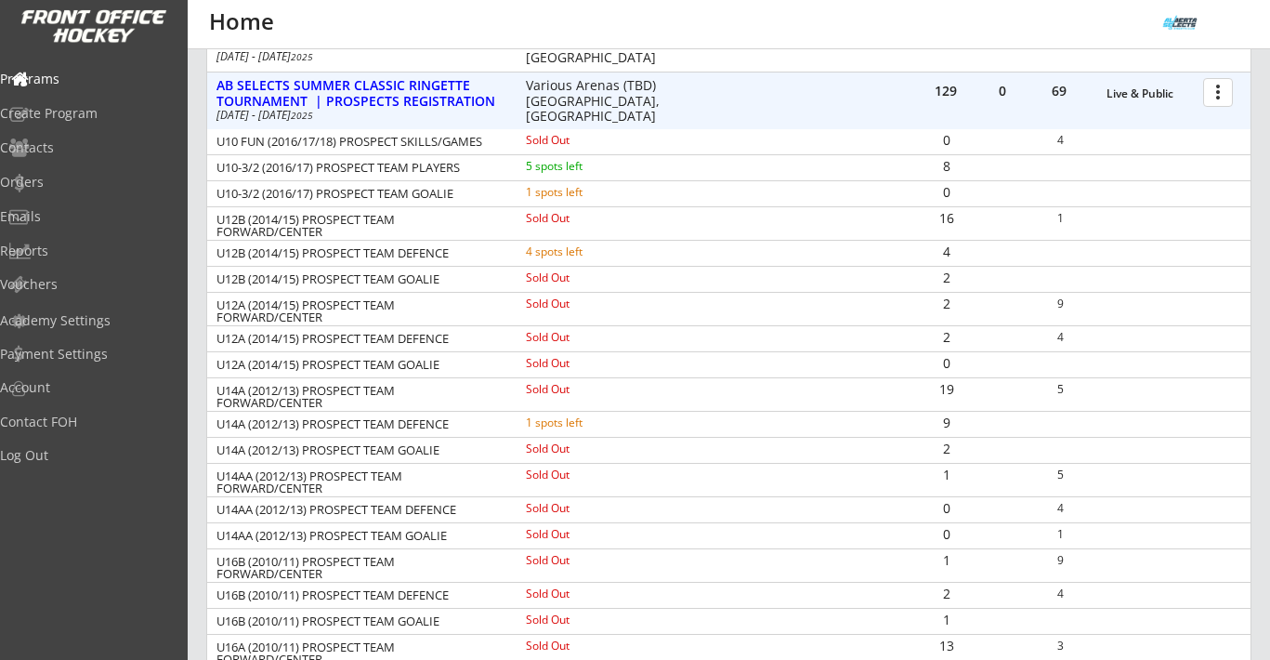
click at [1218, 98] on div at bounding box center [1221, 91] width 33 height 33
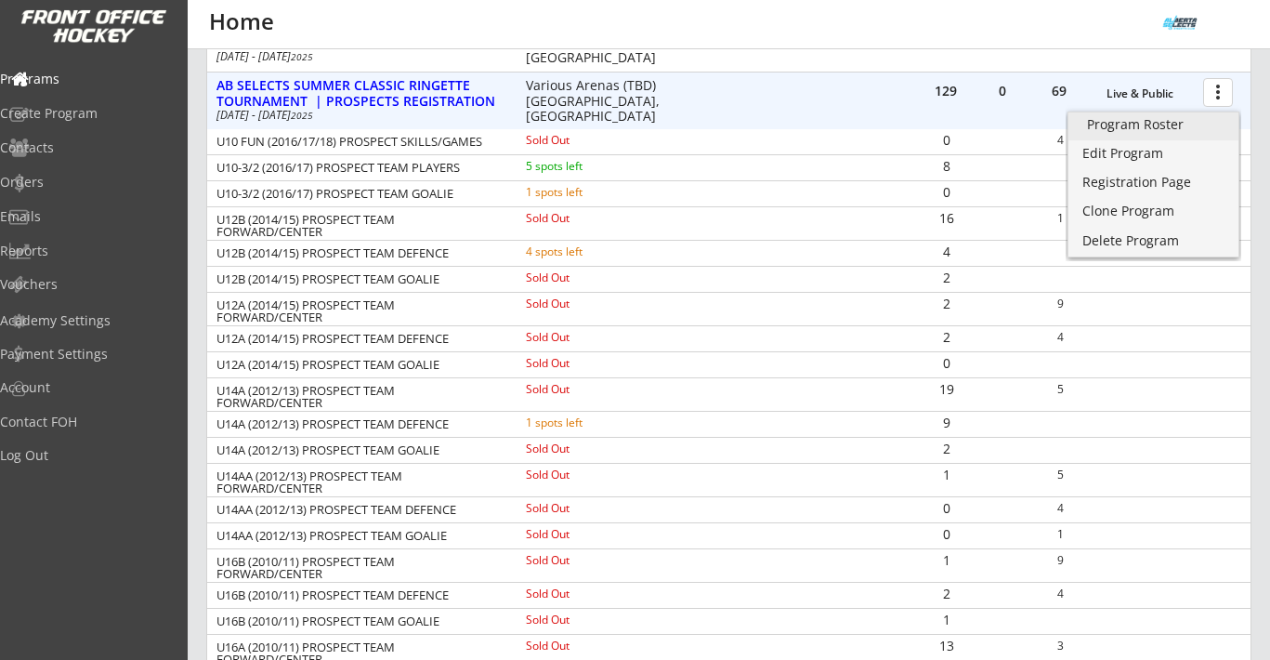
click at [1185, 124] on div "Program Roster" at bounding box center [1153, 124] width 133 height 13
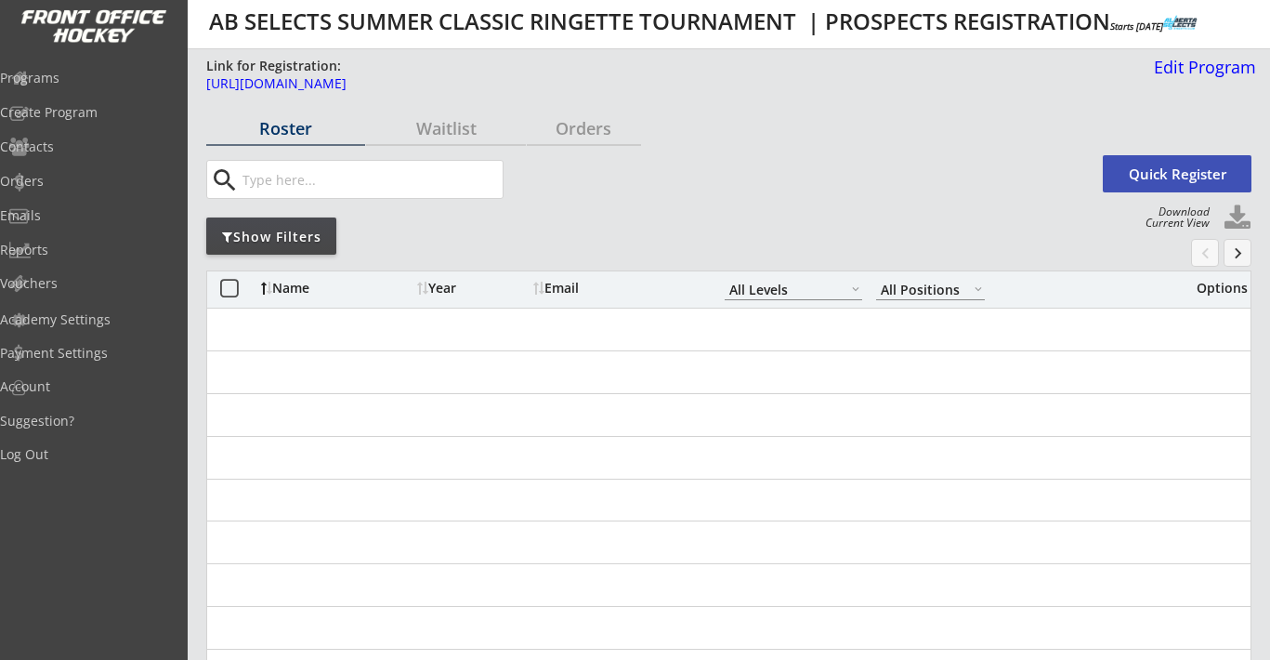
select select ""All Levels""
select select ""All Positions""
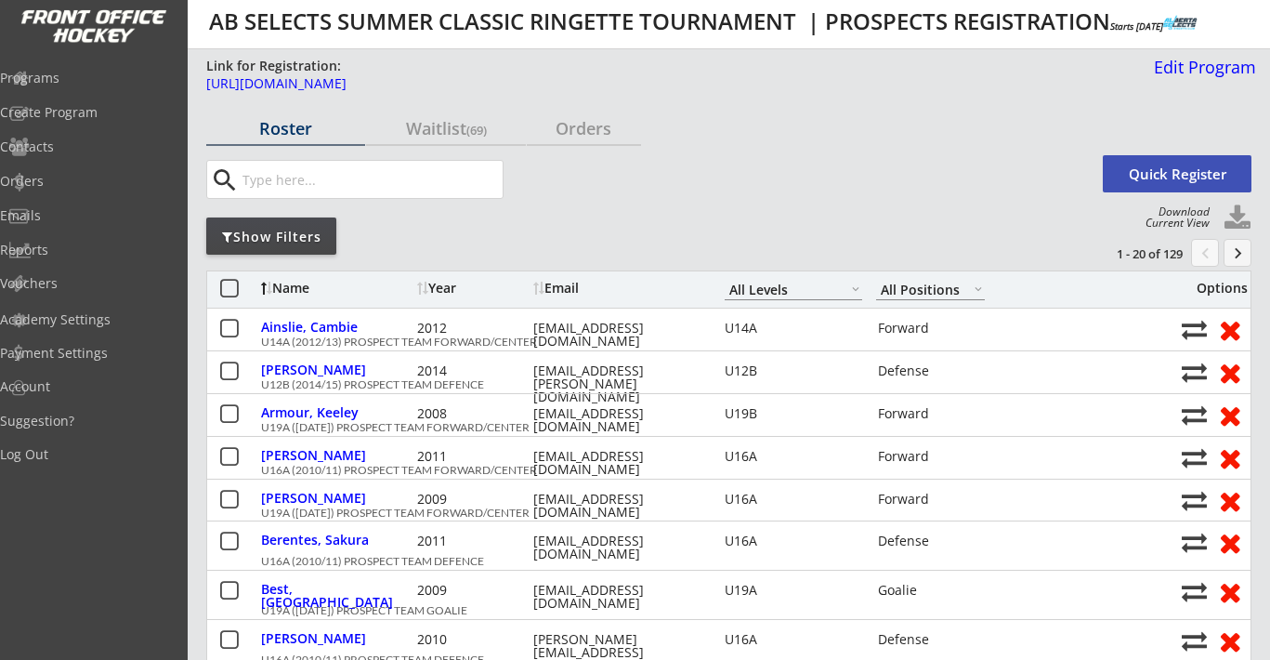
click at [386, 192] on input "input" at bounding box center [371, 179] width 264 height 37
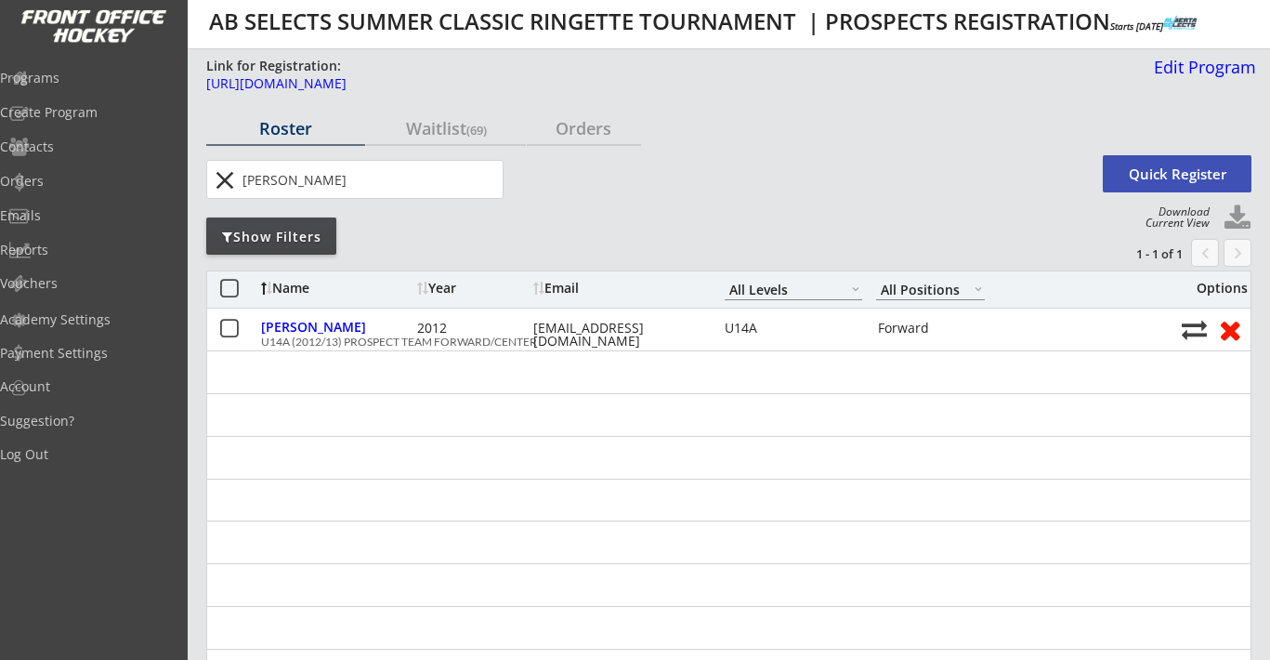
type input "[PERSON_NAME]"
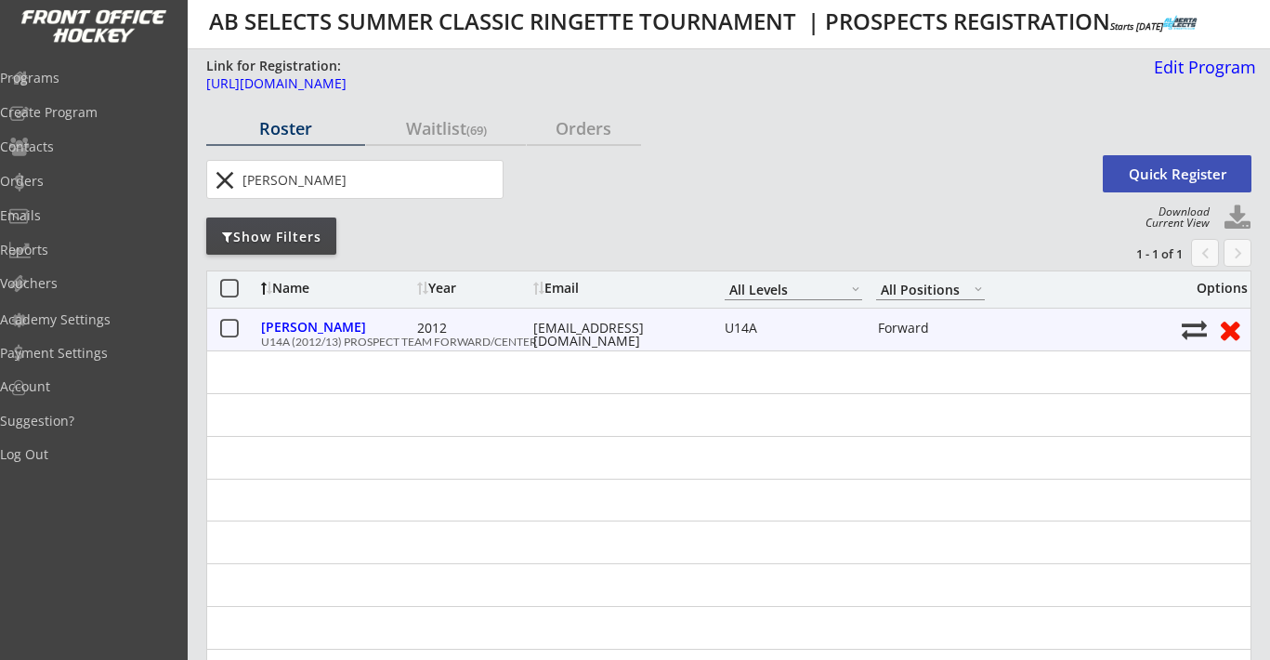
click at [616, 326] on div "jeremyweimer@sasktel.net" at bounding box center [616, 334] width 167 height 26
copy div "jeremyweimer@sasktel.net"
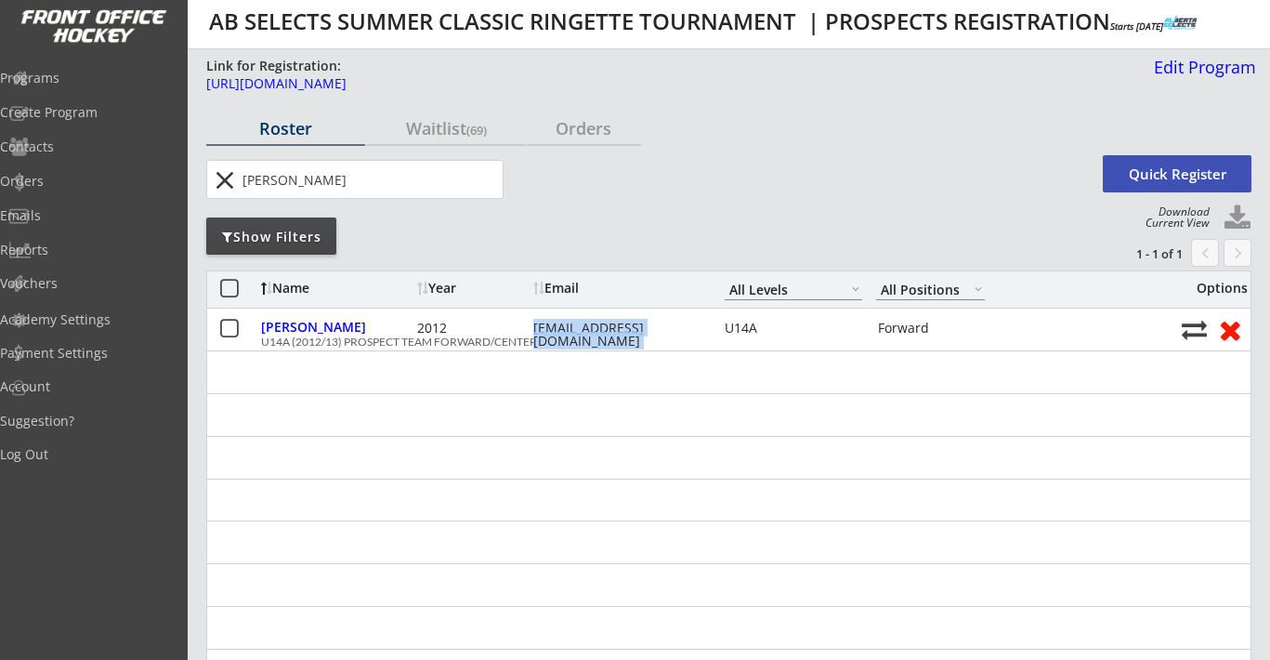
click at [223, 184] on button "close" at bounding box center [224, 180] width 31 height 30
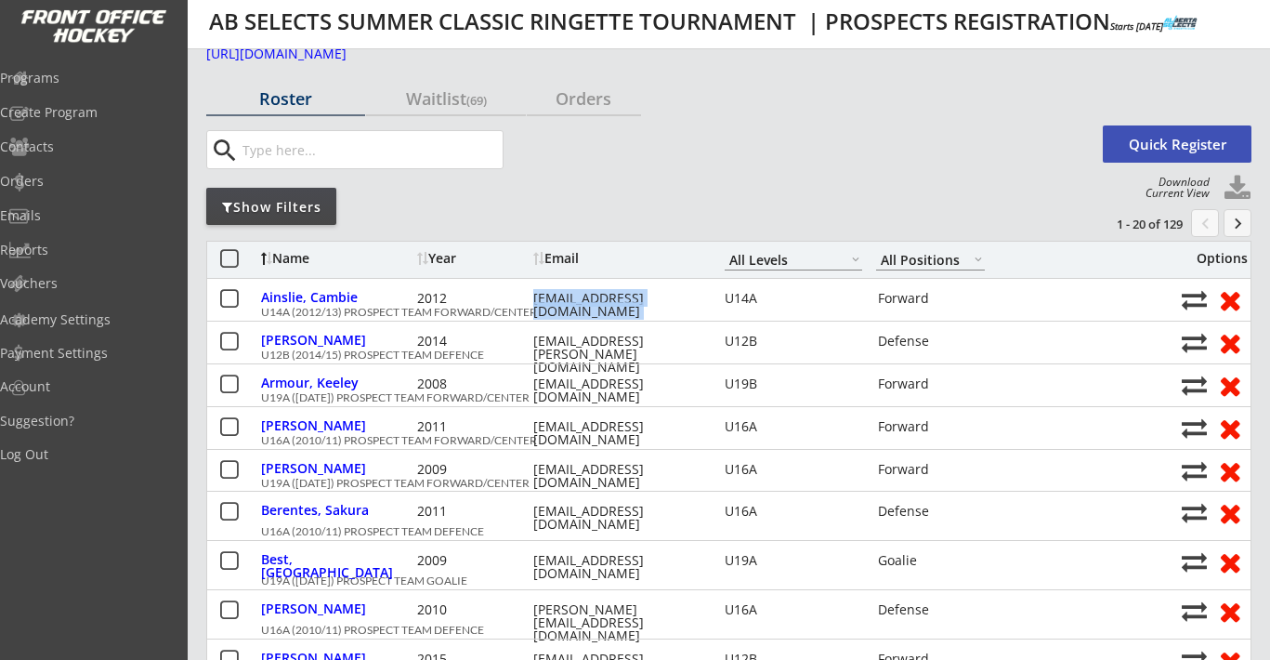
scroll to position [39, 0]
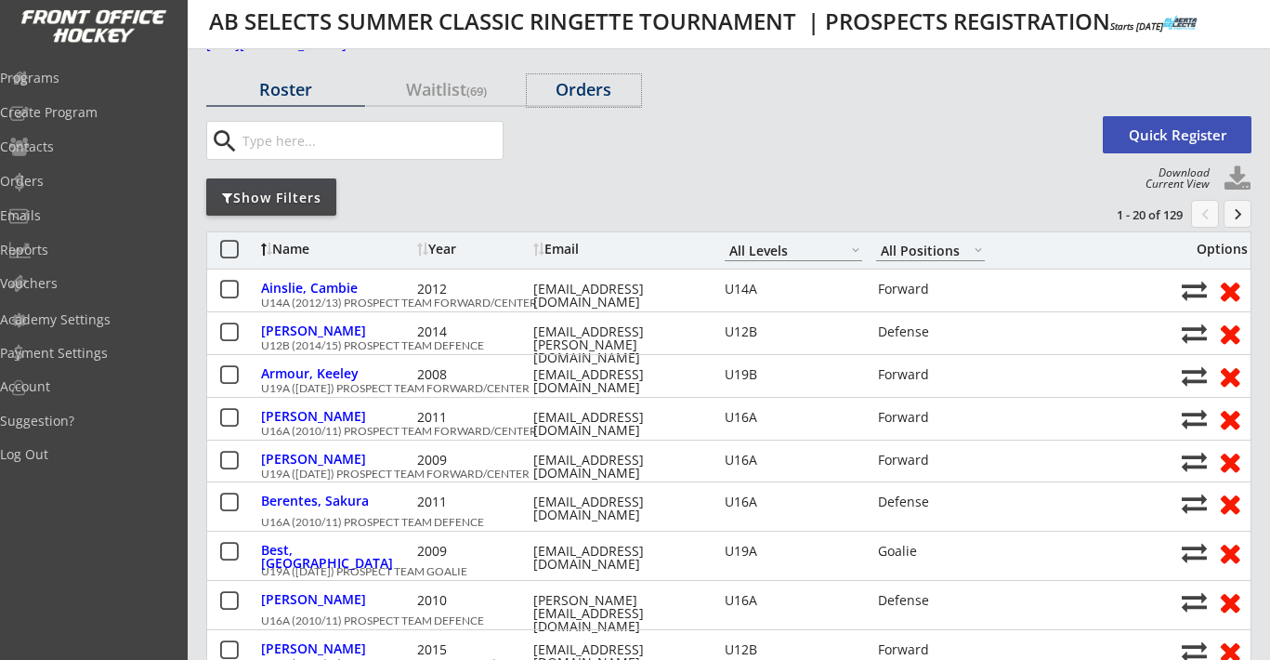
click at [587, 91] on div "Orders" at bounding box center [584, 89] width 114 height 17
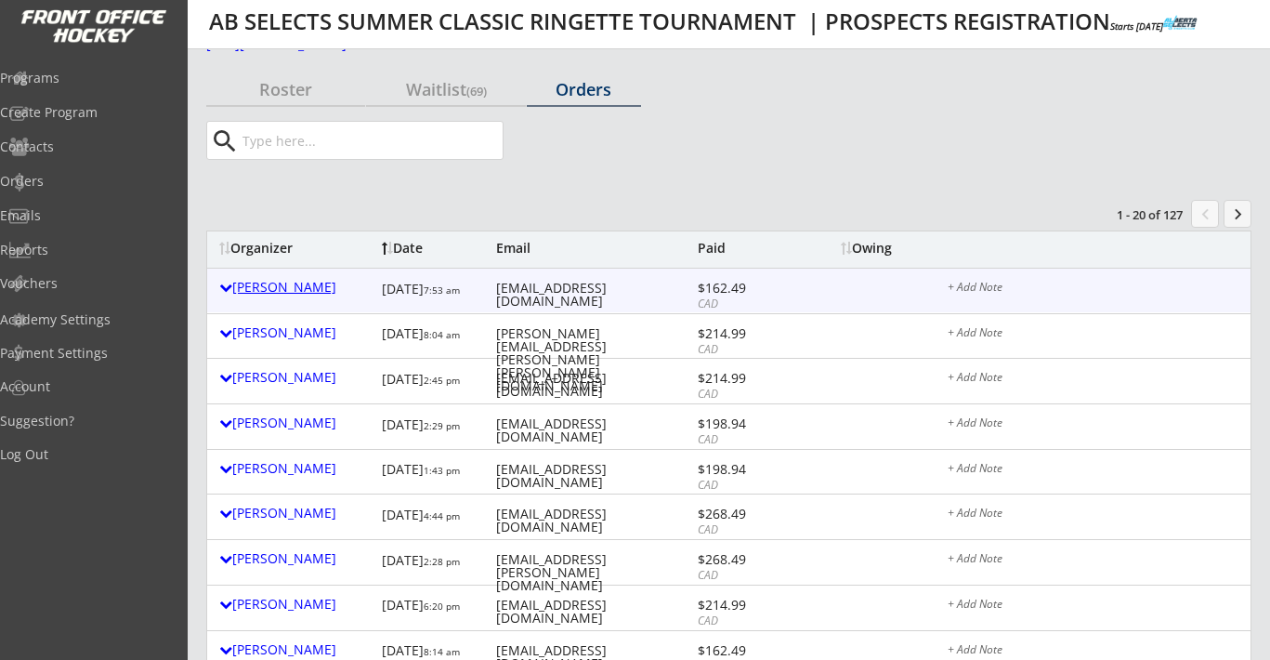
click at [303, 292] on div "Kim Budianto" at bounding box center [295, 287] width 153 height 13
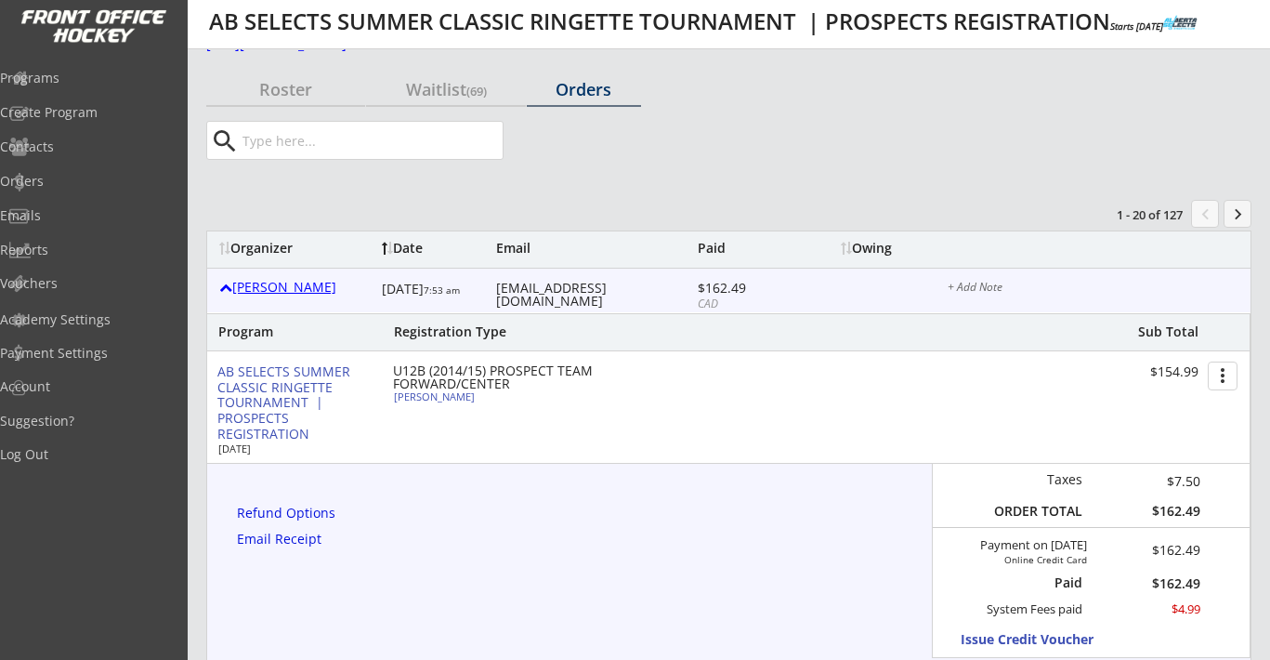
click at [303, 292] on div "Kim Budianto" at bounding box center [295, 287] width 153 height 13
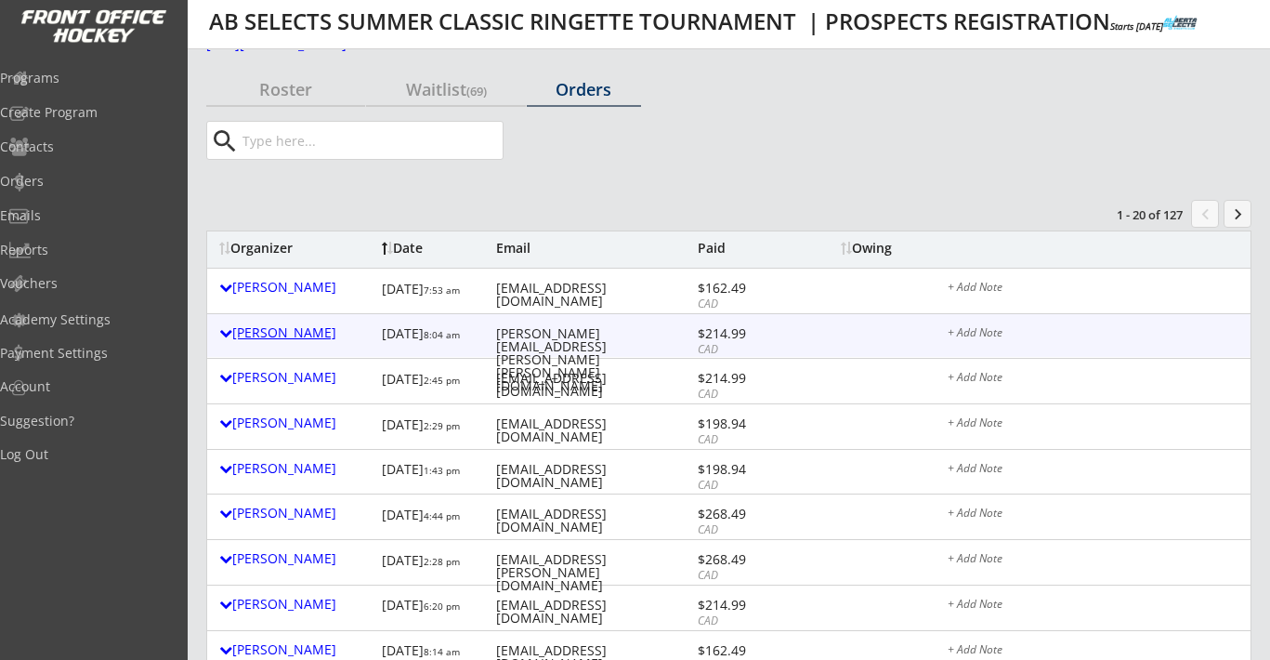
click at [298, 327] on div "Tracey Miller" at bounding box center [295, 332] width 153 height 13
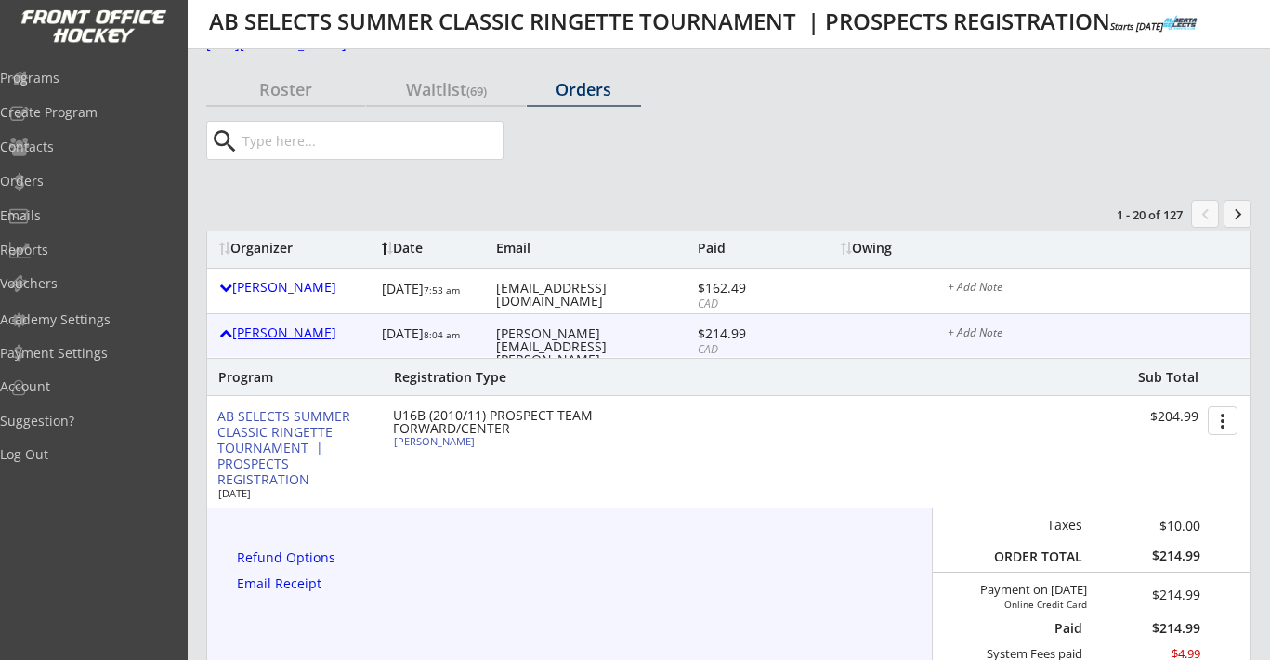
click at [298, 327] on div "Tracey Miller" at bounding box center [295, 332] width 153 height 13
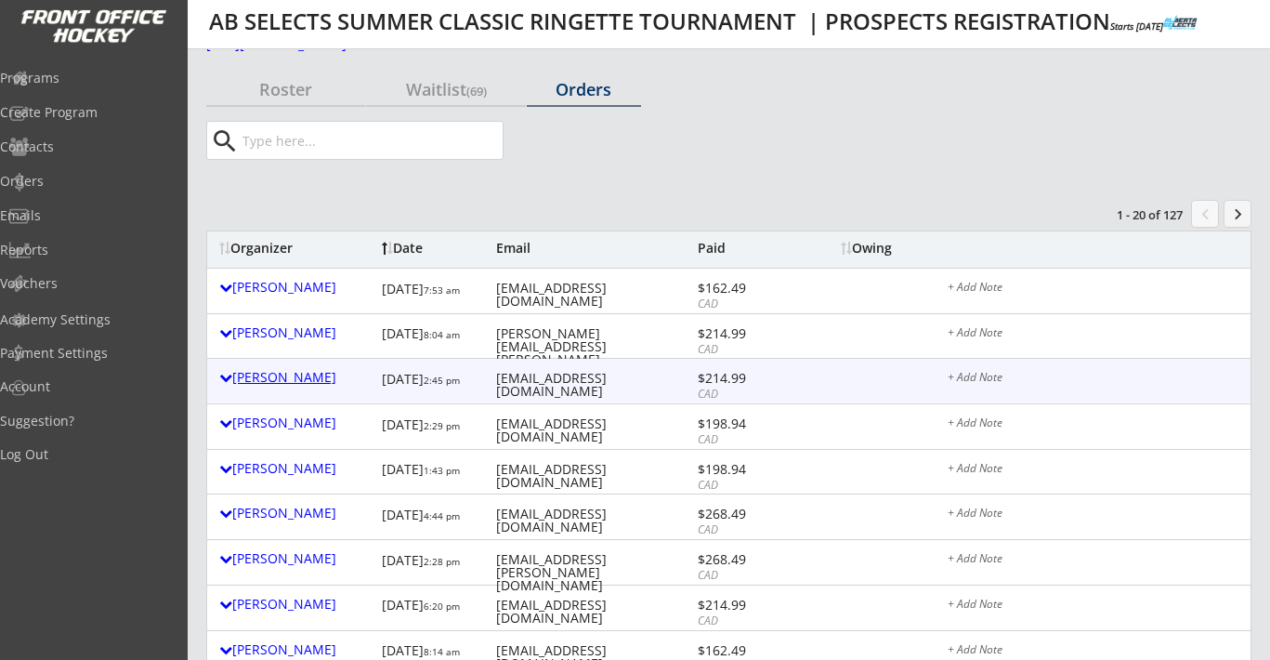
click at [293, 371] on div "Shawn Merkley" at bounding box center [295, 377] width 153 height 13
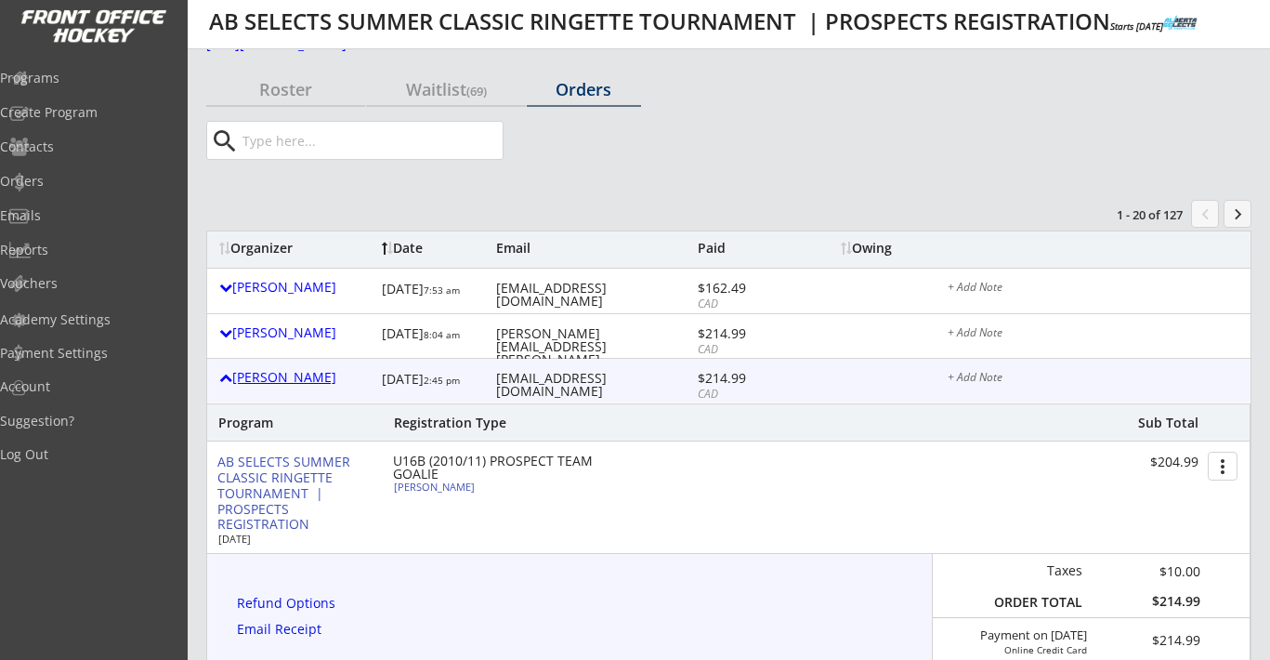
click at [293, 371] on div "Shawn Merkley" at bounding box center [295, 377] width 153 height 13
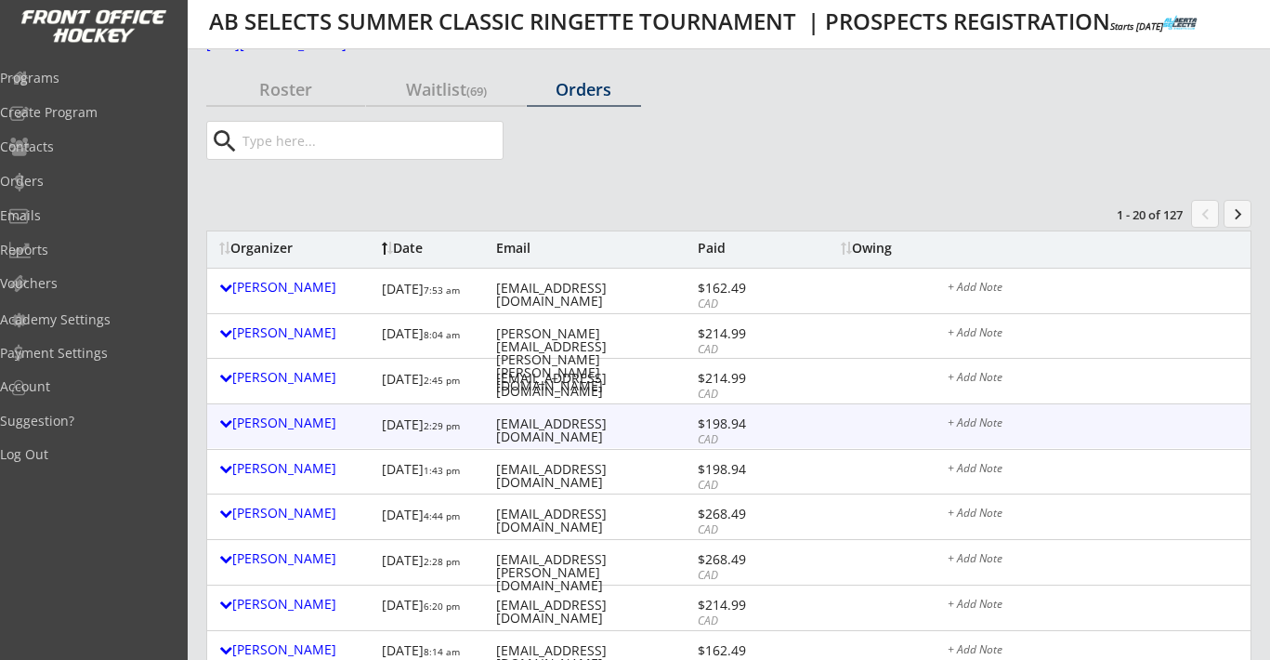
click at [275, 424] on div "Kara Haug" at bounding box center [295, 422] width 153 height 13
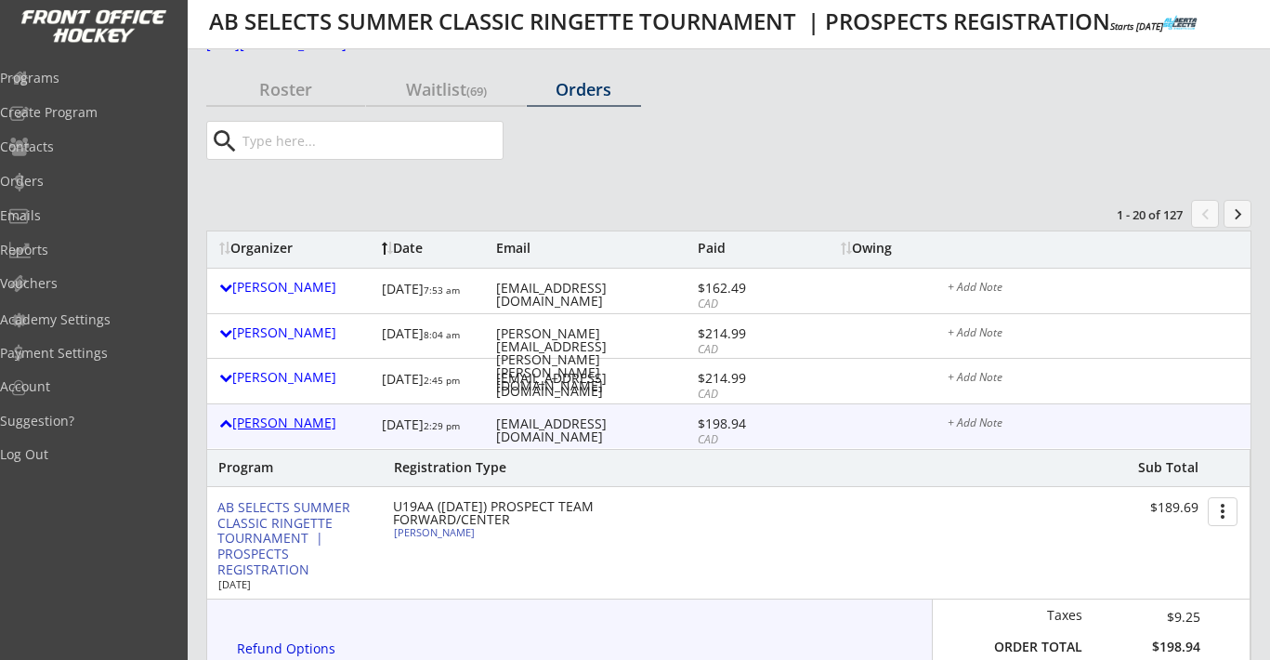
click at [275, 424] on div "Kara Haug" at bounding box center [295, 422] width 153 height 13
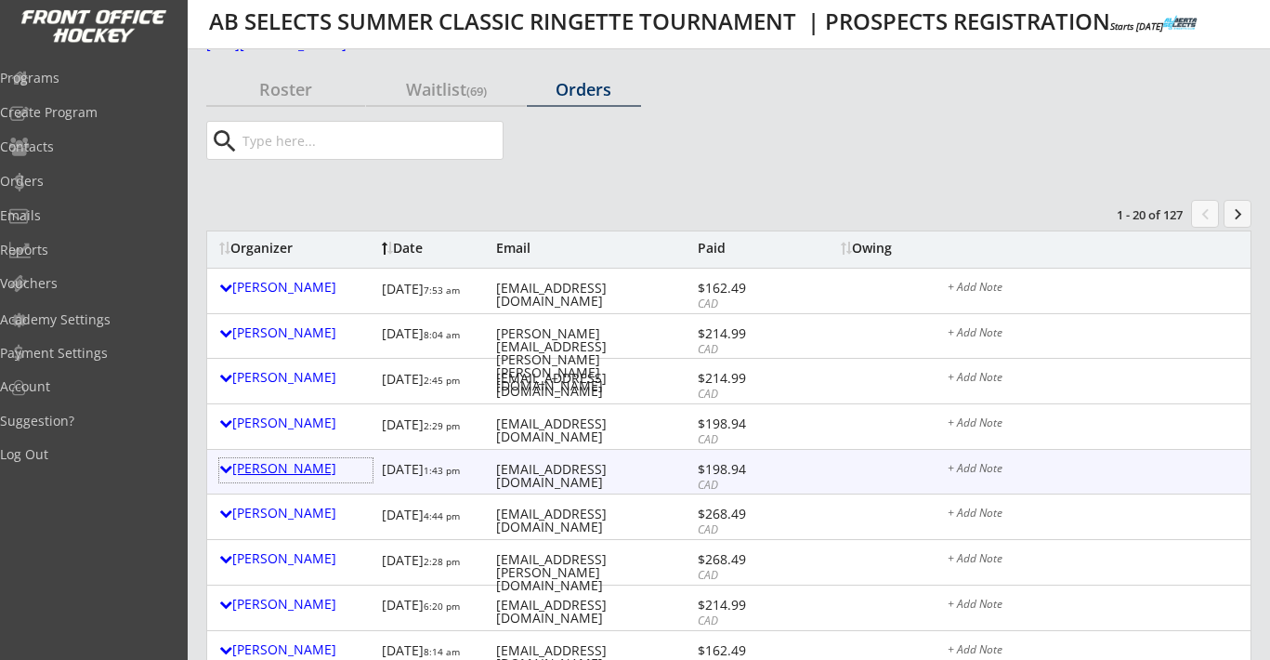
click at [275, 473] on div "Jodie Shambel" at bounding box center [295, 468] width 153 height 13
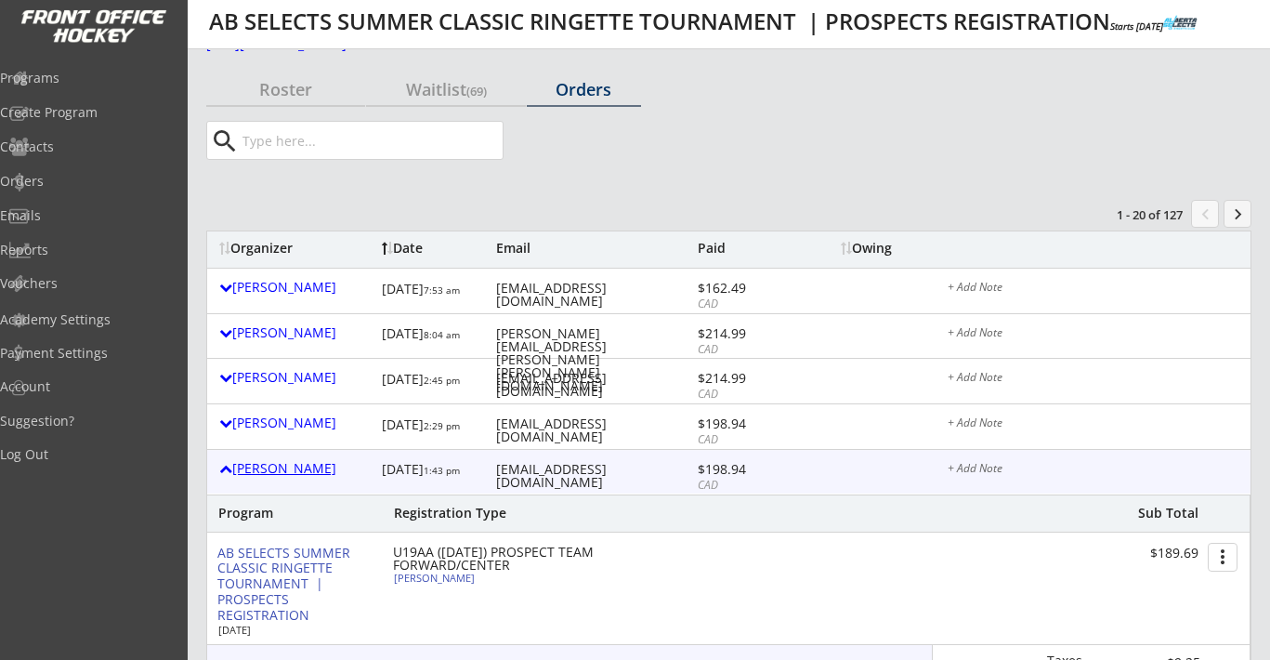
click at [275, 473] on div "Jodie Shambel" at bounding box center [295, 468] width 153 height 13
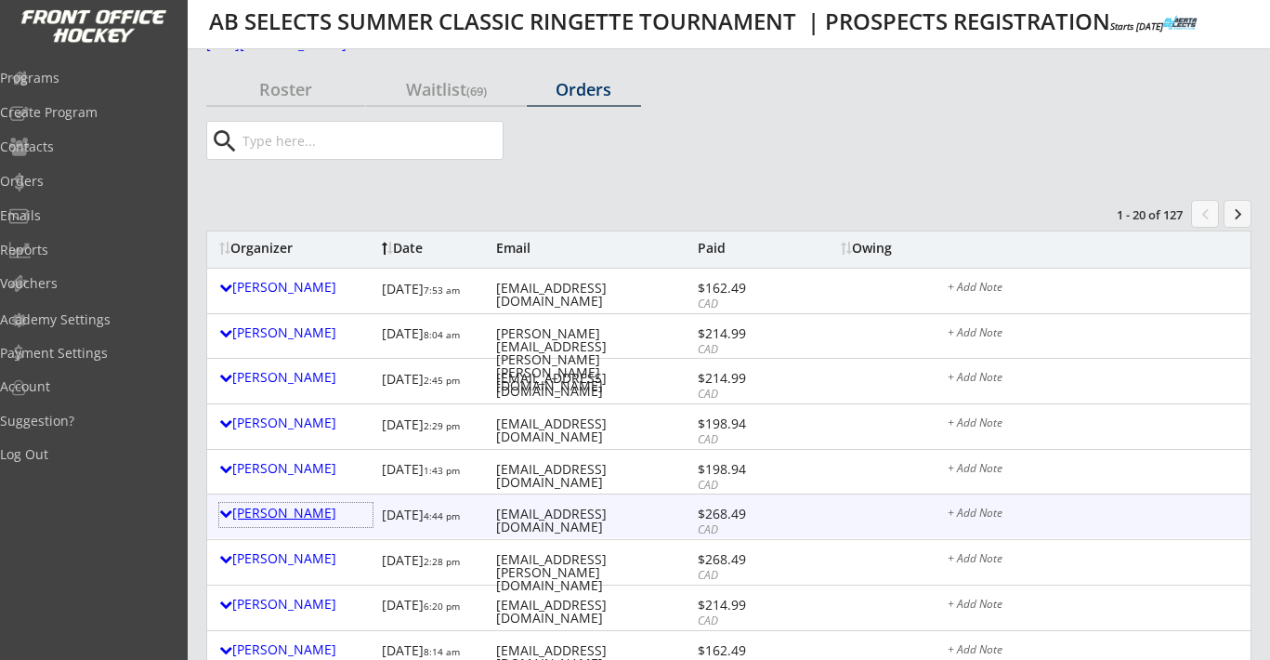
click at [275, 514] on div "Kenn Mitchell" at bounding box center [295, 512] width 153 height 13
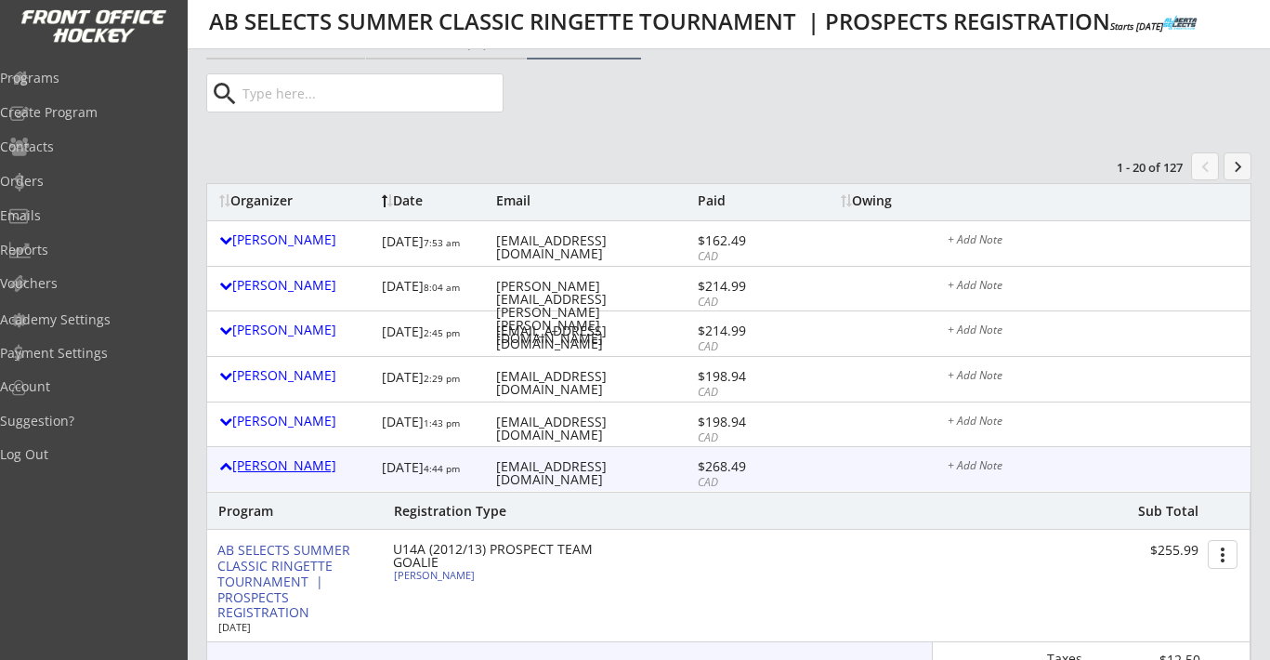
scroll to position [159, 0]
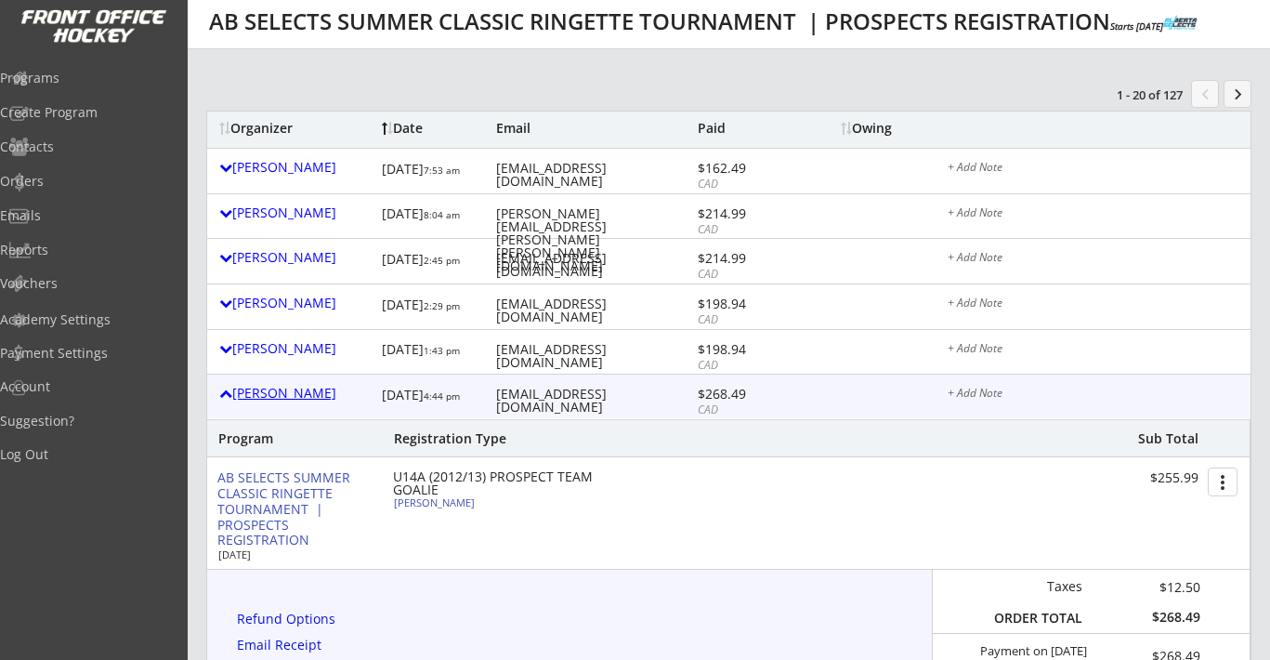
click at [282, 394] on div "Kenn Mitchell" at bounding box center [295, 392] width 153 height 13
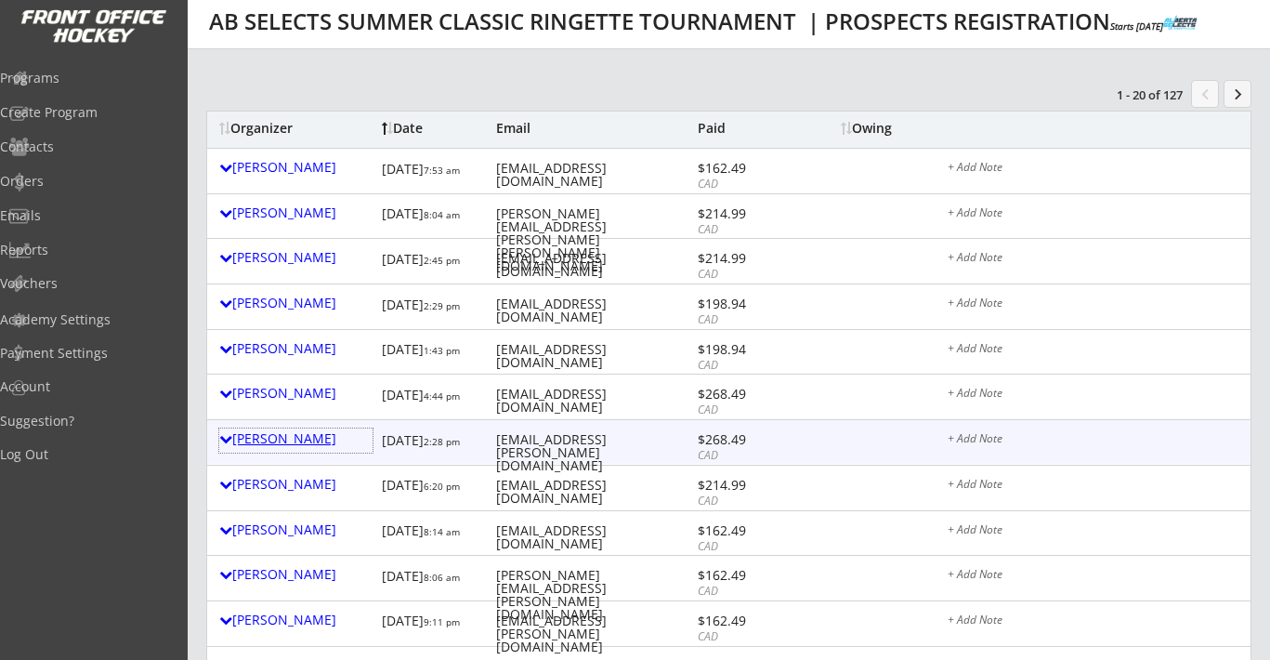
click at [291, 436] on div "Jasmin Mulcahy" at bounding box center [295, 438] width 153 height 13
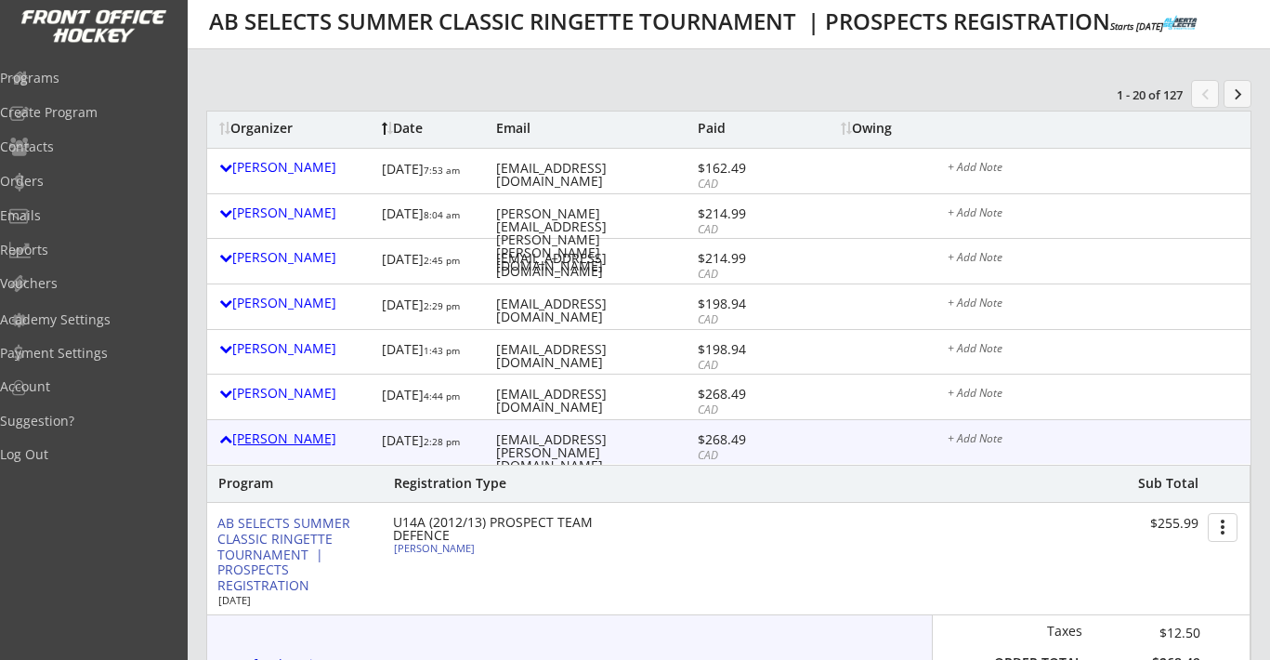
click at [291, 436] on div "Jasmin Mulcahy" at bounding box center [295, 438] width 153 height 13
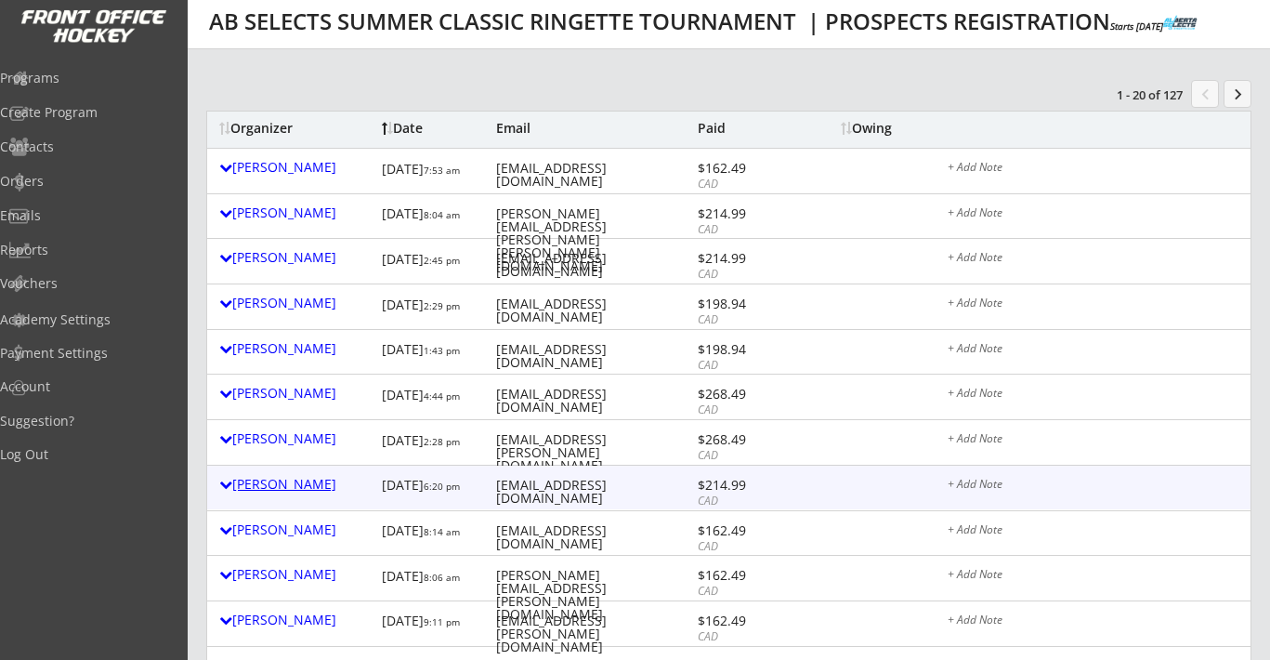
click at [290, 490] on div "Kelly Derraugh" at bounding box center [295, 484] width 153 height 13
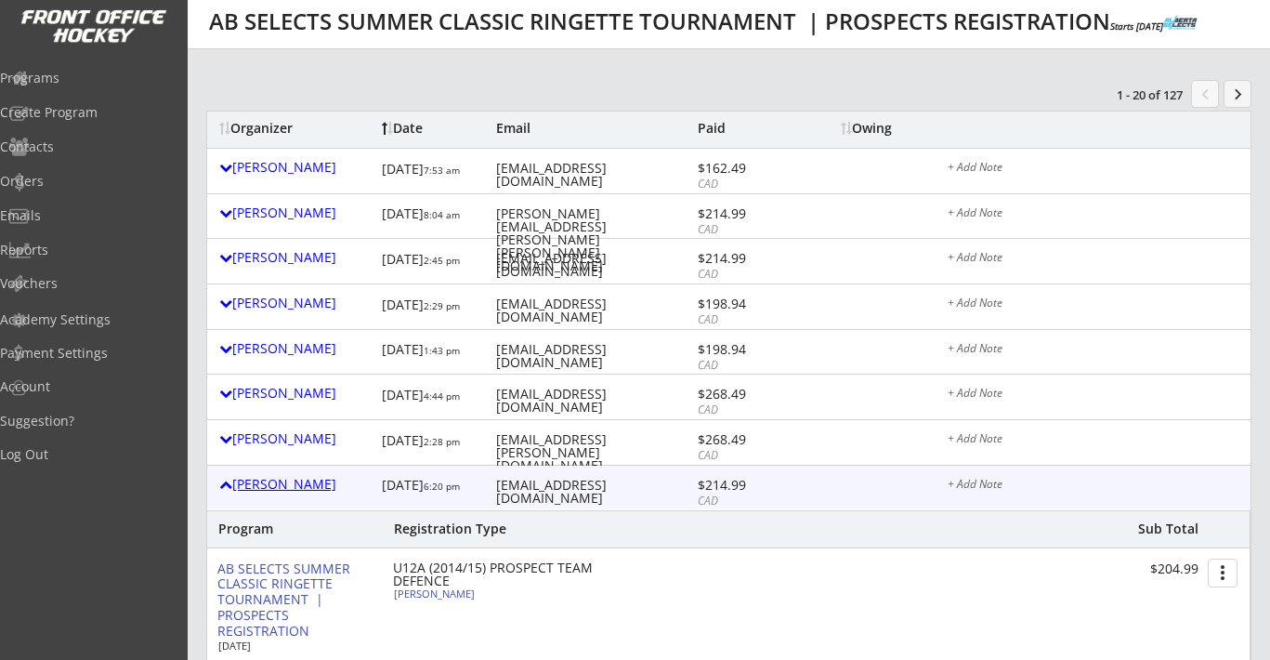
click at [290, 490] on div "Kelly Derraugh" at bounding box center [295, 484] width 153 height 13
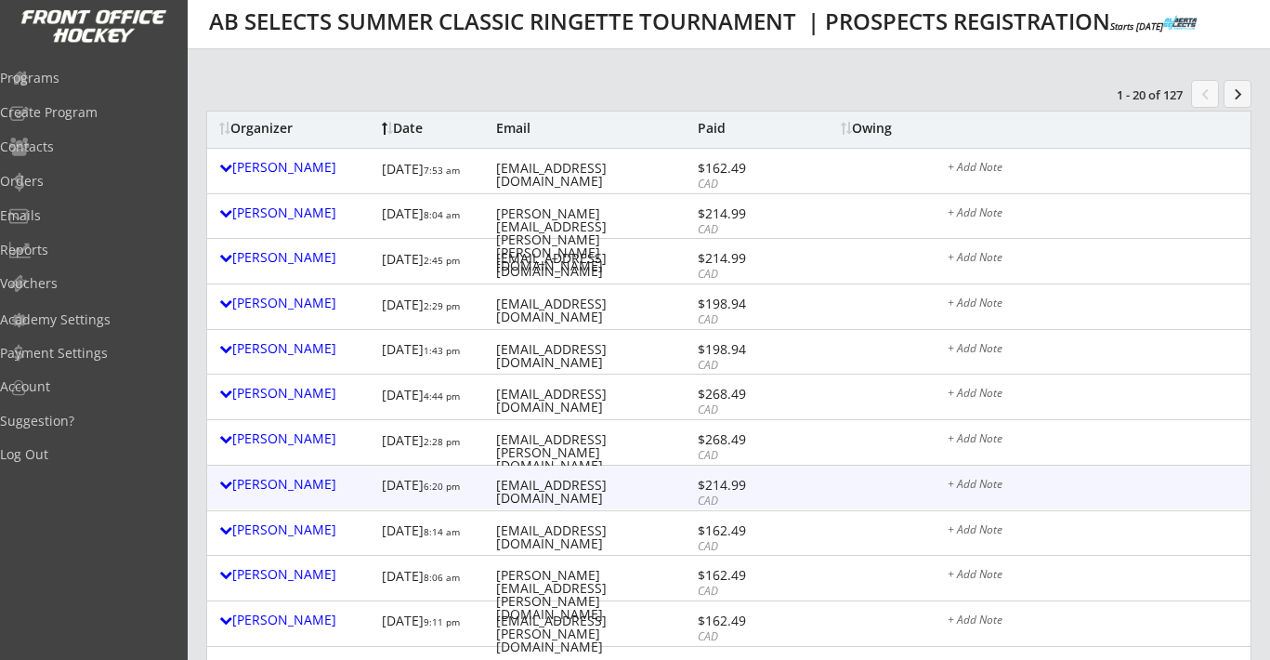
click at [303, 467] on div "Kelly Derraugh 8/15/25 6:20 pm kpruden4@gmail.com $214.99 CAD + Add Note" at bounding box center [728, 487] width 1043 height 44
click at [303, 478] on div "Kelly Derraugh" at bounding box center [295, 484] width 153 height 13
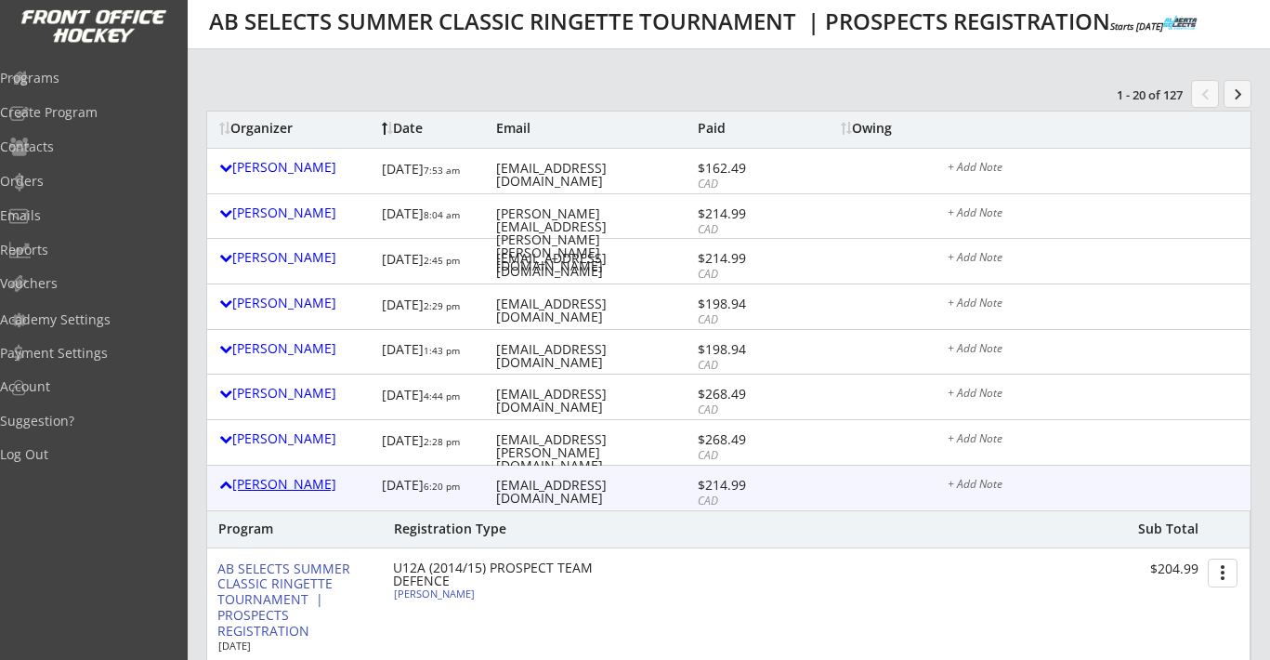
click at [303, 478] on div "Kelly Derraugh" at bounding box center [295, 484] width 153 height 13
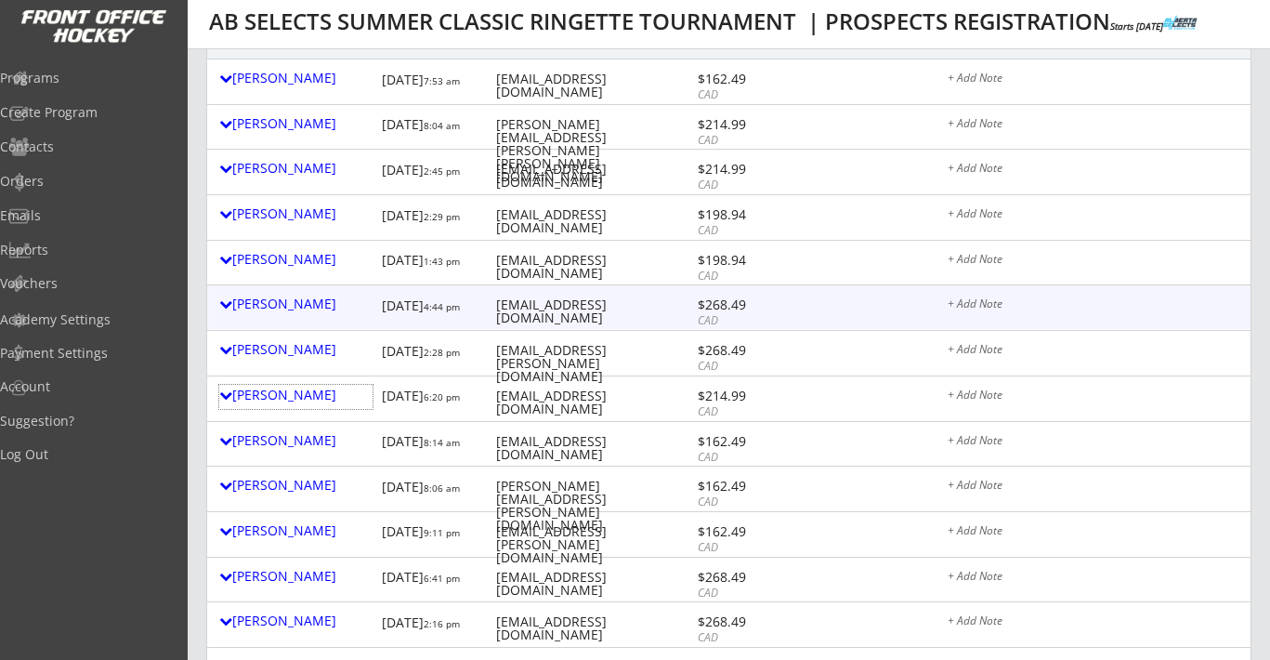
scroll to position [283, 0]
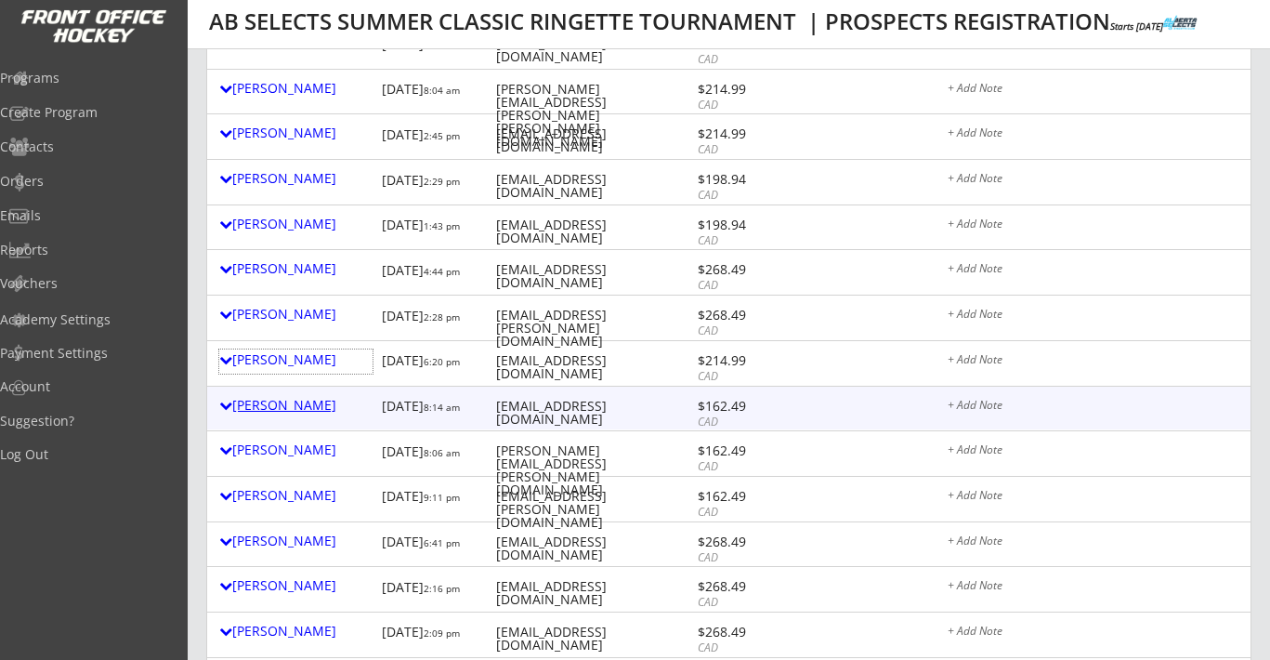
click at [287, 407] on div "Crystal Dekaban" at bounding box center [295, 405] width 153 height 13
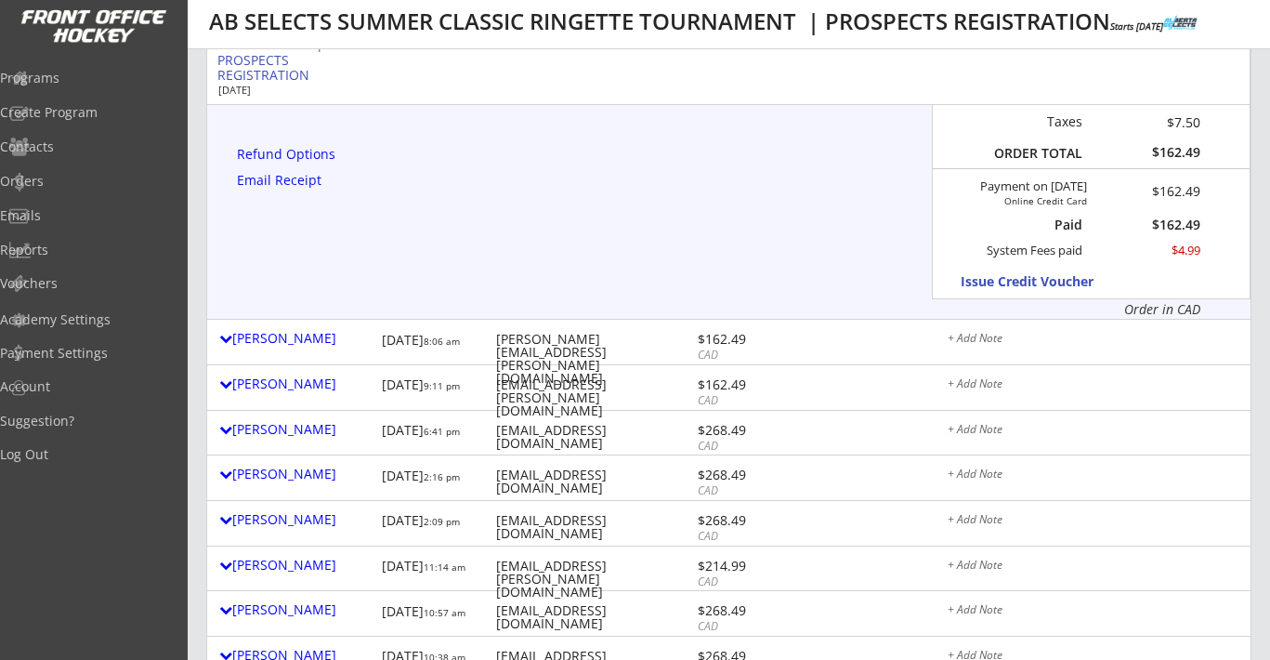
scroll to position [795, 0]
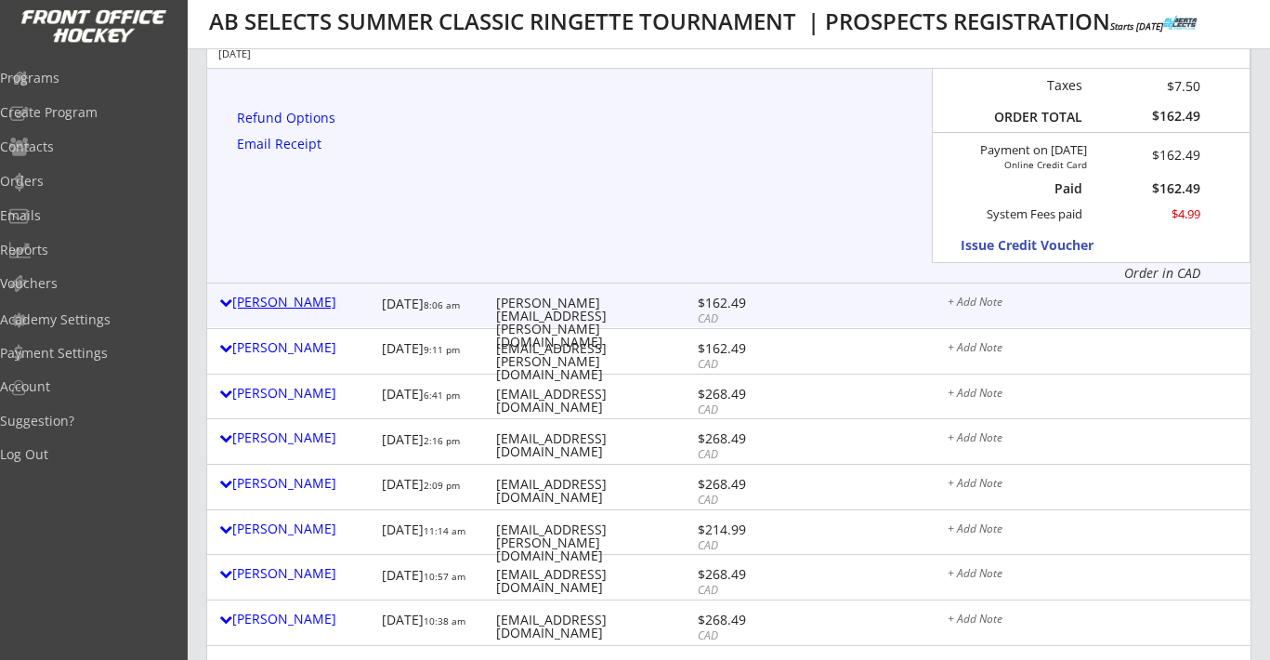
click at [318, 306] on div "Elizabeth Turpin" at bounding box center [295, 301] width 153 height 13
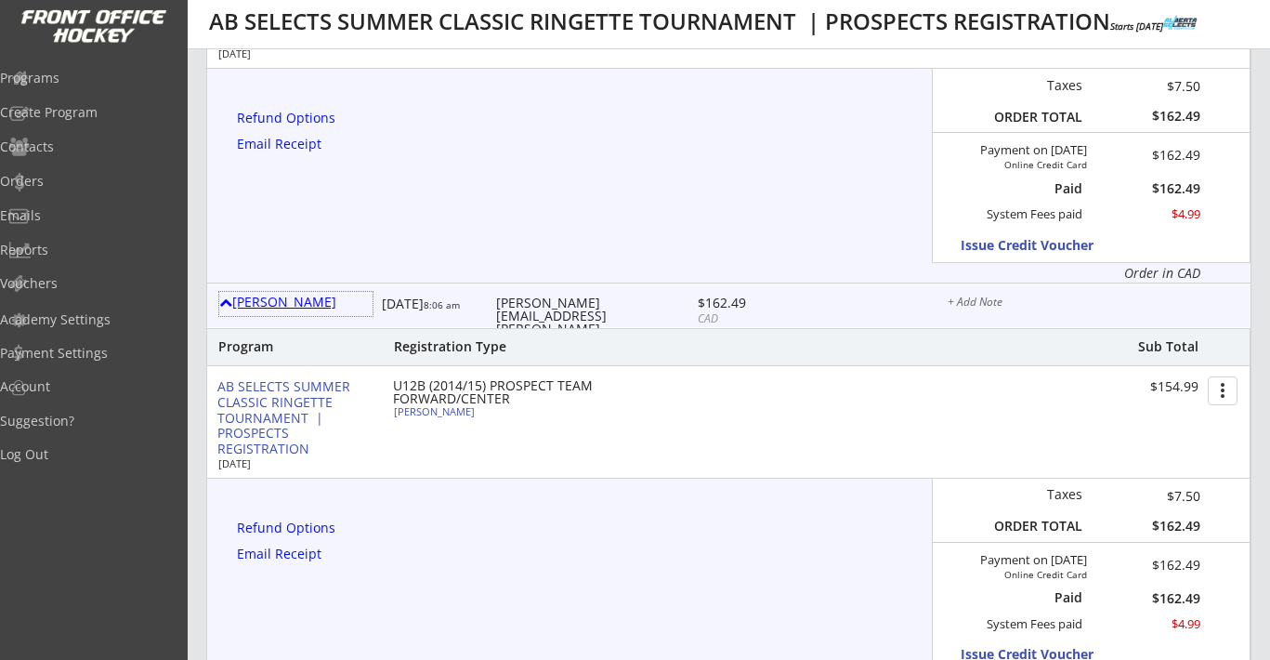
click at [326, 308] on div "Elizabeth Turpin" at bounding box center [295, 301] width 153 height 13
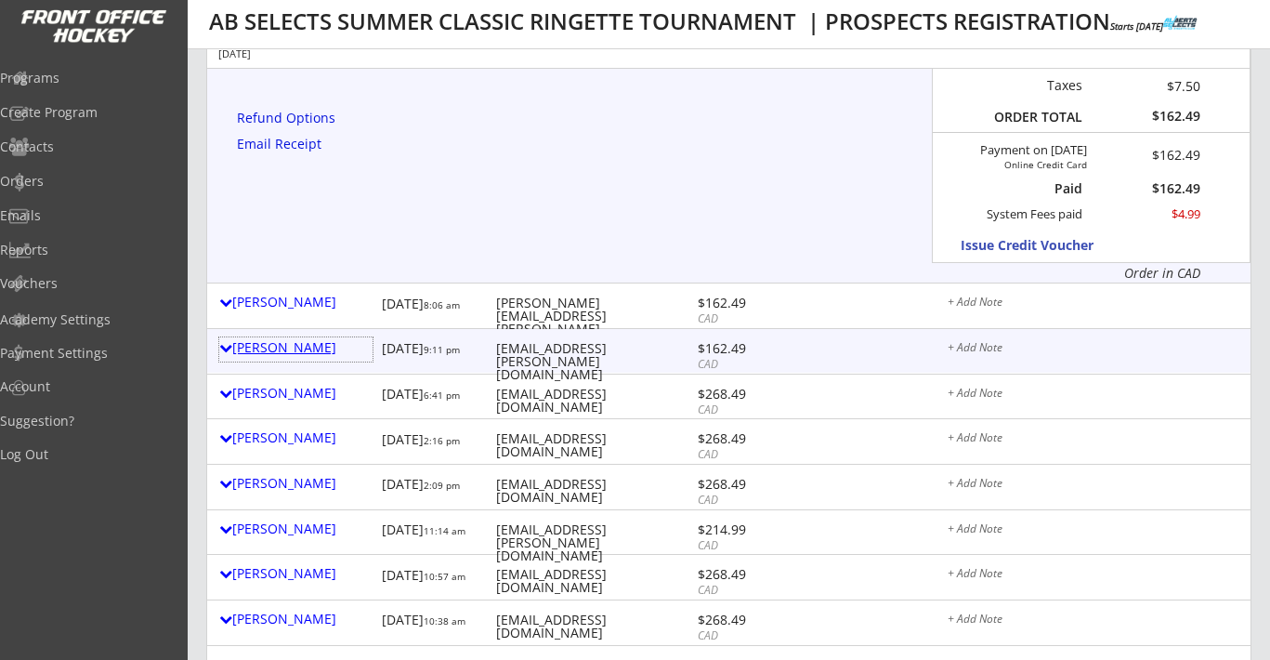
click at [317, 351] on div "Heather Stubbs" at bounding box center [295, 347] width 153 height 13
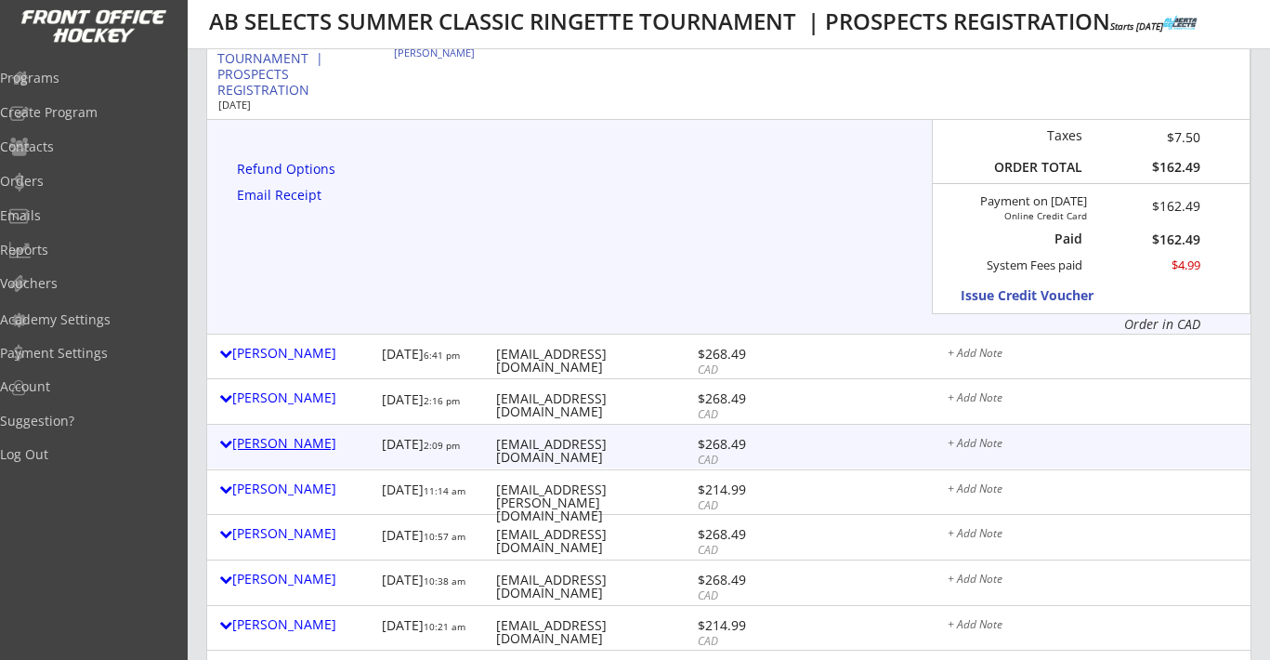
scroll to position [1265, 0]
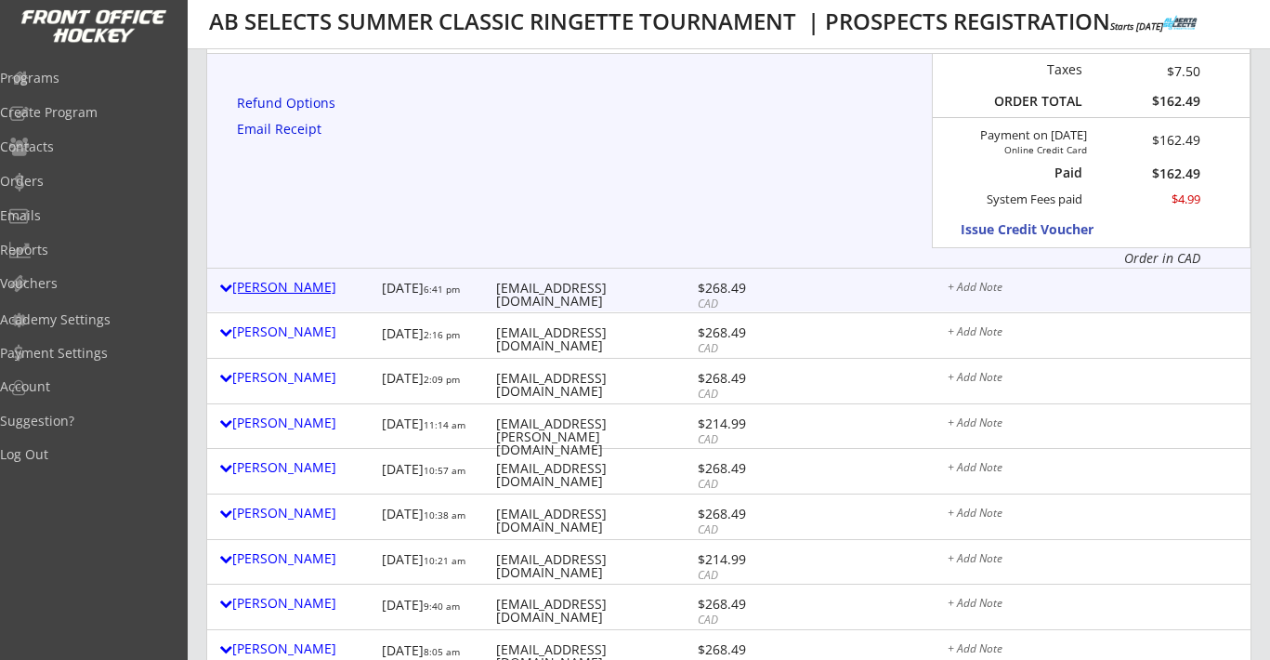
click at [296, 294] on div "Kathy Herriot" at bounding box center [295, 287] width 153 height 13
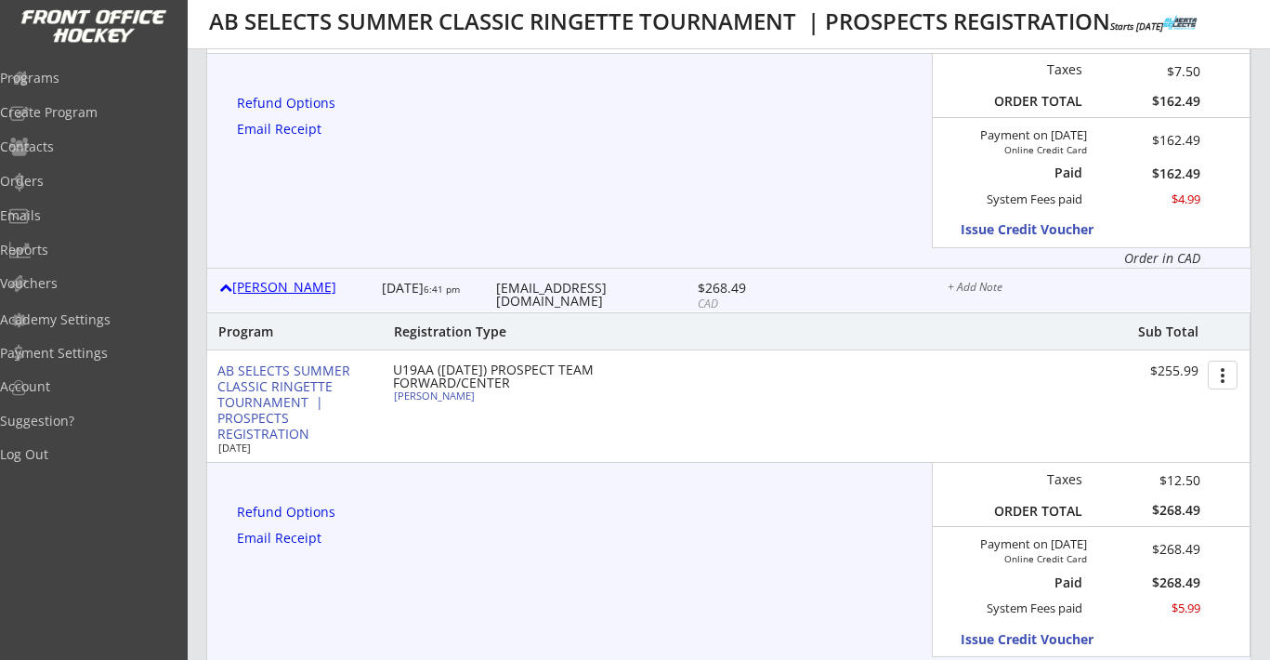
click at [296, 294] on div "Kathy Herriot" at bounding box center [295, 287] width 153 height 13
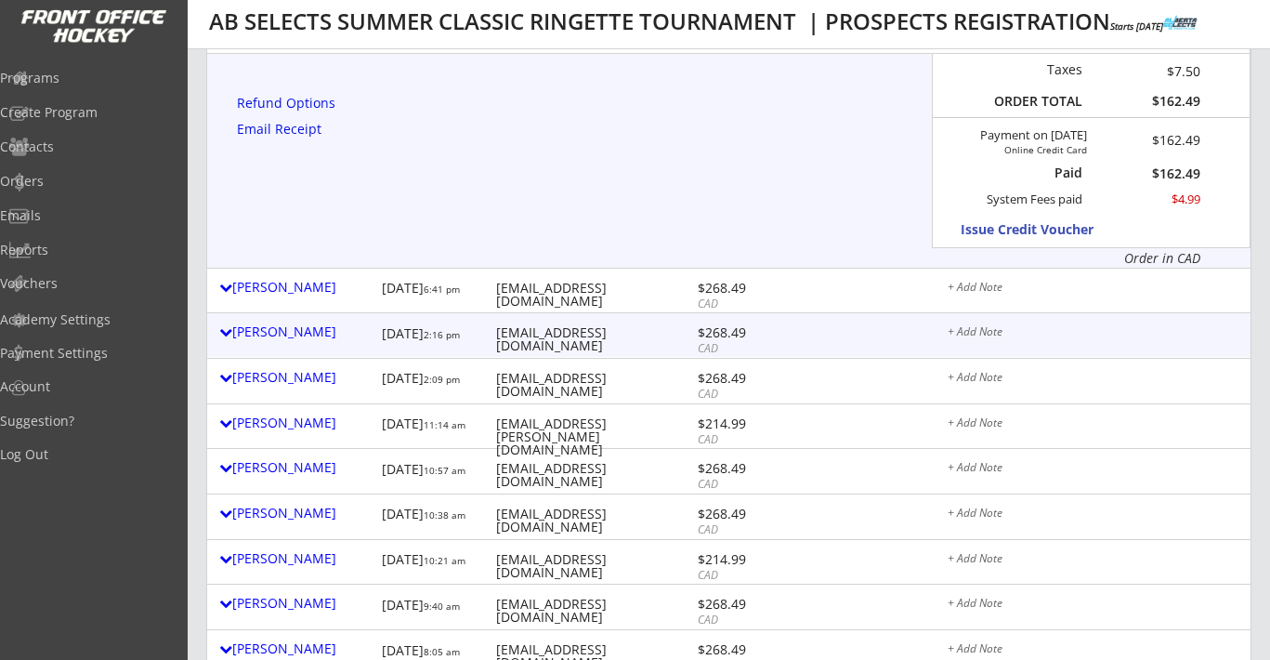
click at [295, 316] on div "Bobbie Halwa 8/14/25 2:16 pm bobbieh@awcsolutions.com $268.49 CAD + Add Note" at bounding box center [728, 335] width 1043 height 44
click at [295, 325] on div "Bobbie Halwa" at bounding box center [295, 331] width 153 height 13
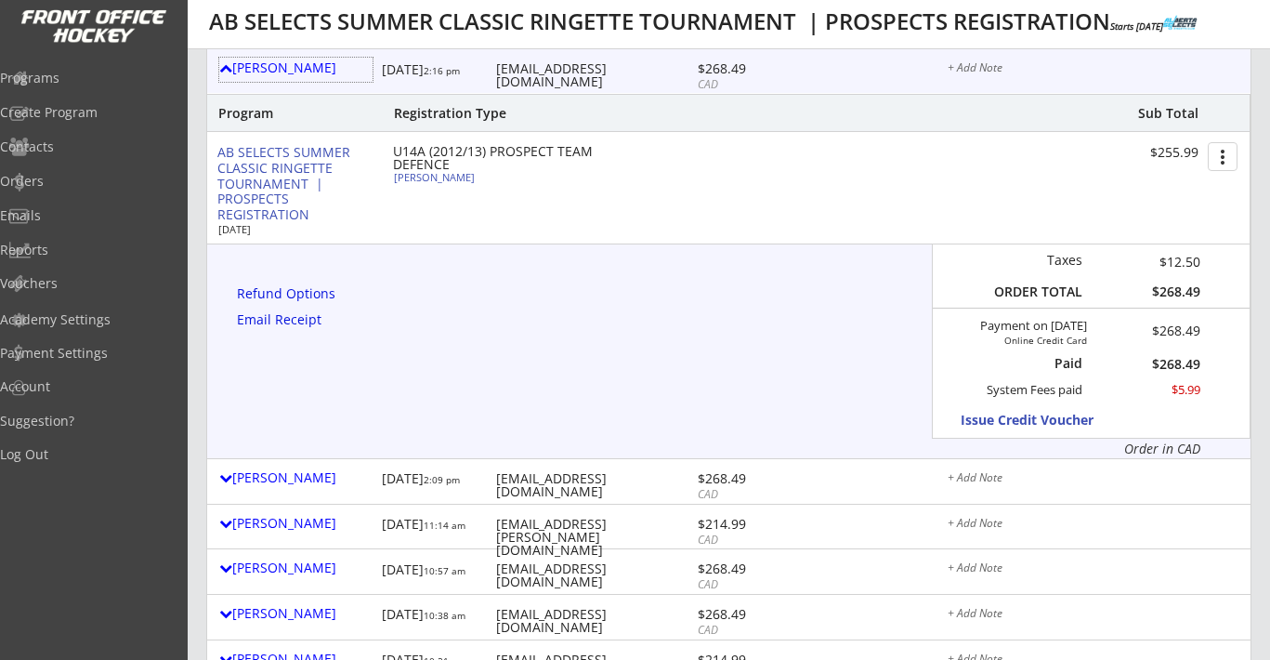
scroll to position [1664, 0]
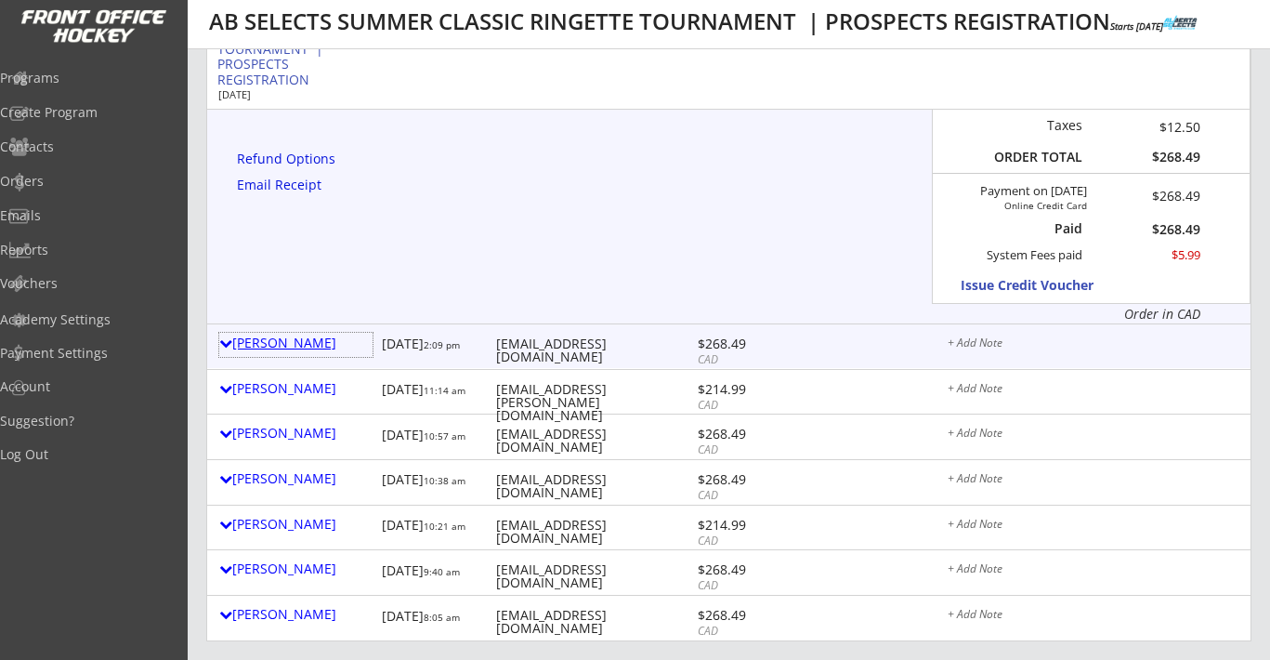
click at [319, 344] on div "Amanda Flaman" at bounding box center [295, 342] width 153 height 13
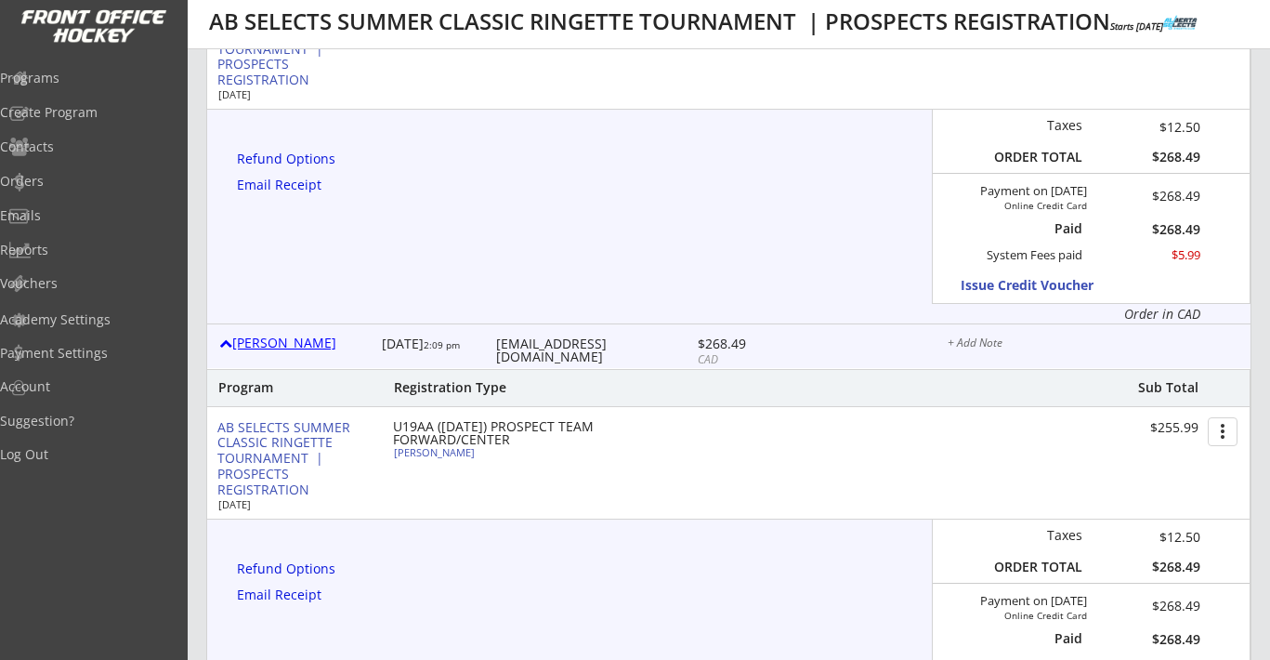
click at [318, 344] on div "Amanda Flaman" at bounding box center [295, 342] width 153 height 13
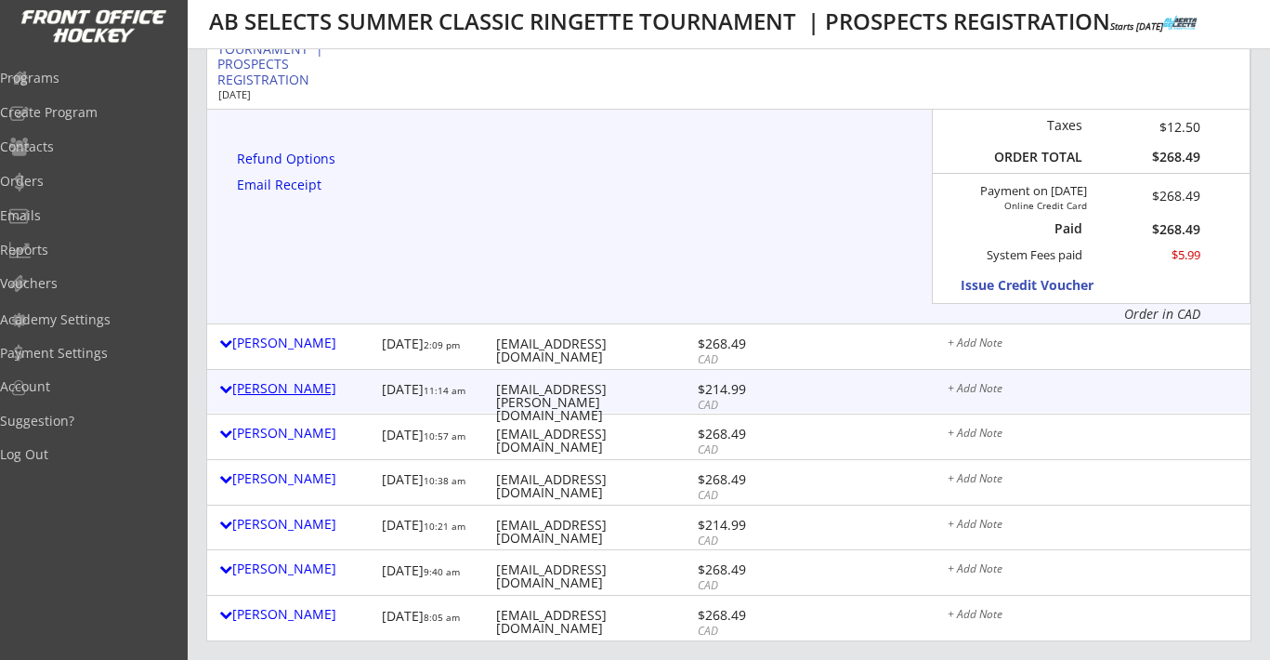
click at [317, 390] on div "Jocelyn Wigelsworth" at bounding box center [295, 388] width 153 height 13
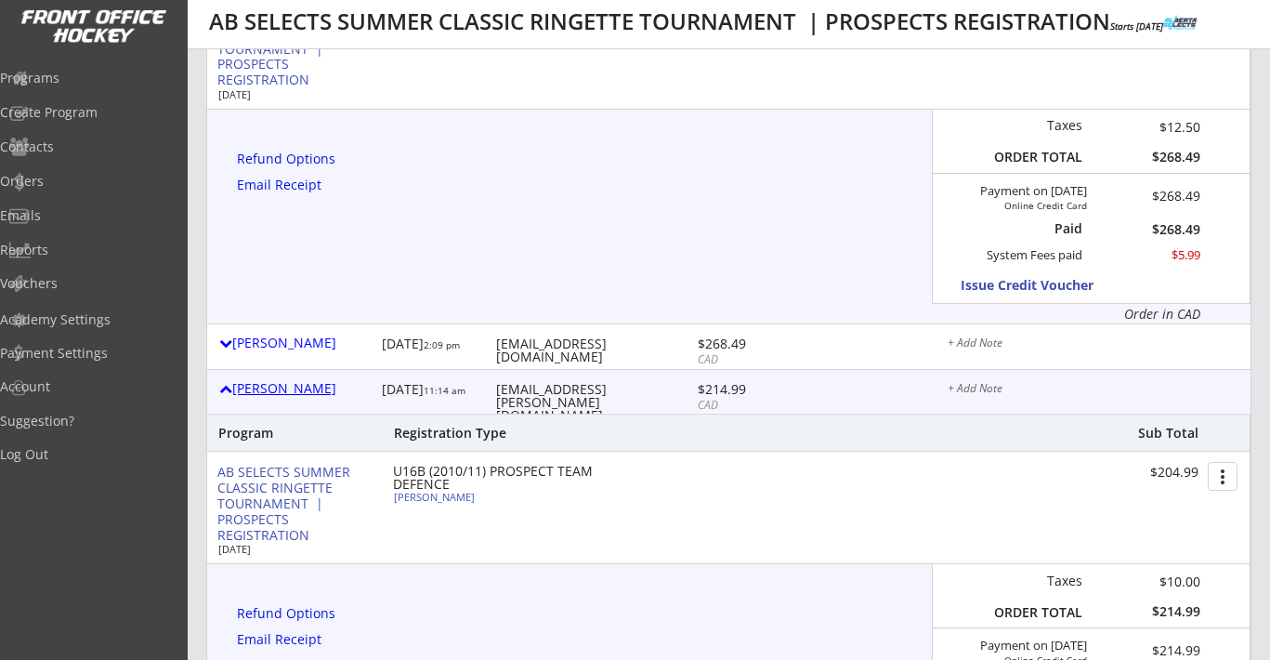
click at [317, 390] on div "Jocelyn Wigelsworth" at bounding box center [295, 388] width 153 height 13
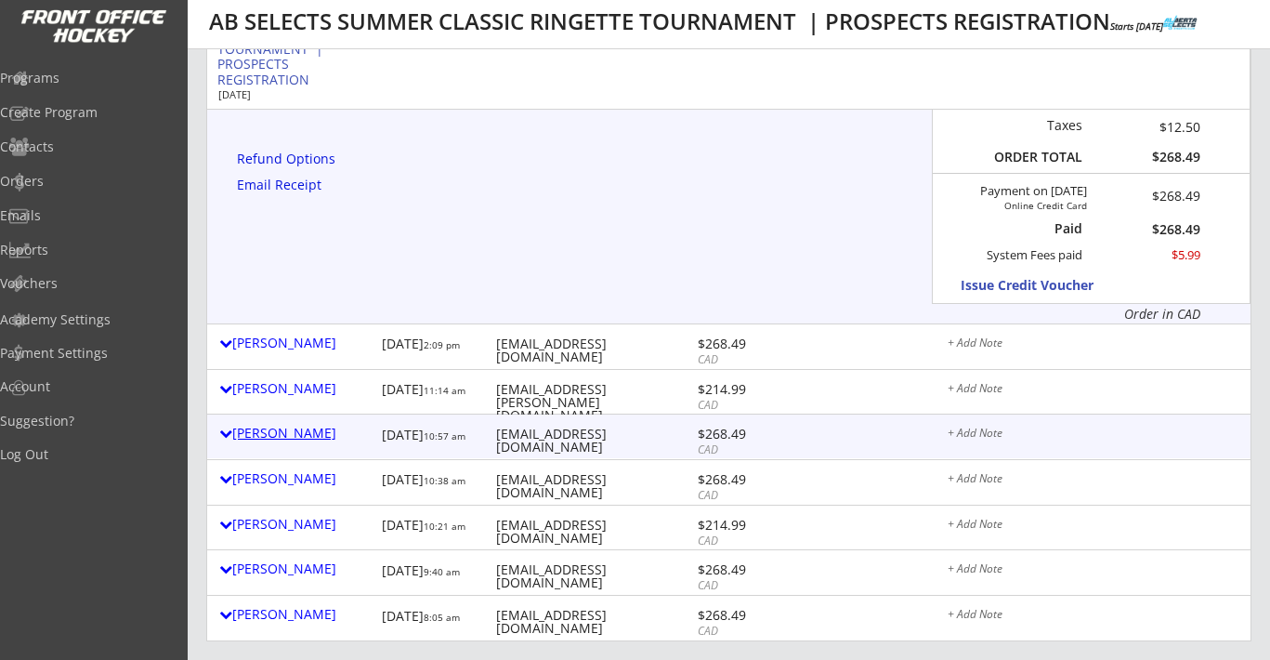
click at [297, 434] on div "Kelly Blacklaws" at bounding box center [295, 432] width 153 height 13
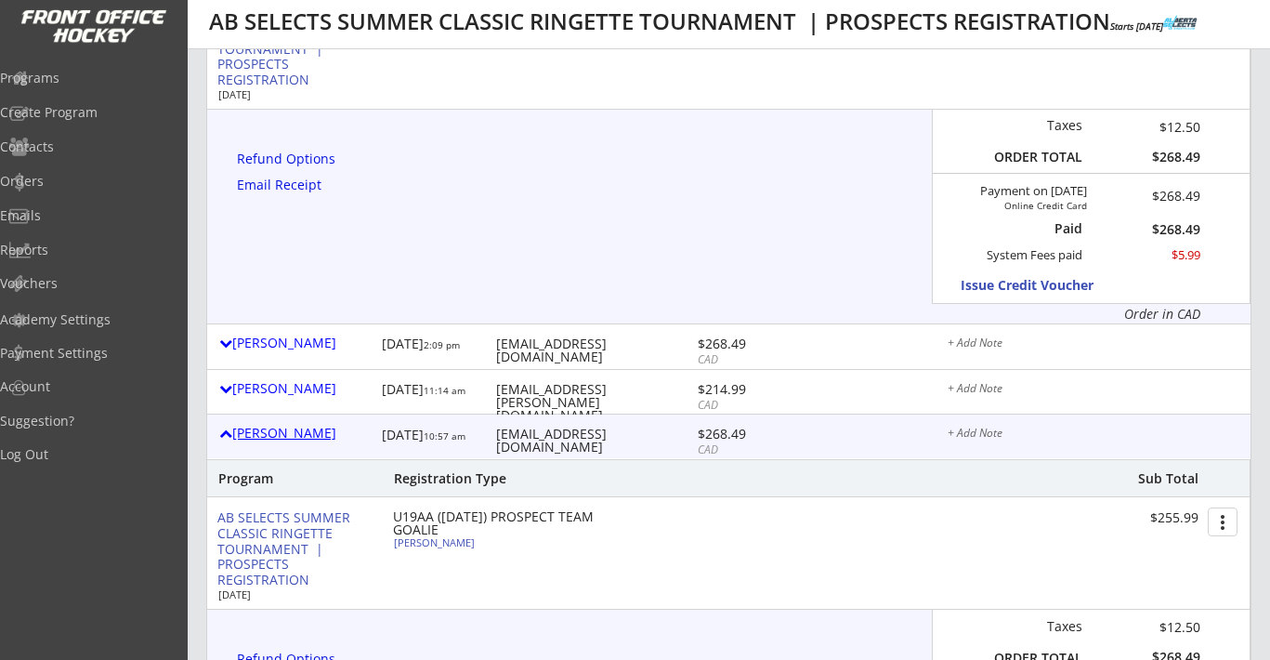
click at [297, 434] on div "Kelly Blacklaws" at bounding box center [295, 432] width 153 height 13
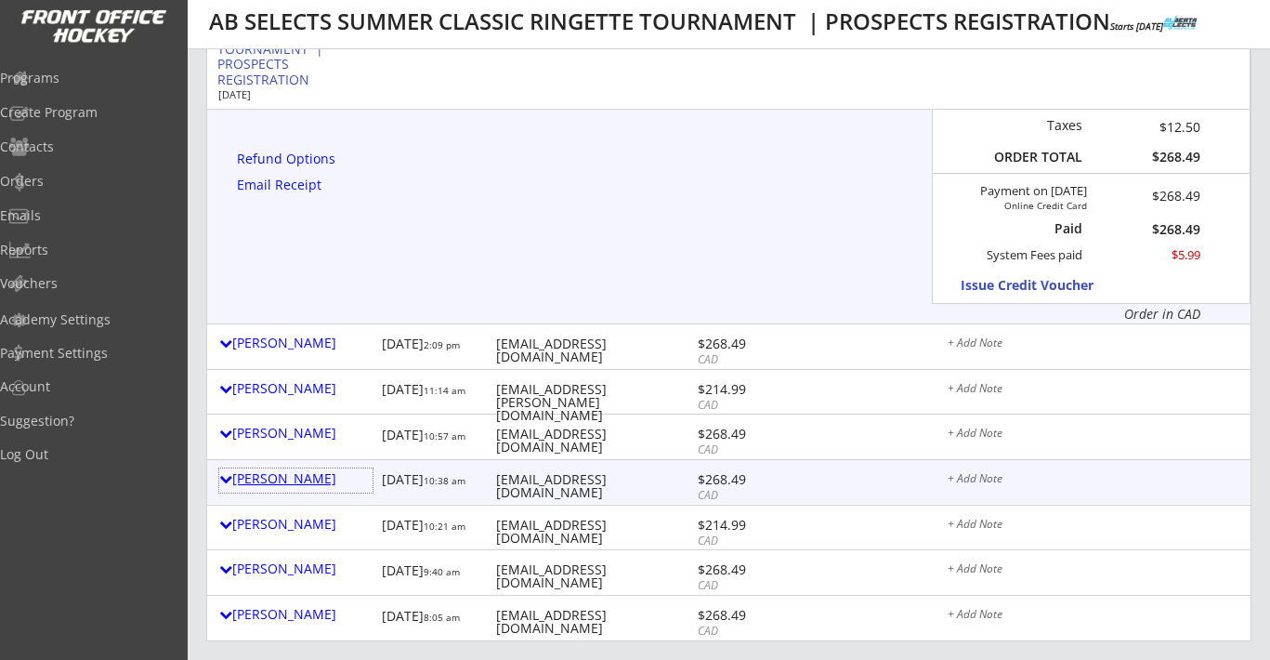
click at [289, 472] on div "Monique Yellowega" at bounding box center [295, 478] width 153 height 13
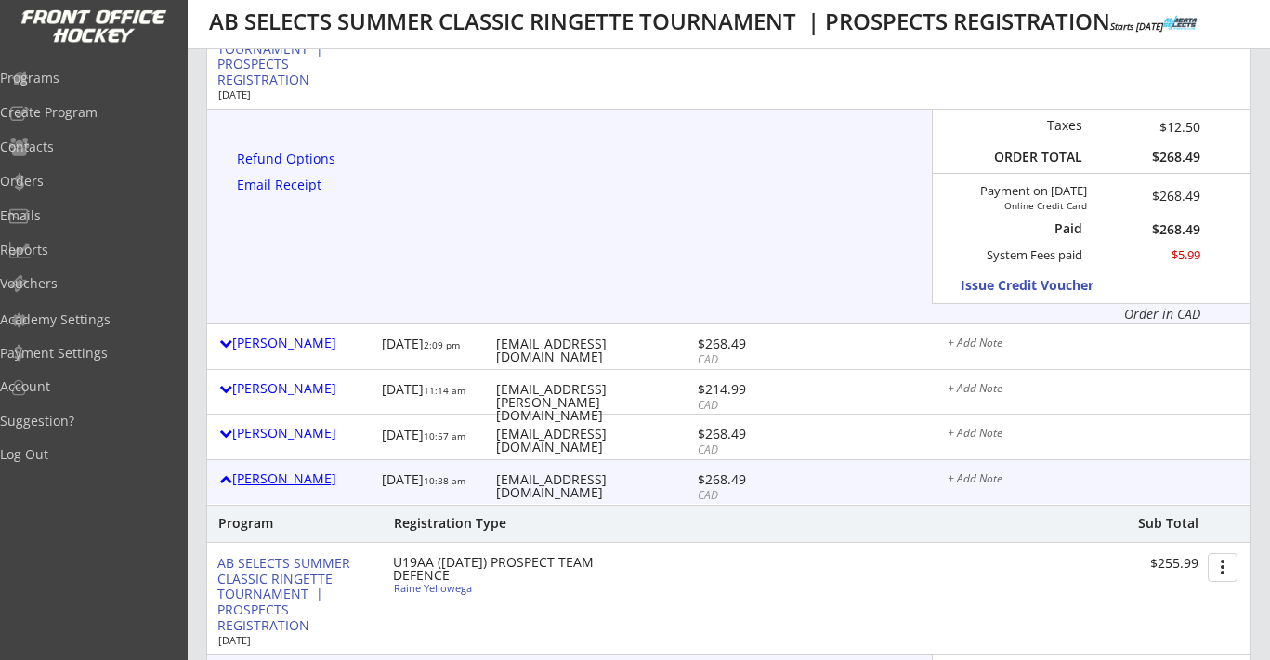
click at [289, 472] on div "Monique Yellowega" at bounding box center [295, 478] width 153 height 13
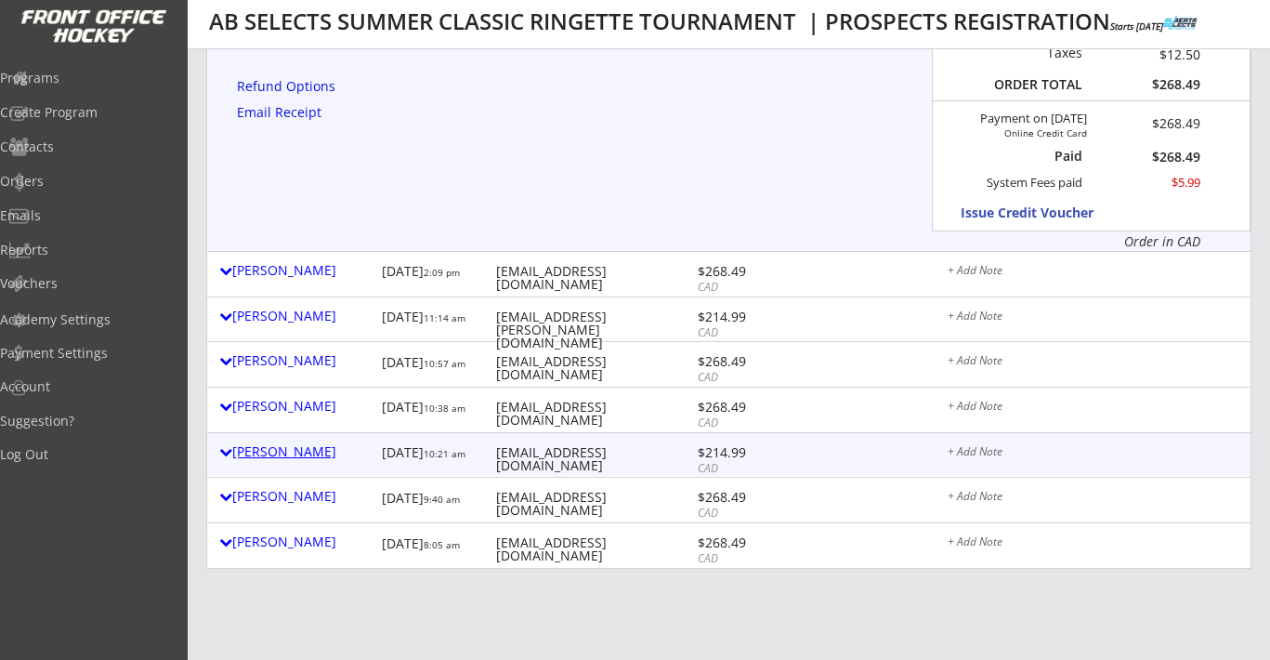
scroll to position [1741, 0]
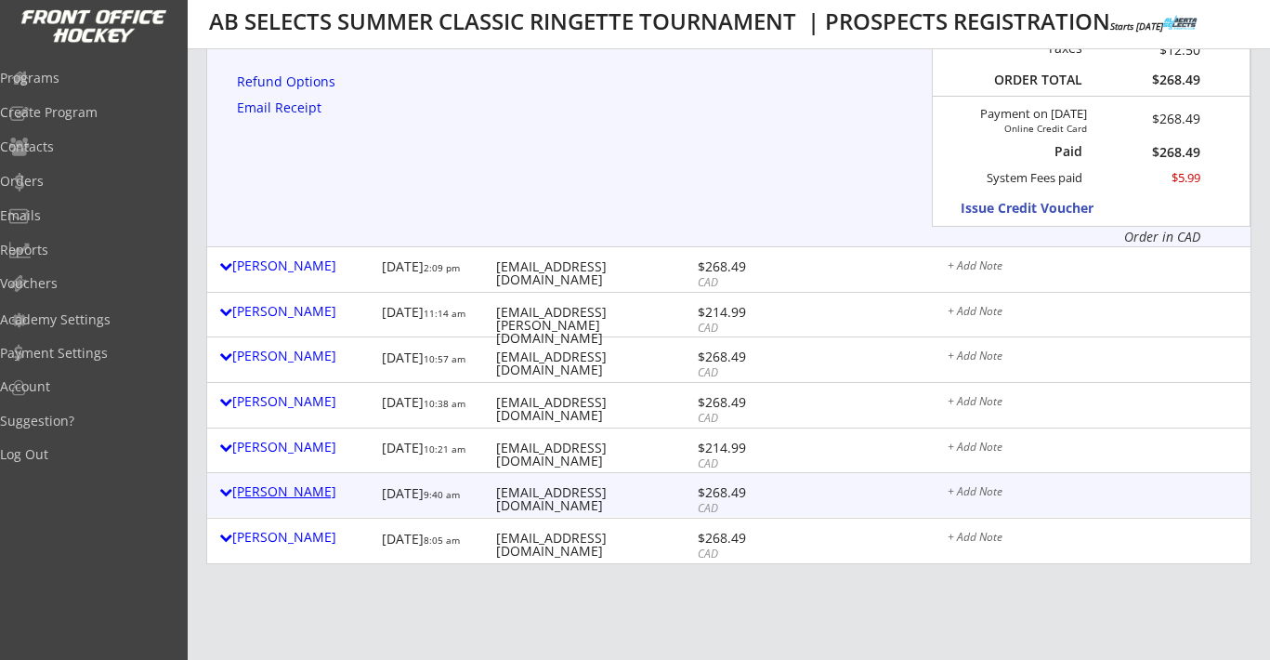
click at [310, 501] on div "Natalie Flynn-doherty" at bounding box center [295, 493] width 153 height 24
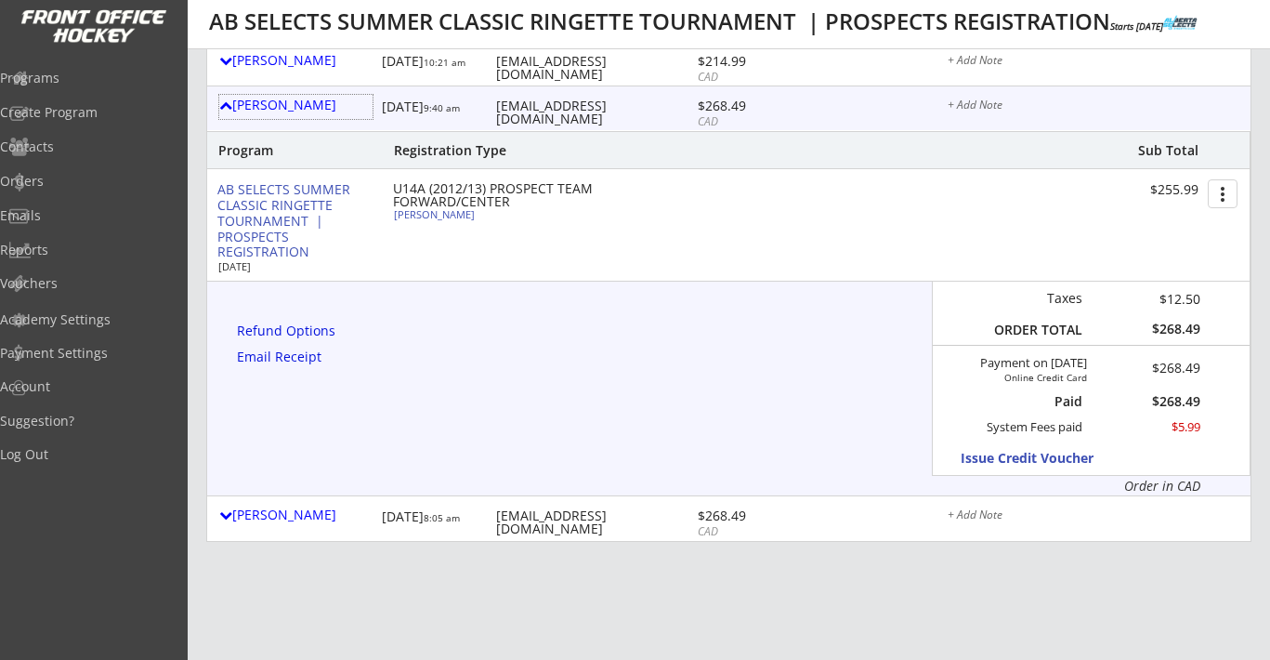
scroll to position [2131, 0]
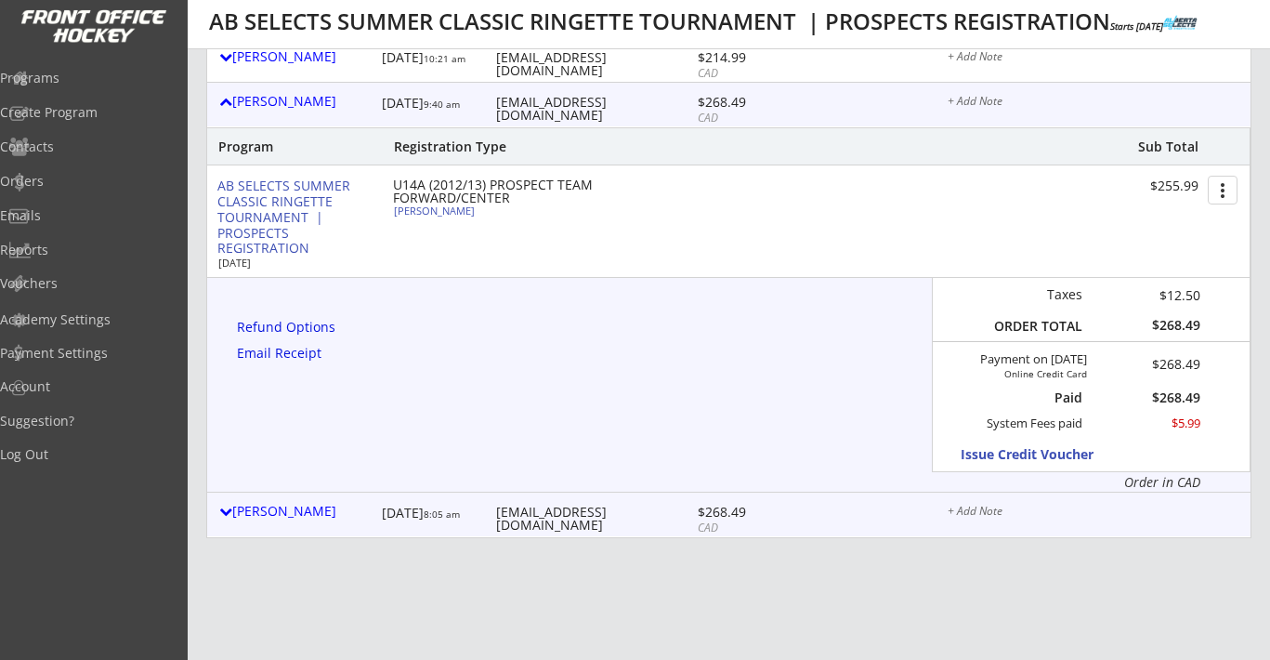
click at [308, 530] on div "Chelsea Mouland 8/14/25 8:05 am chels.mouland@gmail.com $268.49 CAD + Add Note" at bounding box center [728, 514] width 1043 height 44
click at [308, 514] on div "Chelsea Mouland" at bounding box center [295, 510] width 153 height 13
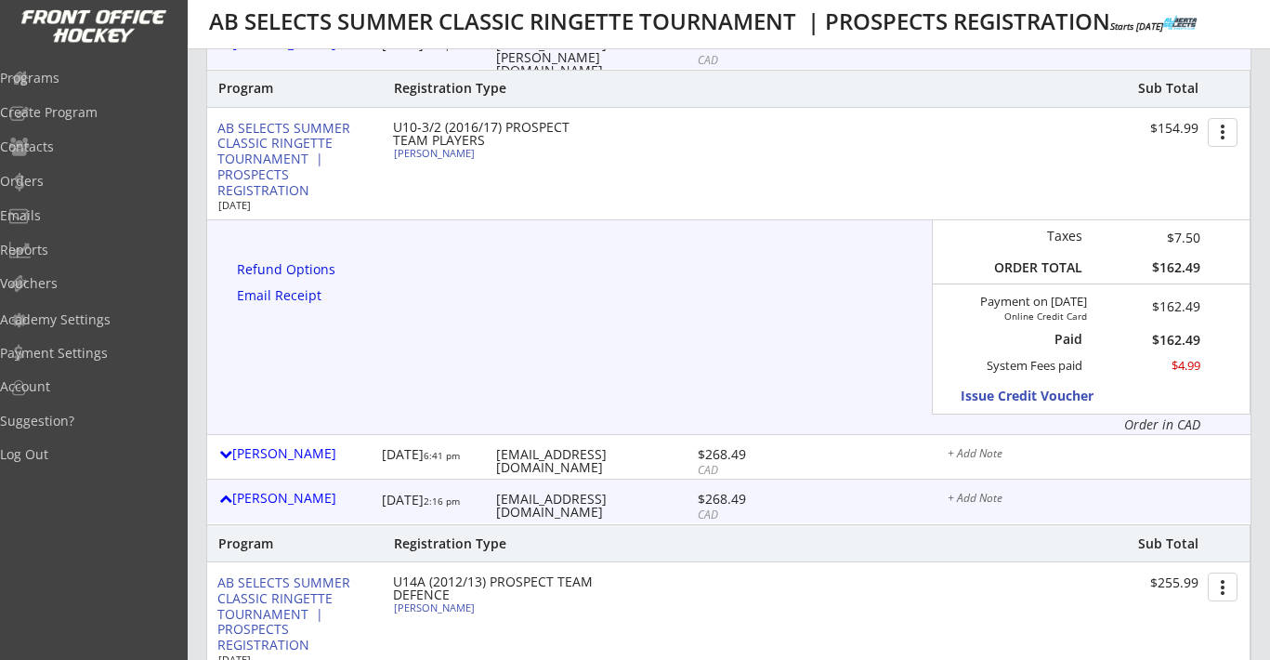
scroll to position [0, 0]
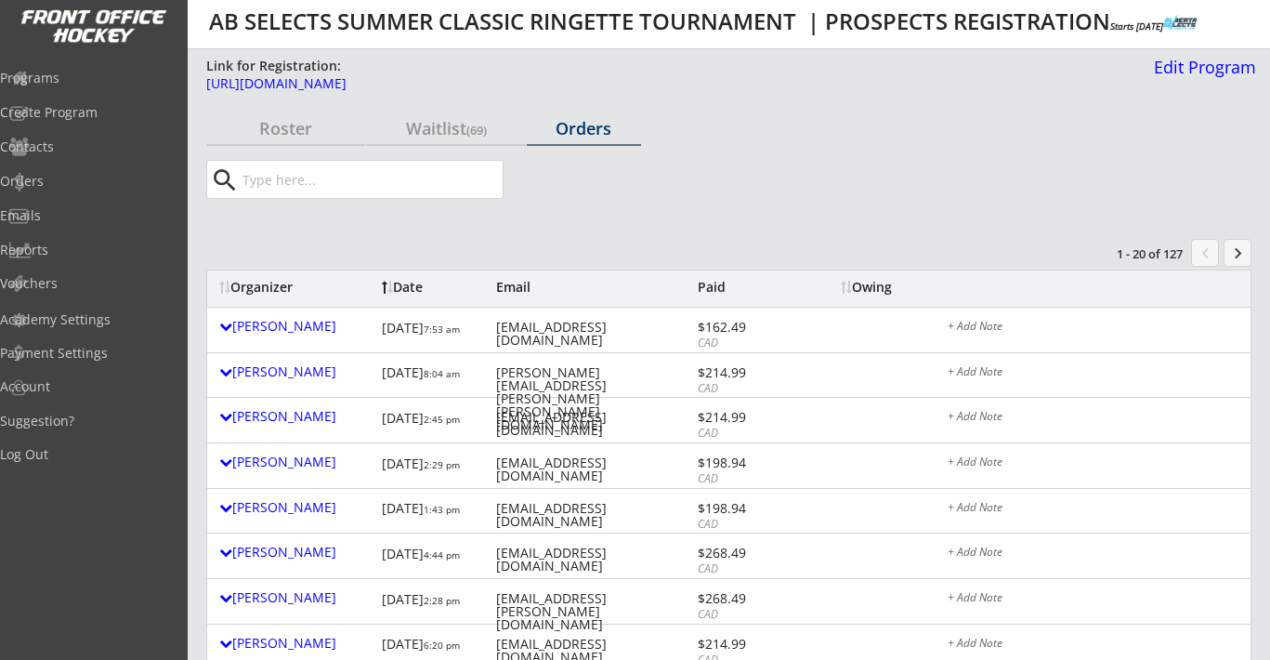
click at [1237, 261] on button "keyboard_arrow_right" at bounding box center [1238, 253] width 28 height 28
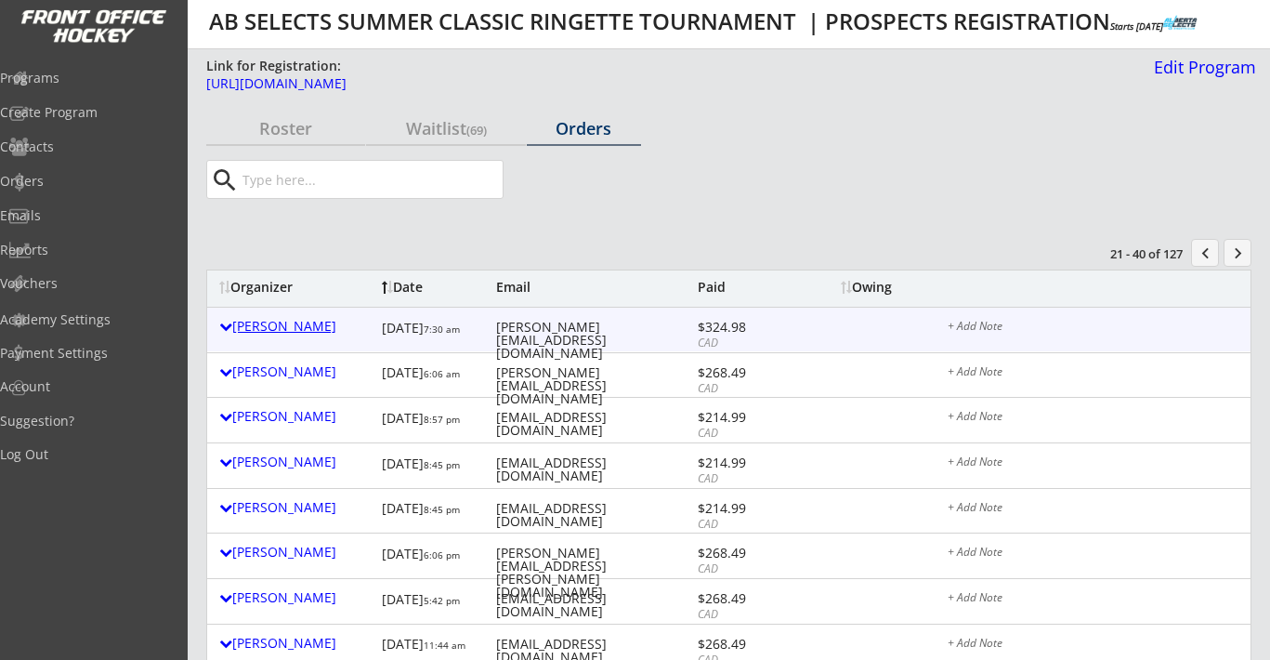
click at [315, 332] on div "Rachel Wanchulak" at bounding box center [295, 326] width 153 height 13
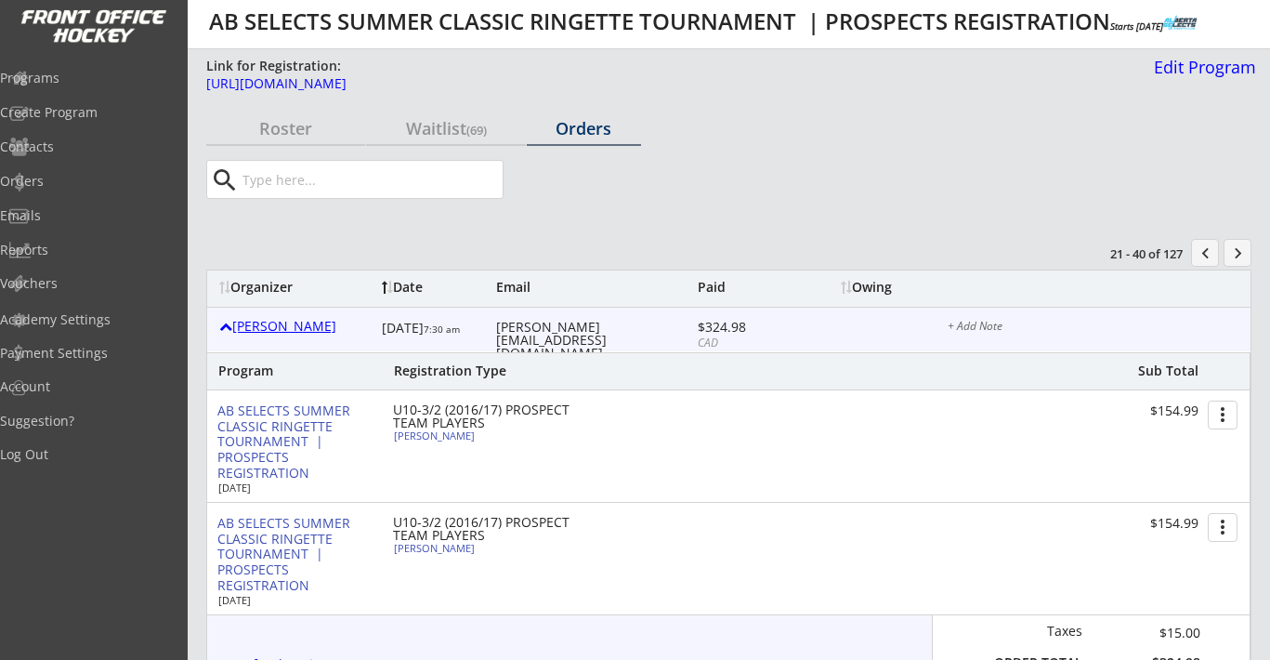
click at [315, 332] on div "Rachel Wanchulak" at bounding box center [295, 326] width 153 height 13
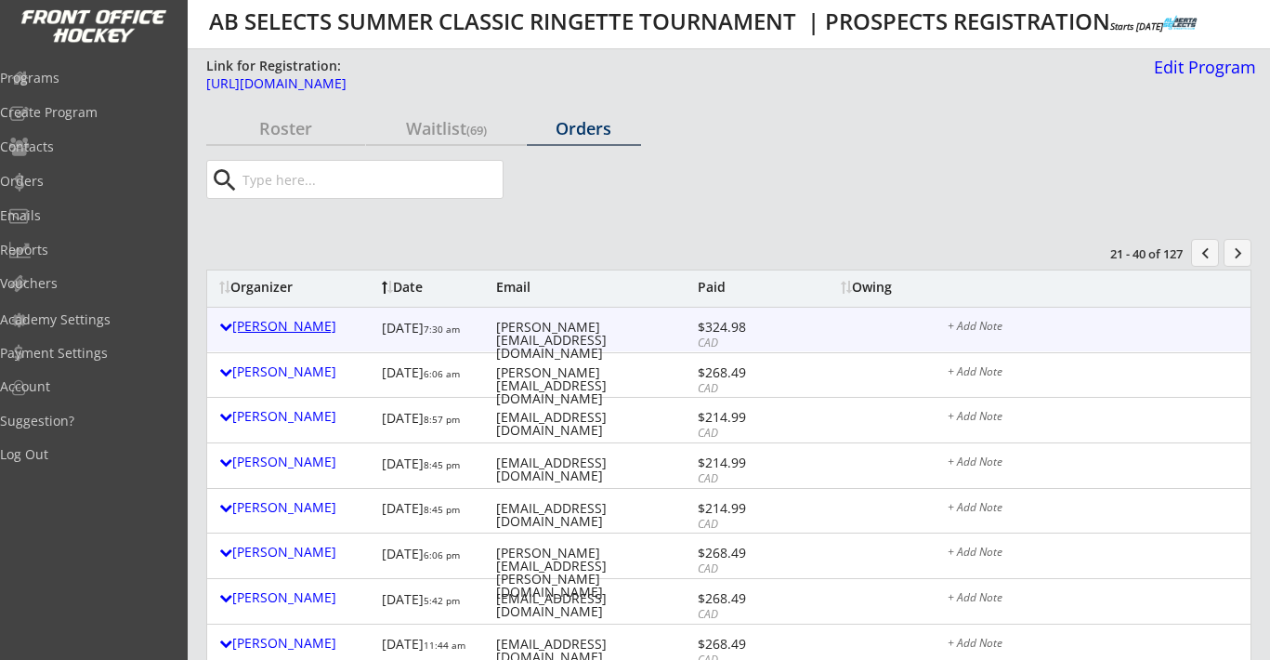
click at [315, 332] on div "Rachel Wanchulak" at bounding box center [295, 326] width 153 height 13
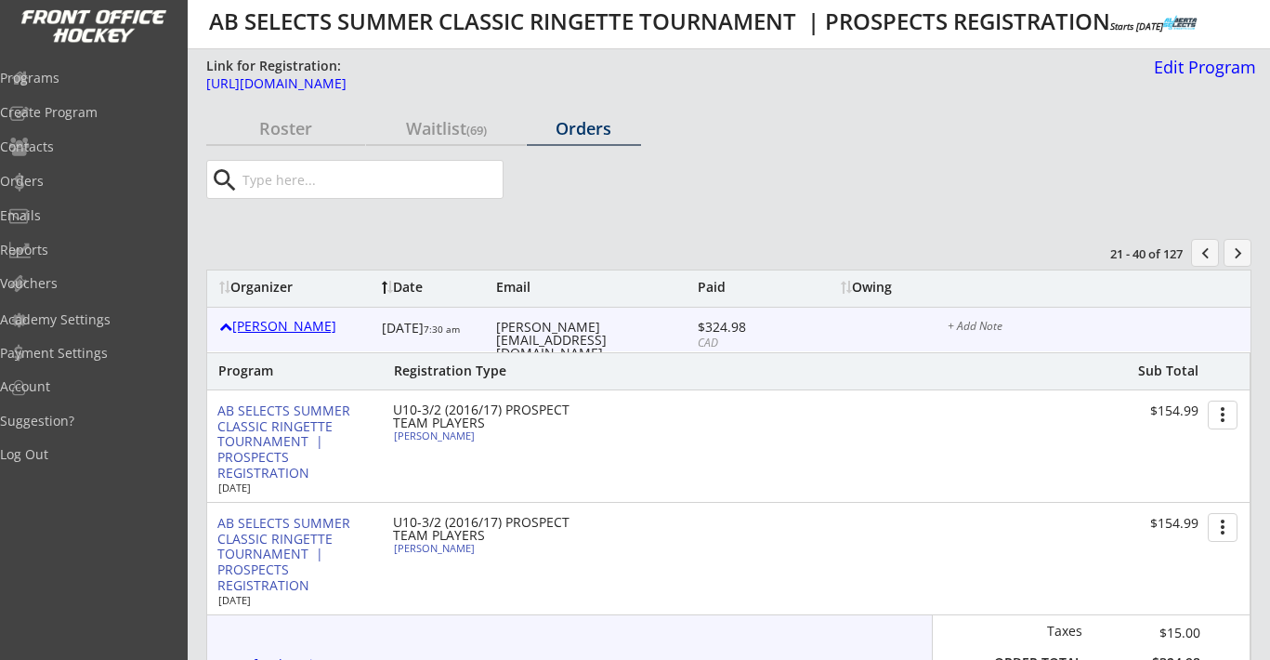
click at [315, 332] on div "Rachel Wanchulak" at bounding box center [295, 326] width 153 height 13
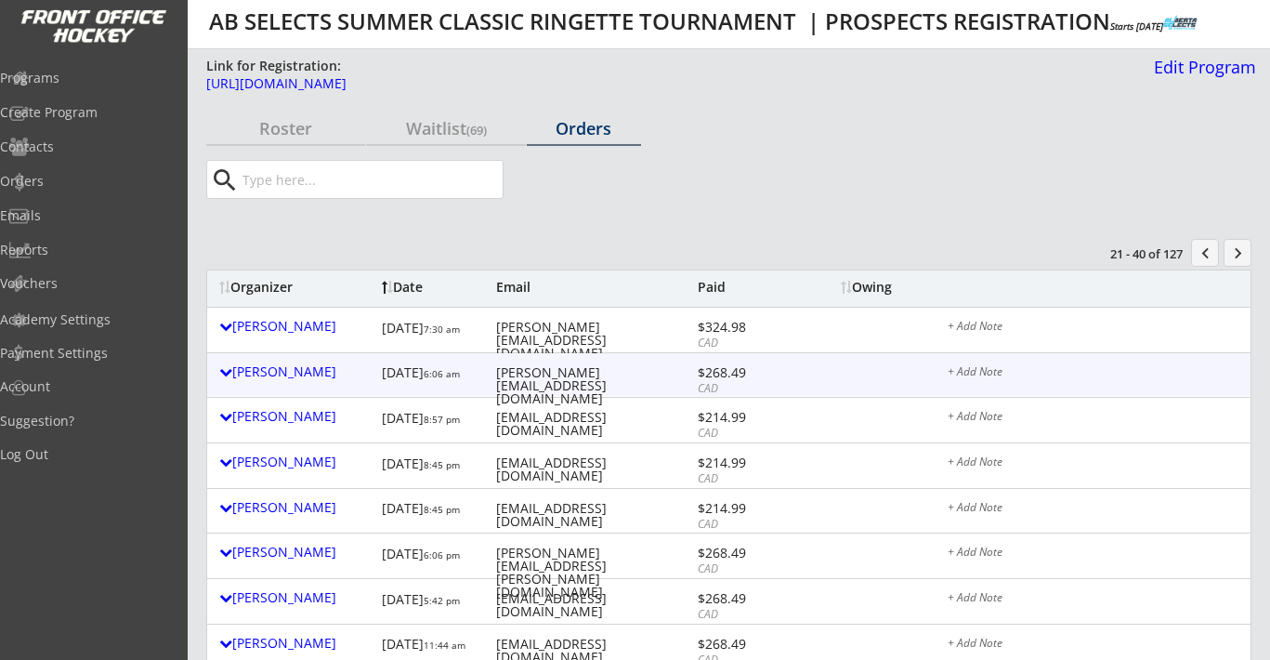
click at [301, 365] on div "Karl Hendrickson" at bounding box center [295, 371] width 153 height 13
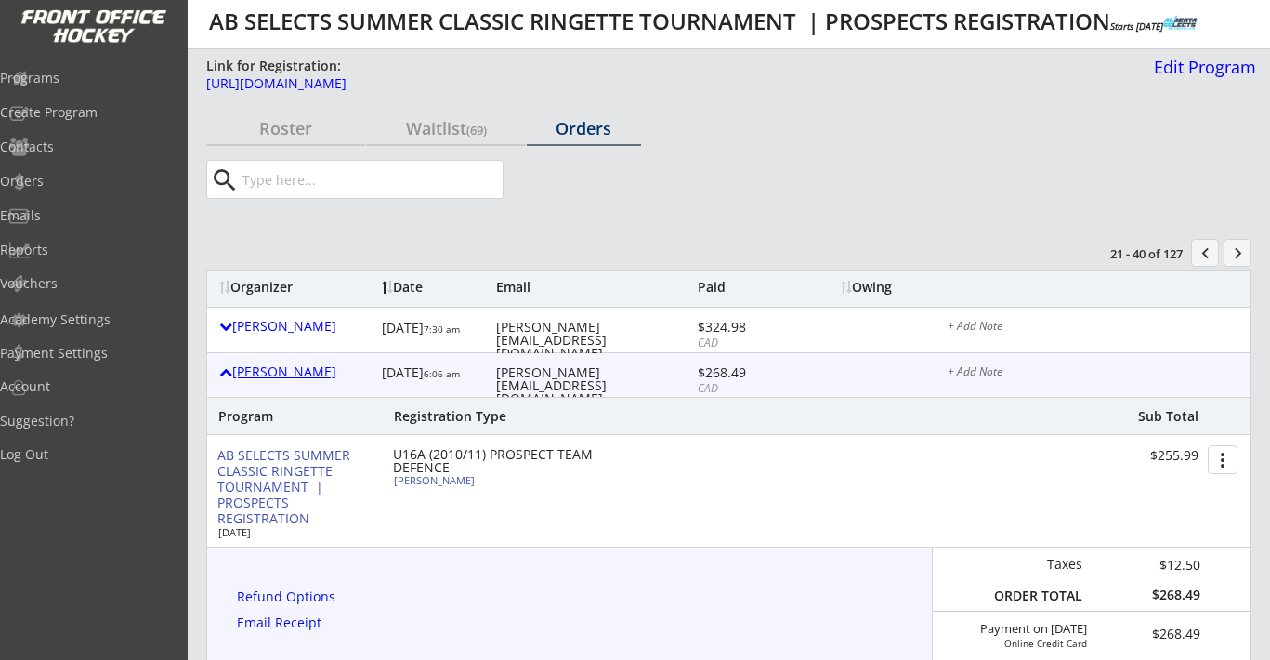
click at [301, 365] on div "Karl Hendrickson" at bounding box center [295, 371] width 153 height 13
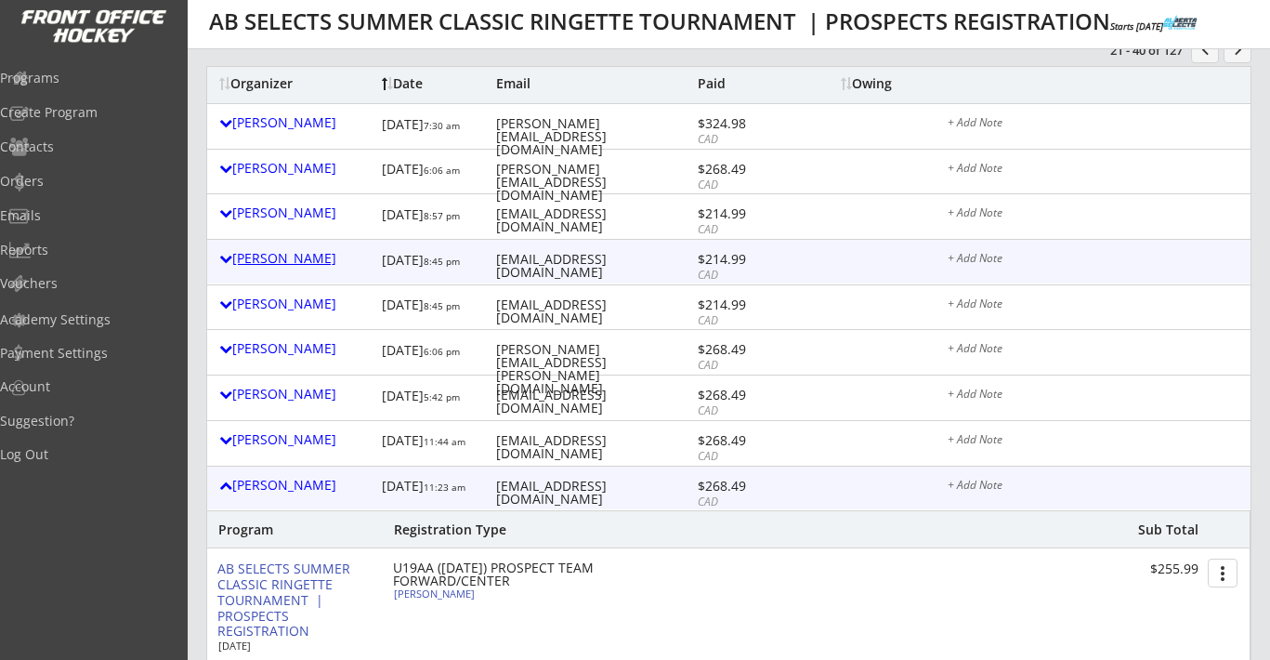
scroll to position [218, 0]
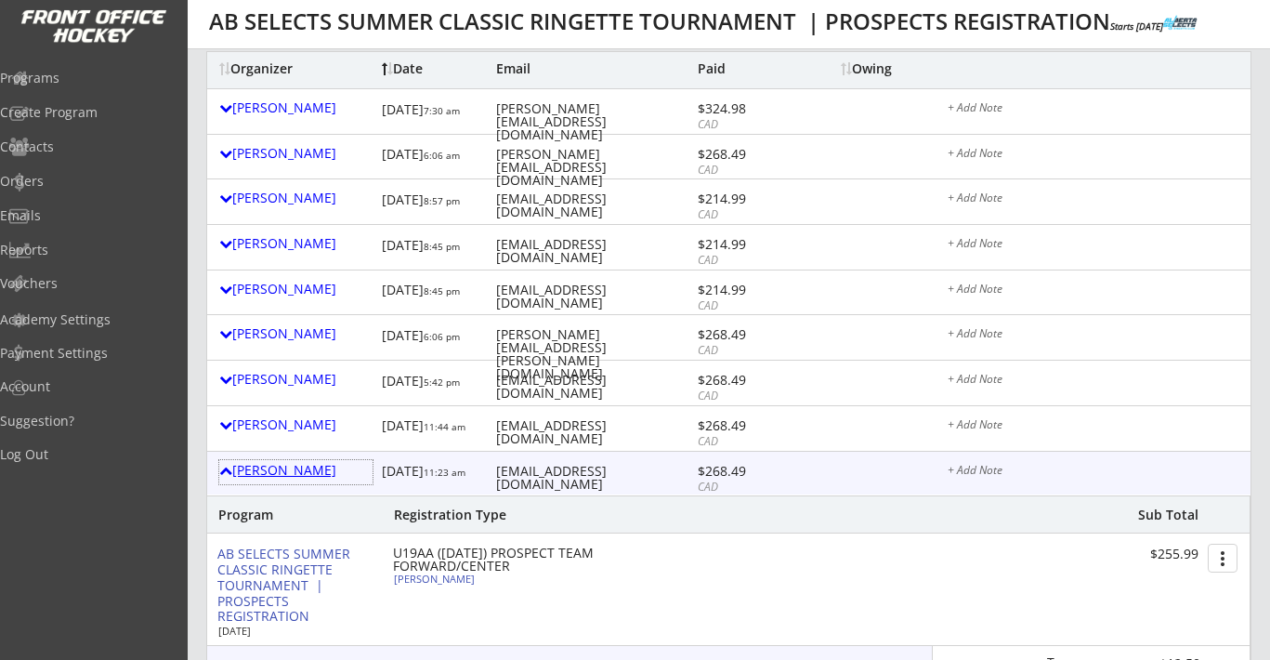
click at [229, 466] on div at bounding box center [225, 470] width 13 height 13
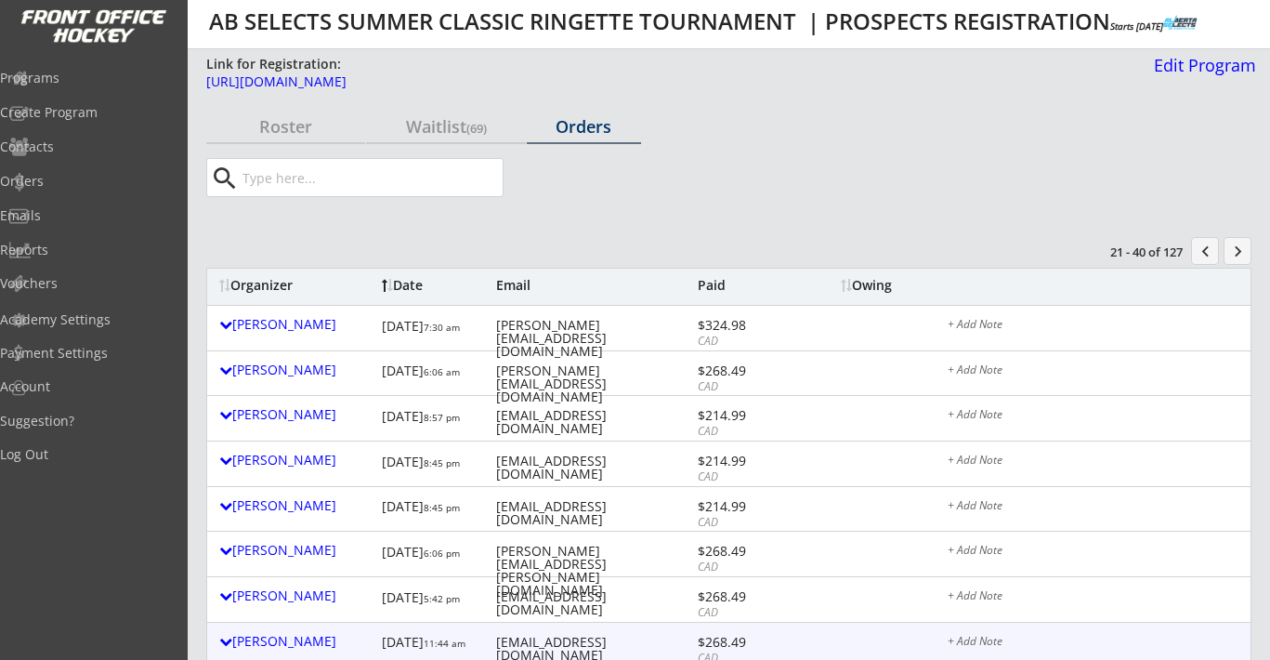
scroll to position [0, 0]
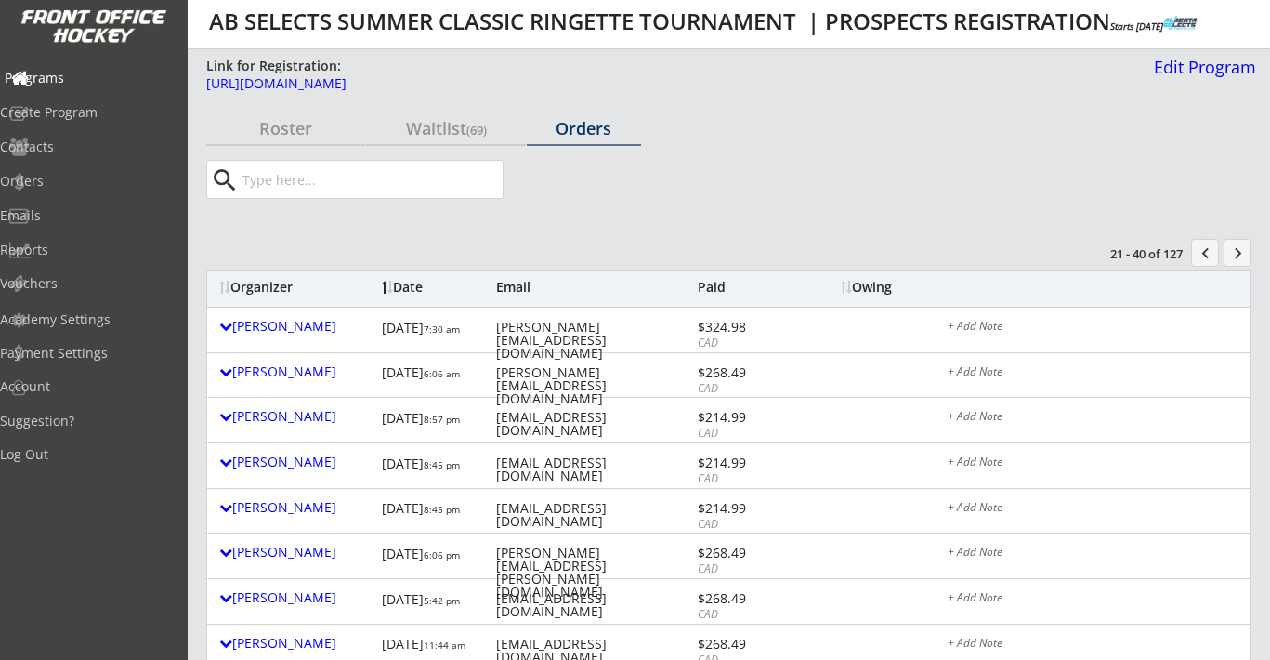
click at [89, 81] on div "Programs" at bounding box center [88, 78] width 167 height 13
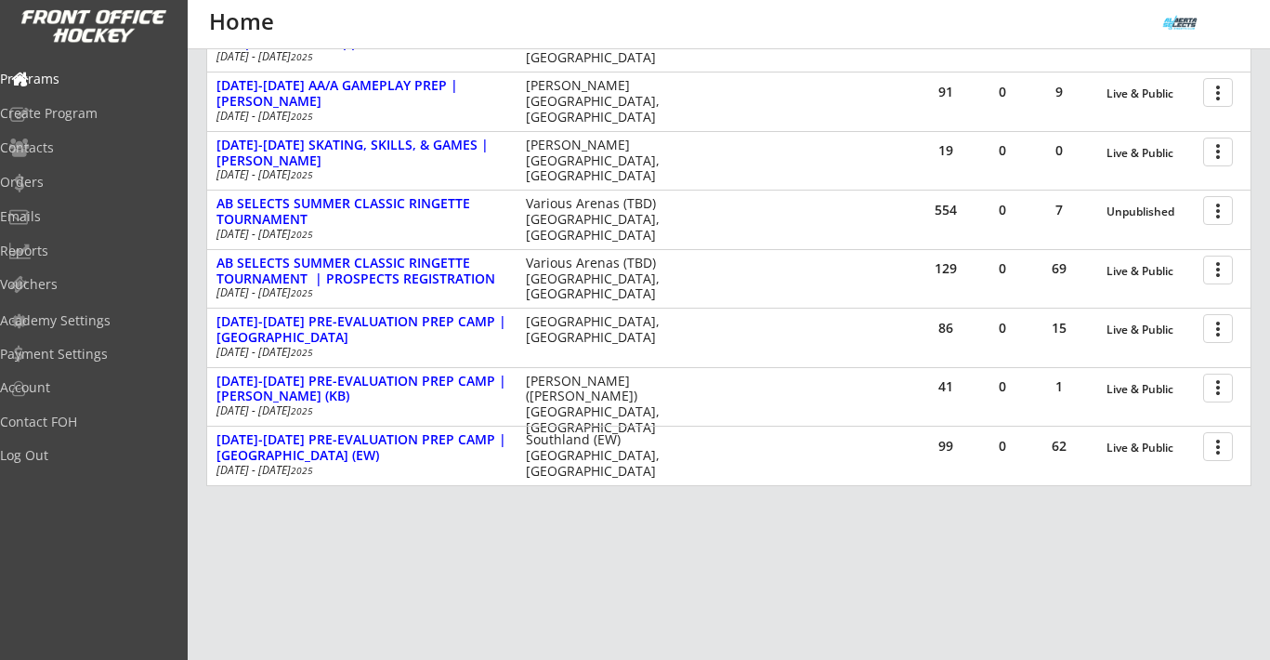
scroll to position [453, 0]
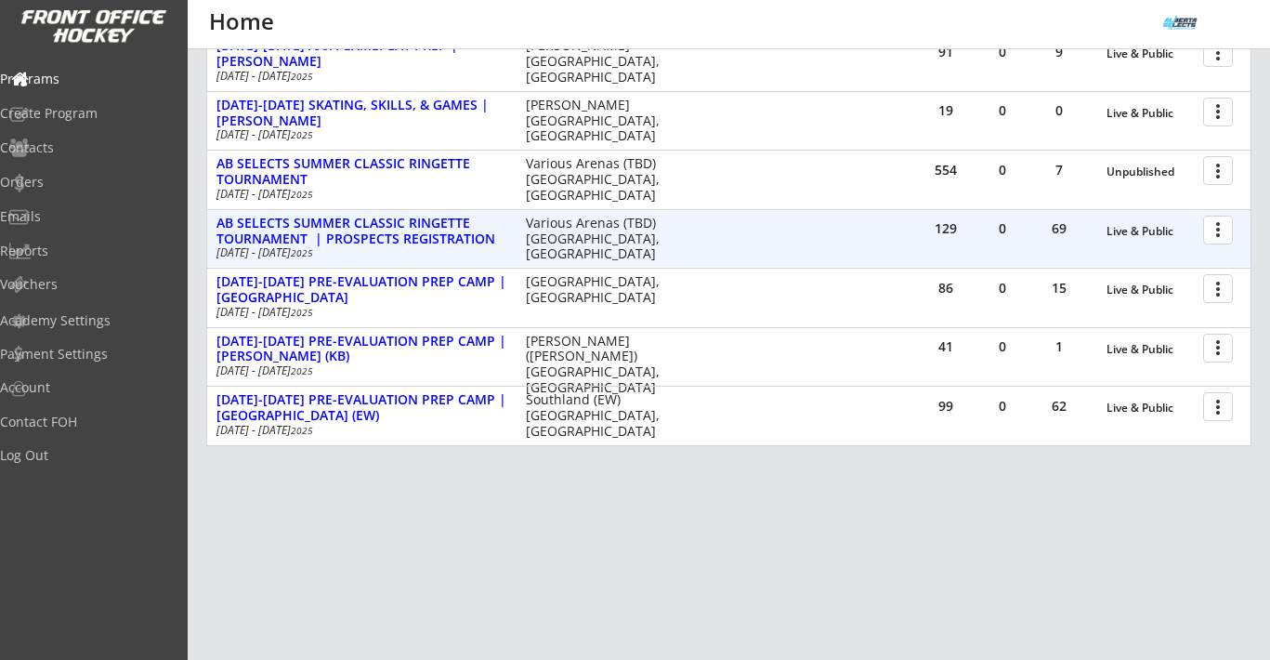
click at [1219, 240] on div at bounding box center [1221, 229] width 33 height 33
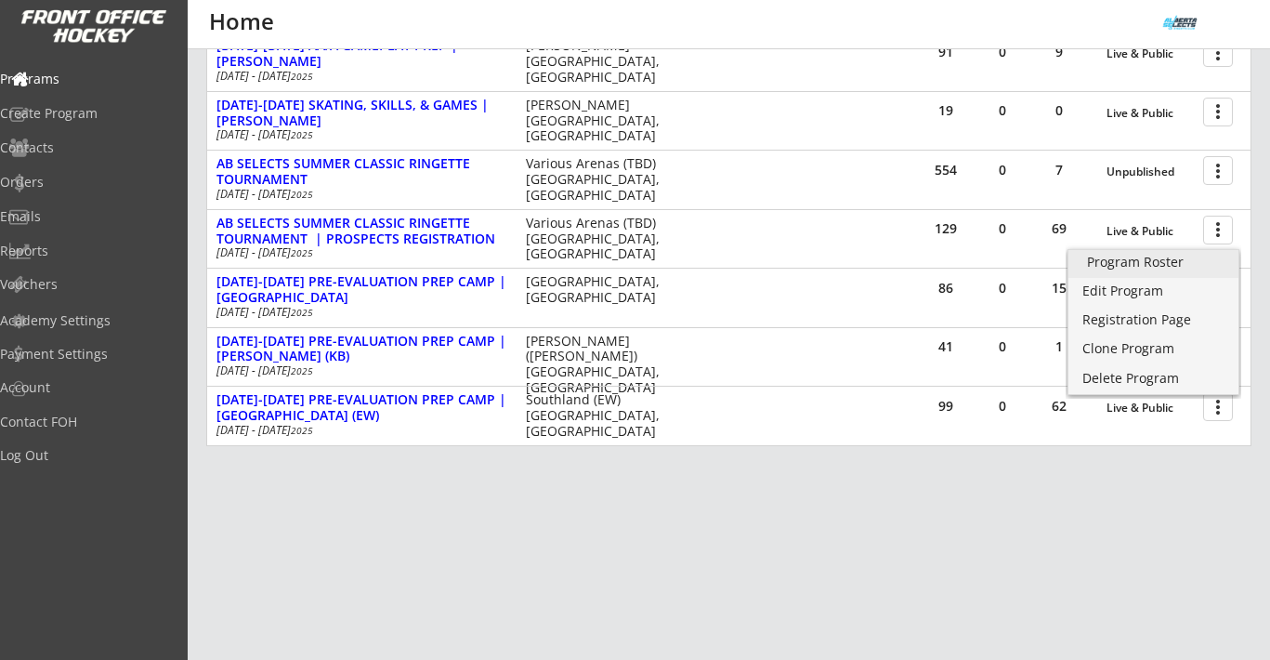
click at [1198, 255] on div "Program Roster" at bounding box center [1153, 261] width 133 height 13
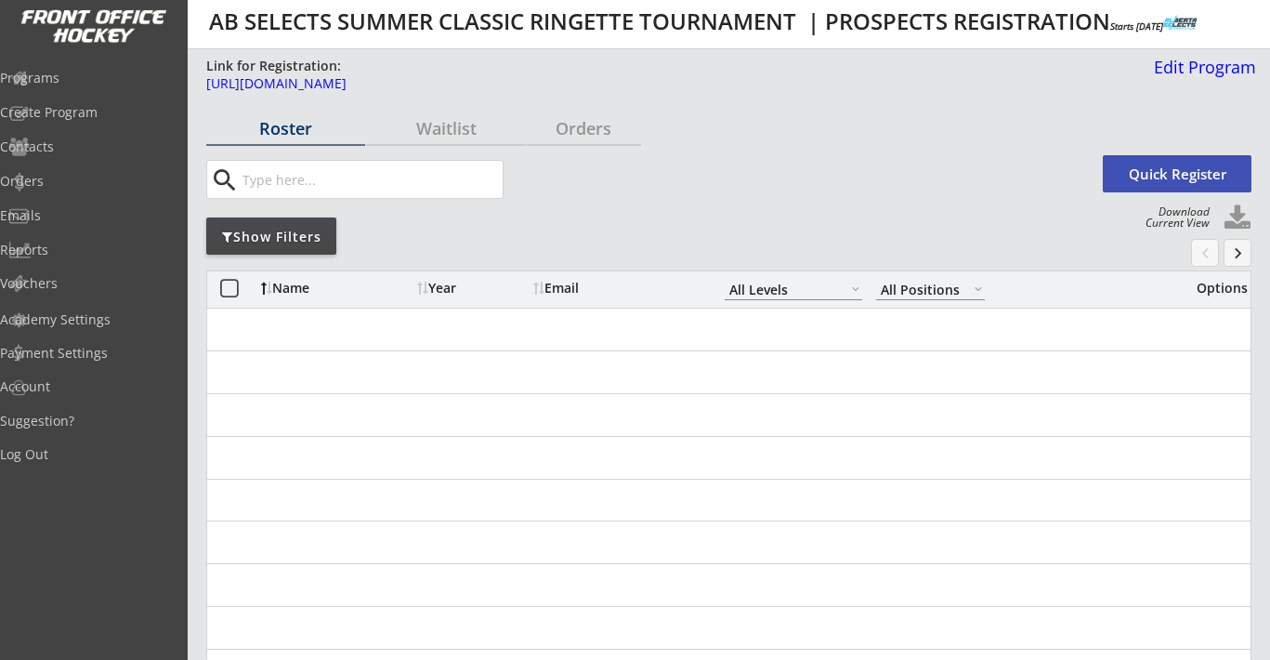
select select ""All Levels""
select select ""All Positions""
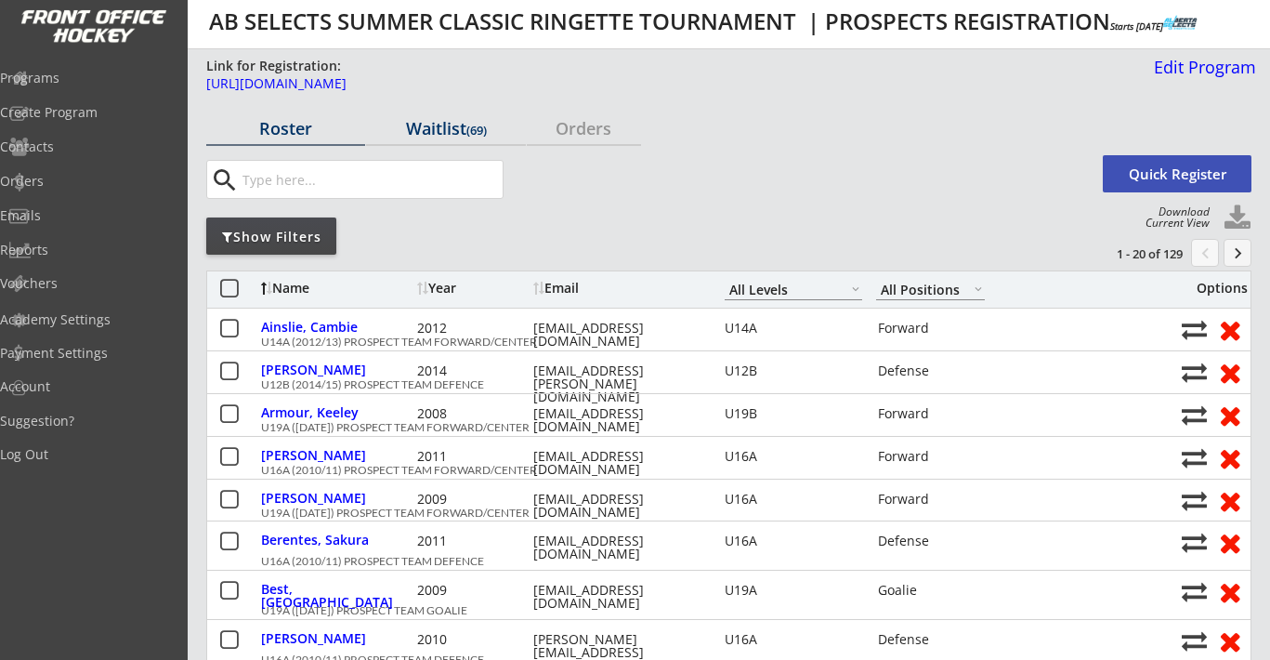
click at [458, 128] on div "Waitlist (69)" at bounding box center [445, 128] width 159 height 17
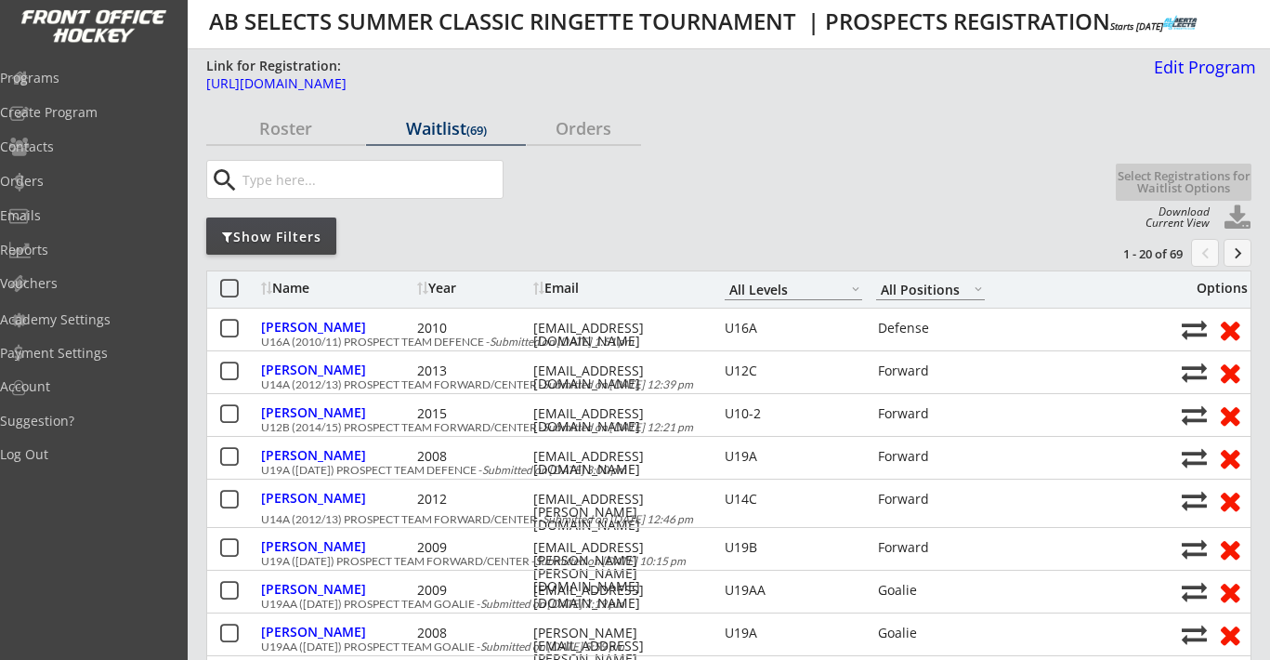
click at [308, 230] on div "Show Filters" at bounding box center [271, 237] width 130 height 19
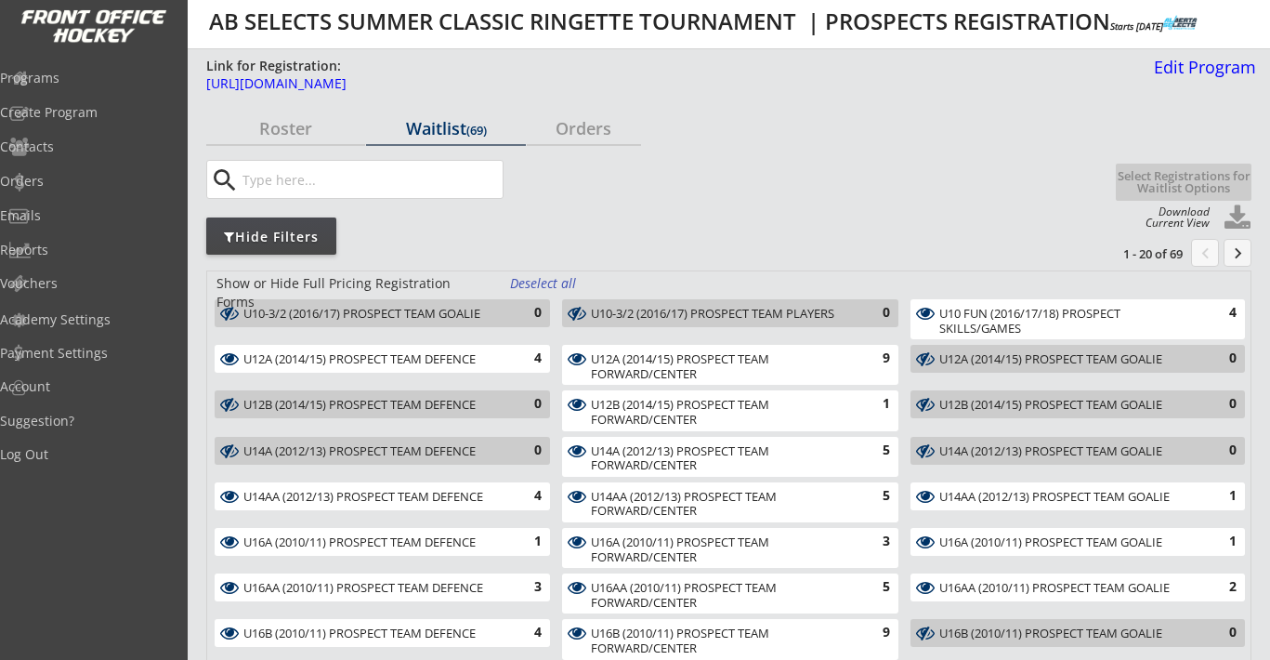
click at [538, 282] on div "Deselect all" at bounding box center [544, 283] width 69 height 19
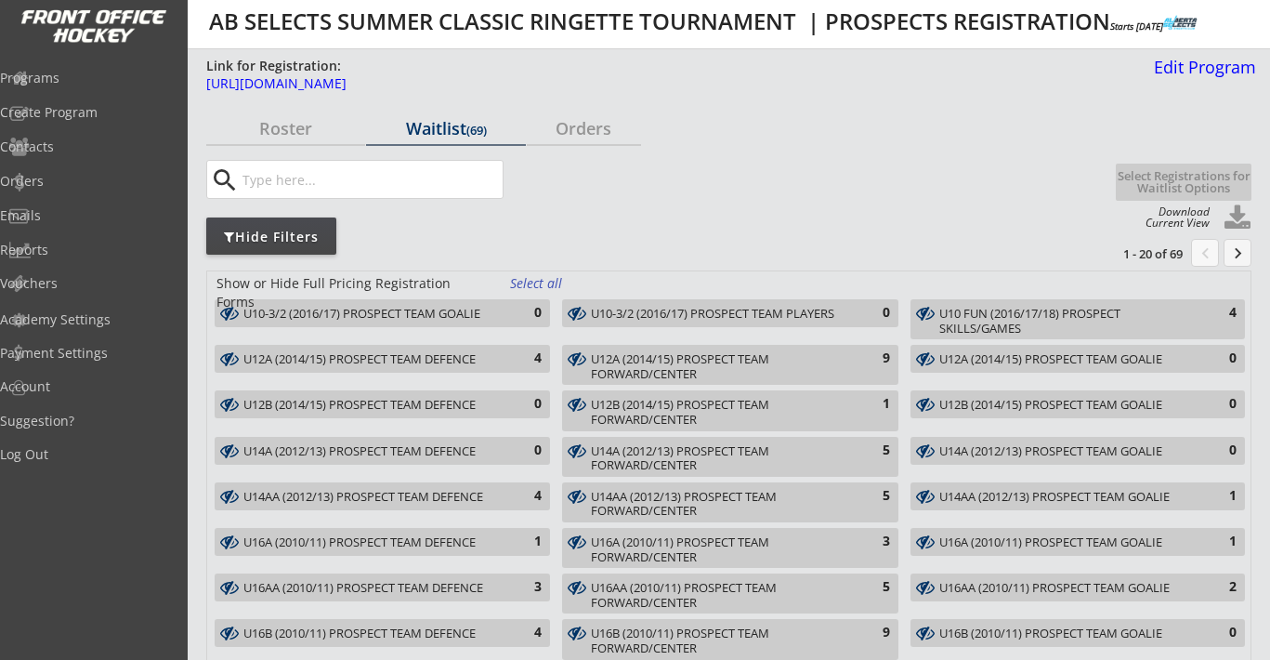
click at [474, 354] on div "U12A (2014/15) PROSPECT TEAM DEFENCE" at bounding box center [371, 359] width 256 height 15
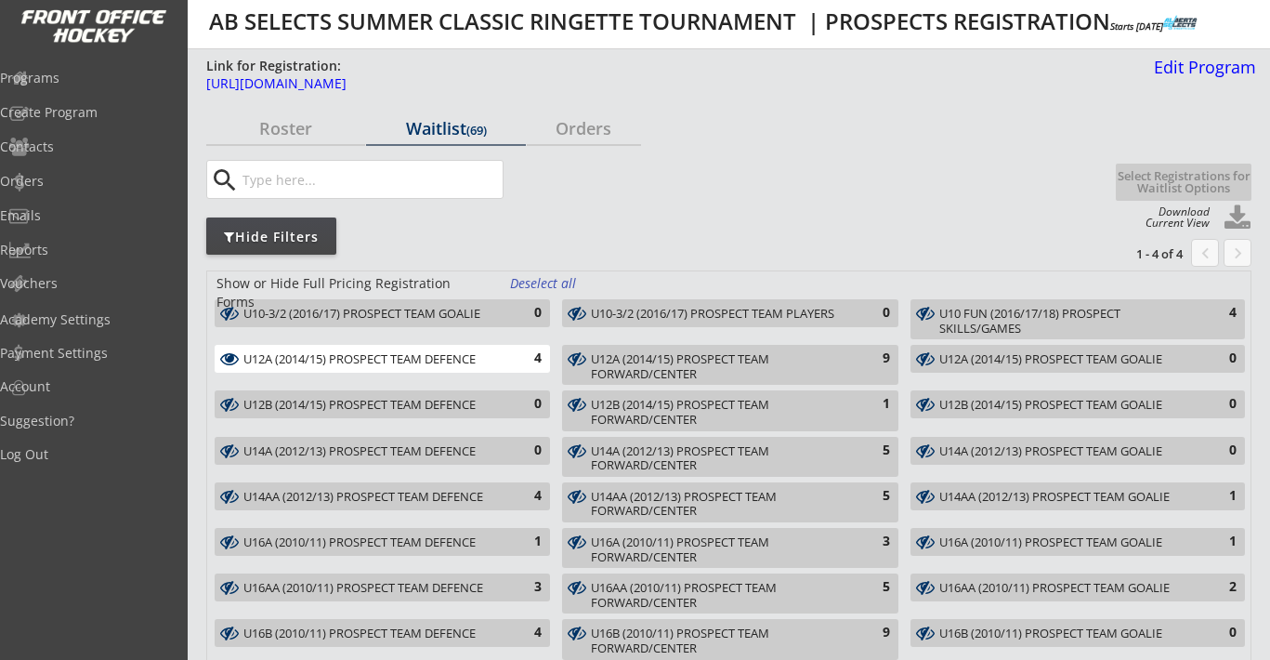
click at [866, 361] on div "9" at bounding box center [871, 358] width 37 height 19
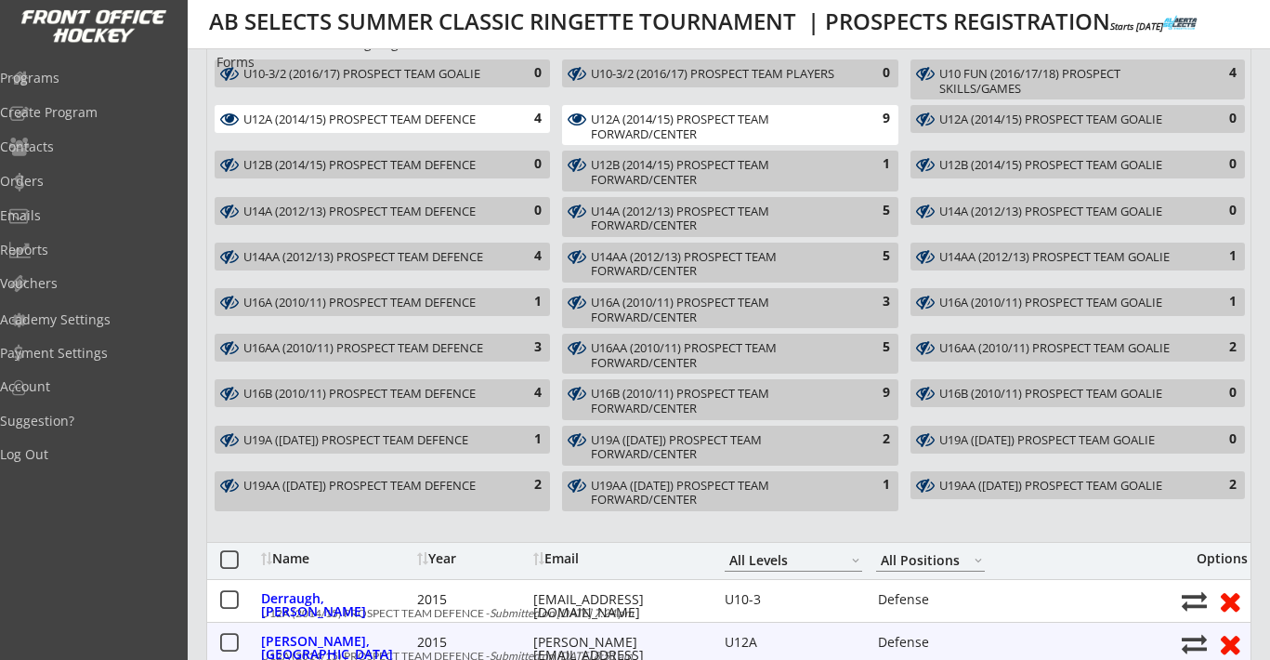
scroll to position [214, 0]
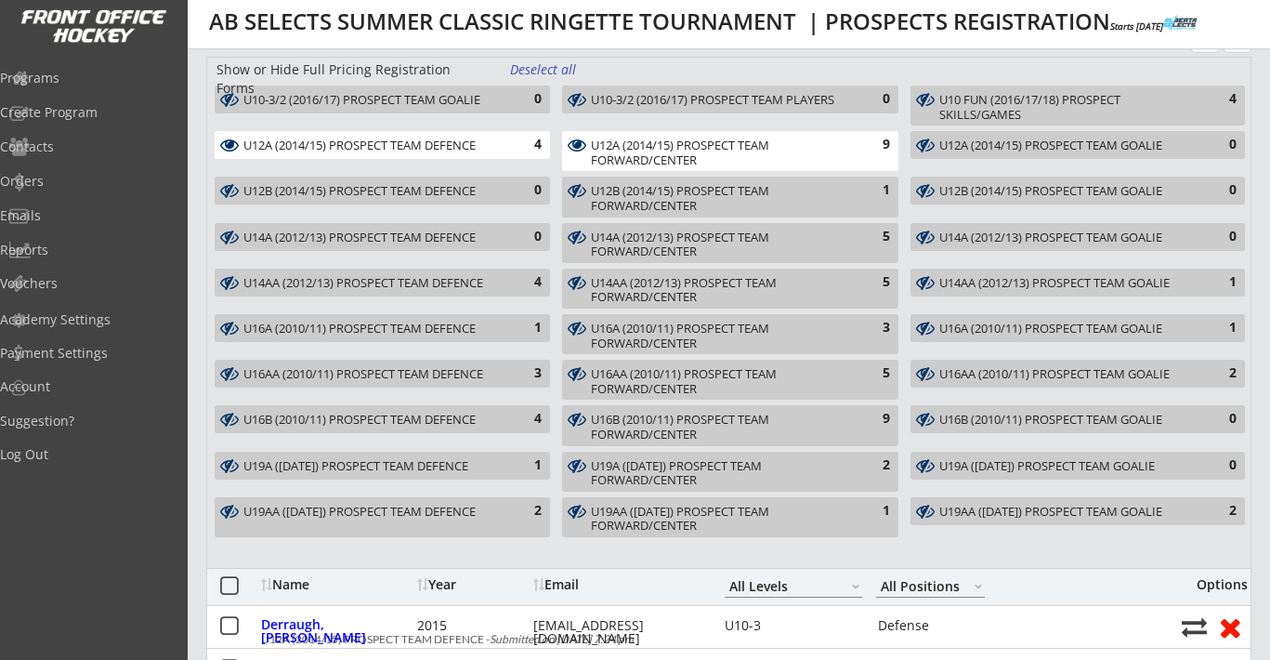
click at [857, 142] on div "9" at bounding box center [871, 145] width 37 height 19
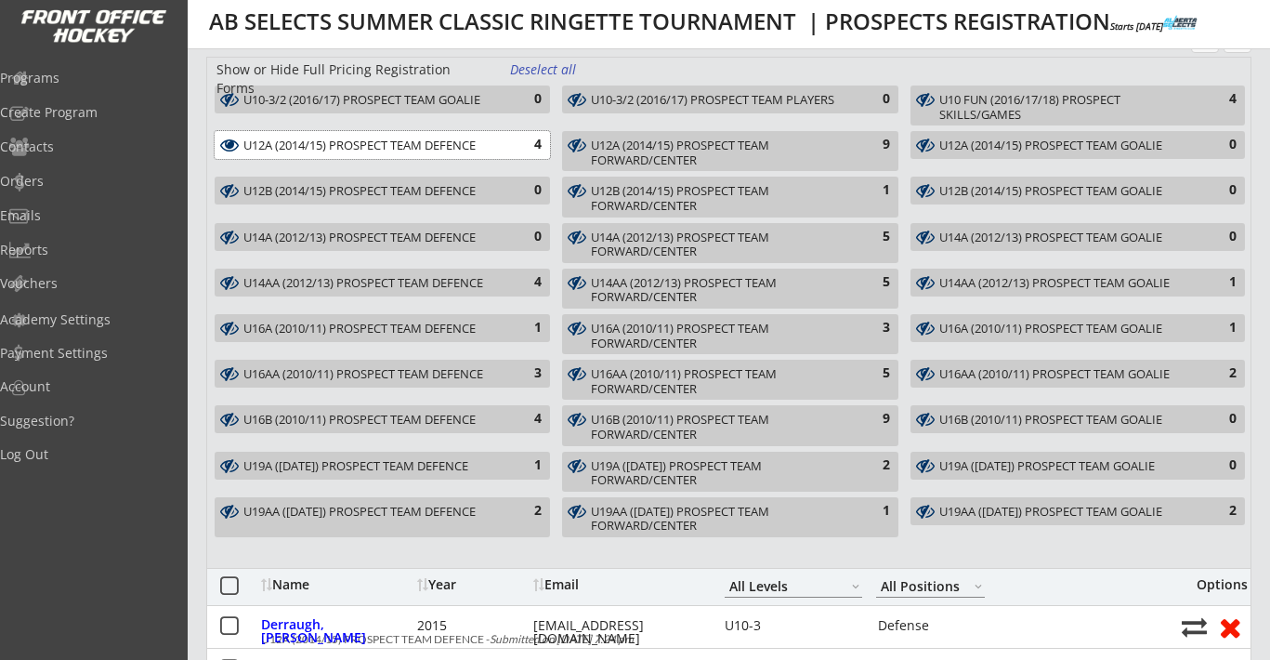
click at [505, 143] on div "4" at bounding box center [522, 145] width 37 height 19
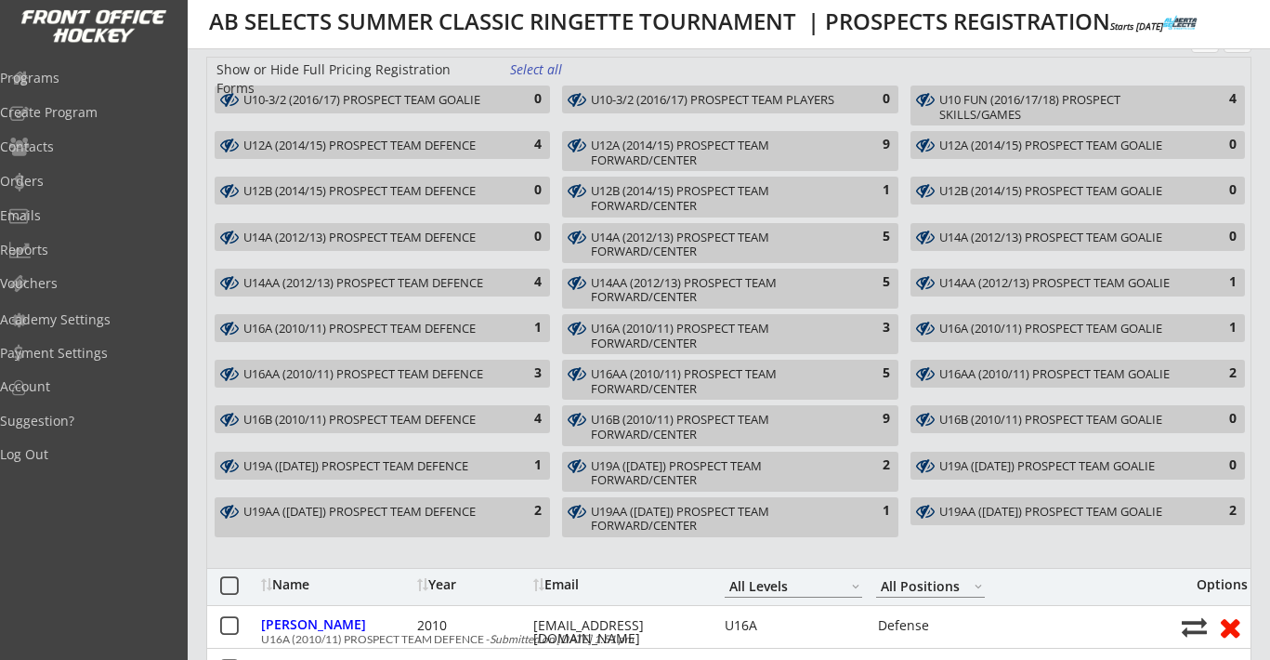
click at [808, 189] on div "U12B (2014/15) PROSPECT TEAM FORWARD/CENTER" at bounding box center [719, 198] width 256 height 29
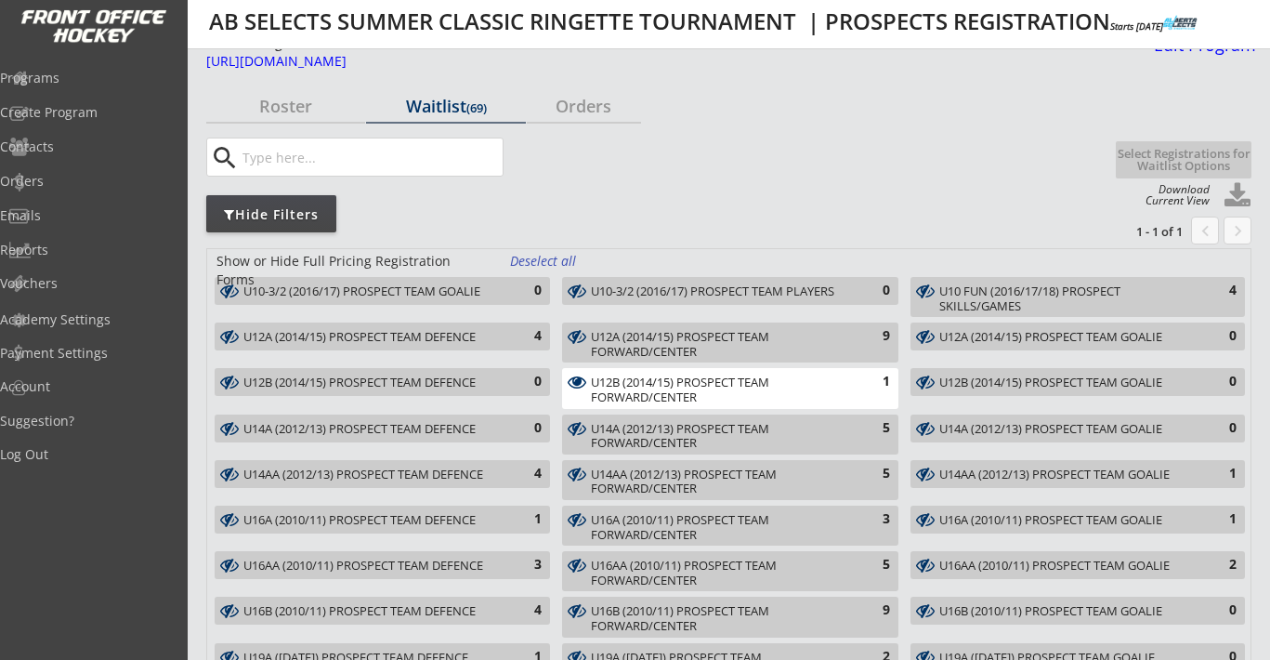
scroll to position [21, 0]
click at [793, 382] on div "U12B (2014/15) PROSPECT TEAM FORWARD/CENTER" at bounding box center [719, 390] width 256 height 29
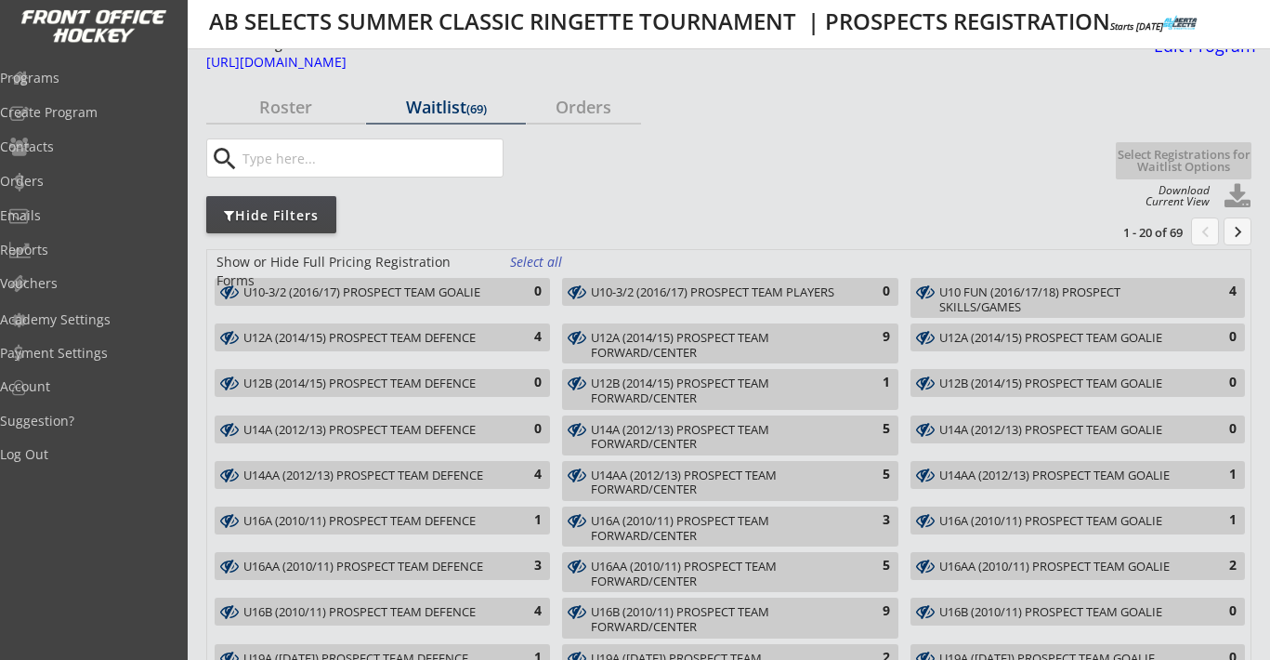
click at [963, 282] on div "U10 FUN (2016/17/18) PROSPECT SKILLS/GAMES 4" at bounding box center [1077, 298] width 334 height 40
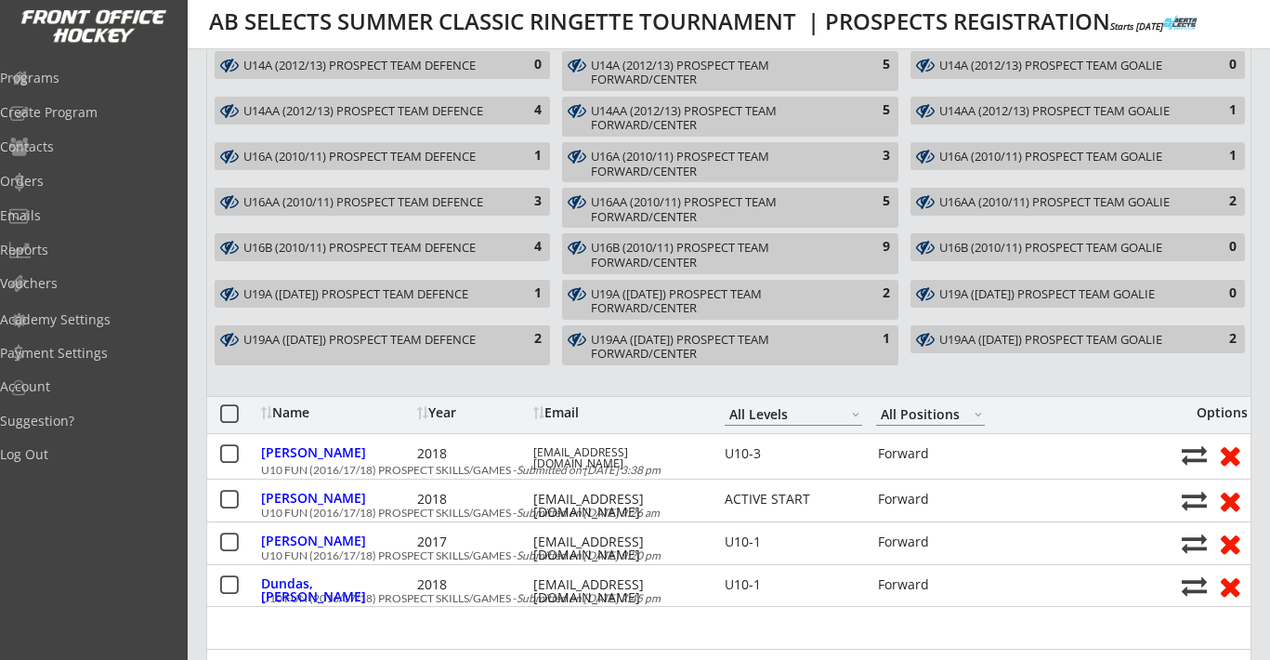
scroll to position [113, 0]
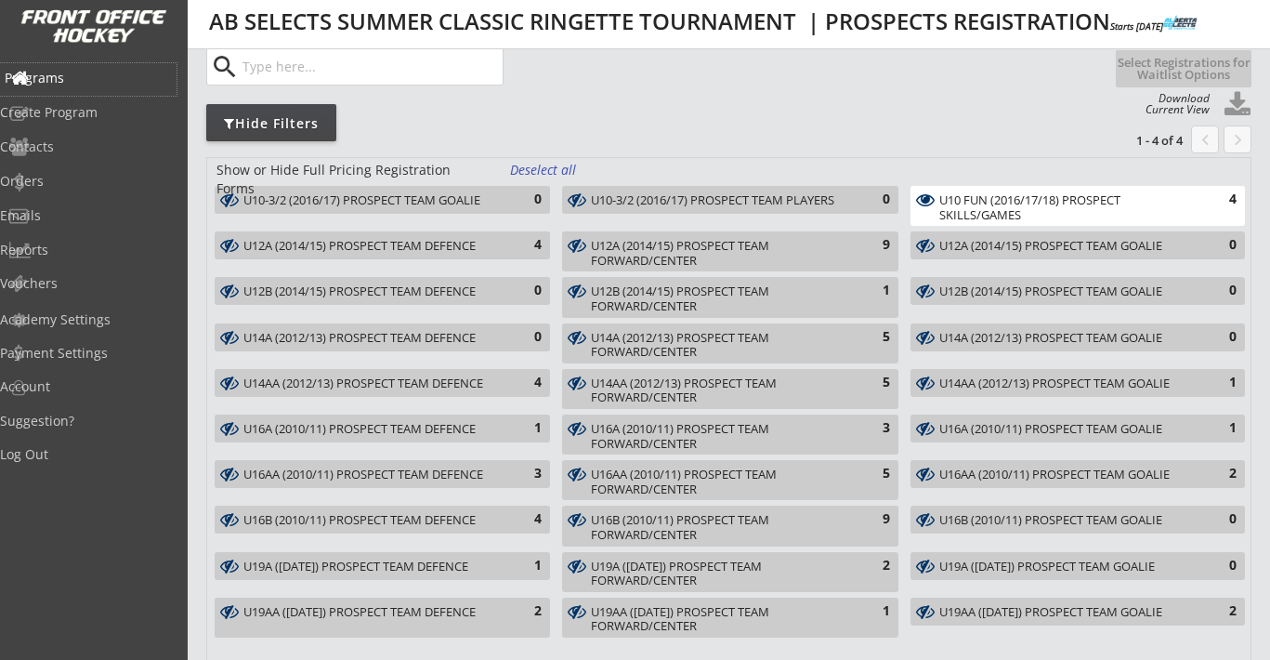
click at [79, 72] on div "Programs" at bounding box center [88, 78] width 167 height 13
